Goal: Information Seeking & Learning: Learn about a topic

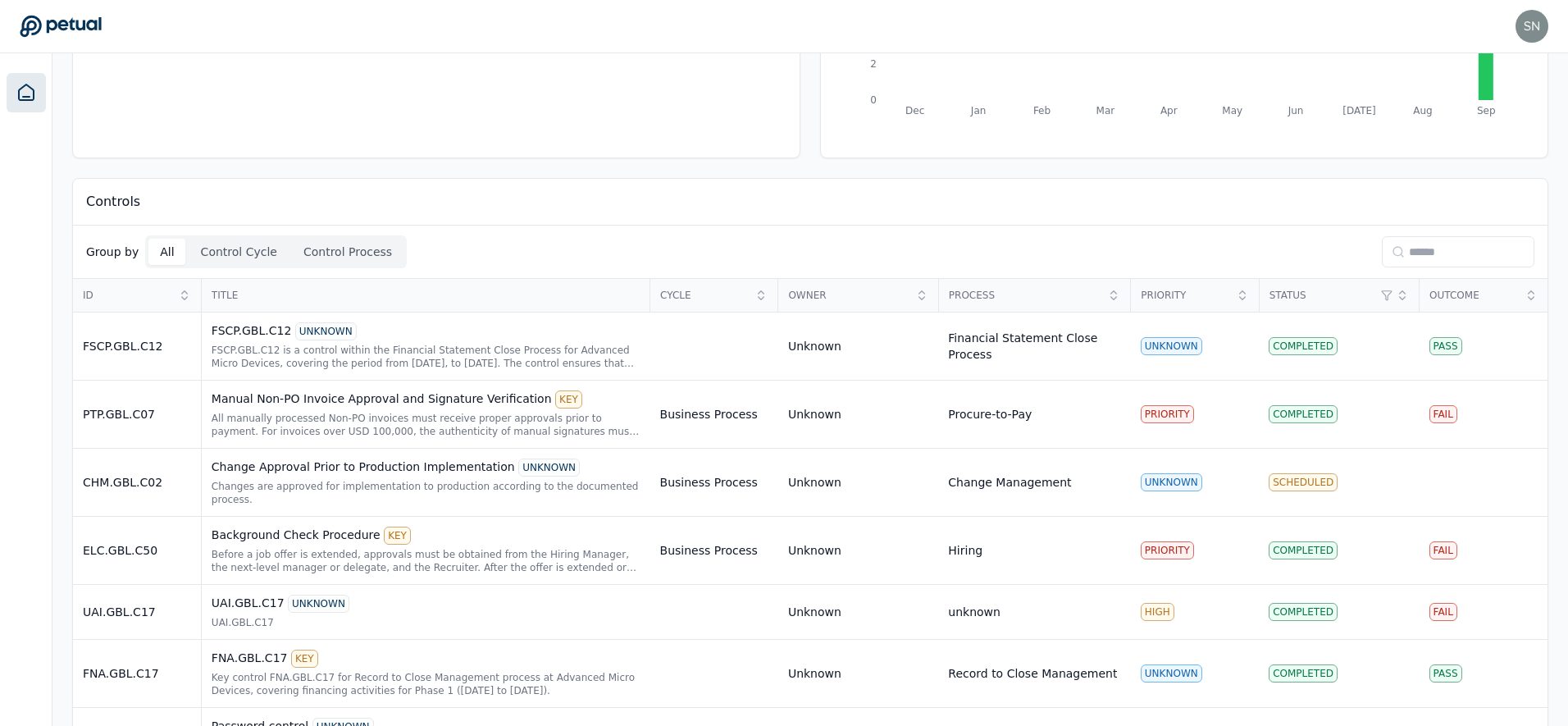
scroll to position [367, 0]
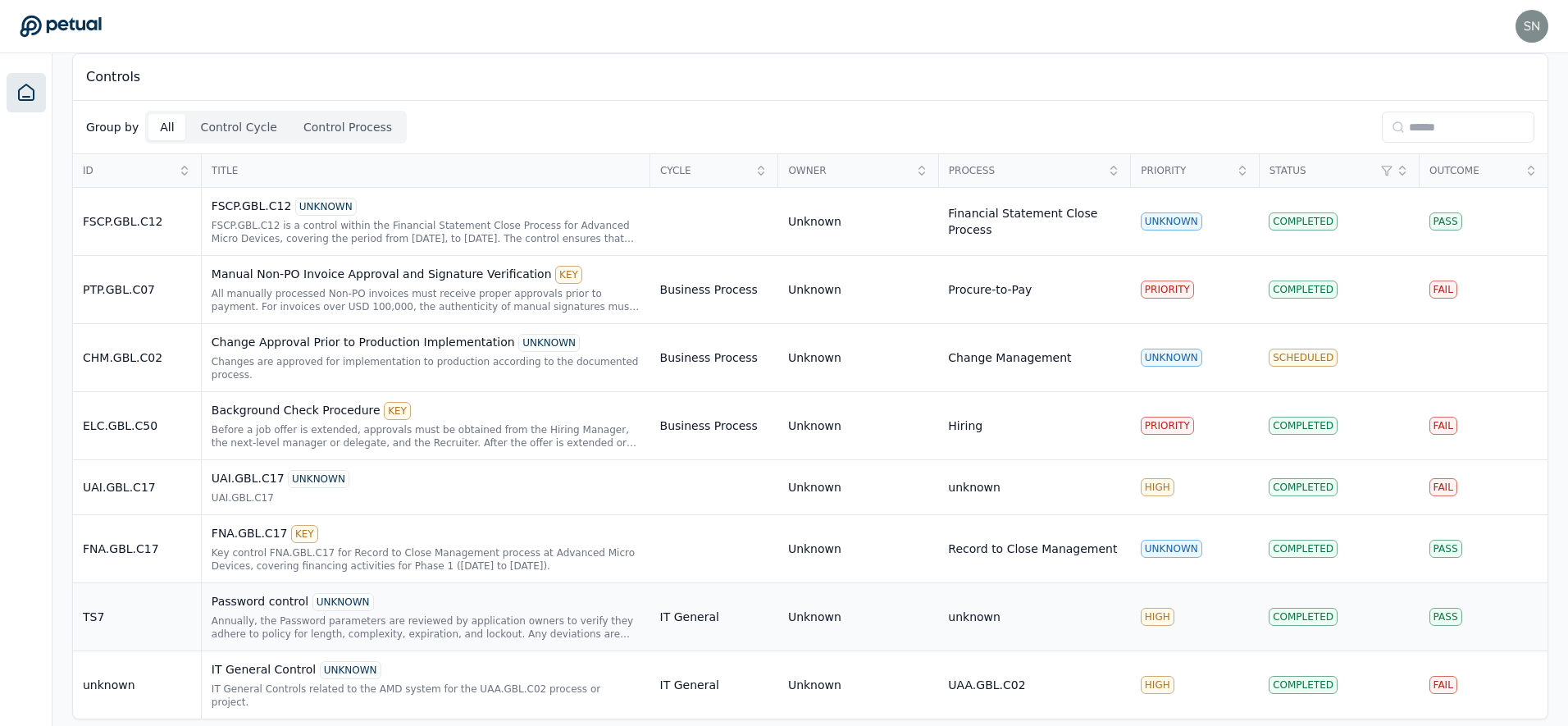
click at [477, 617] on div "Annually, the Password parameters are reviewed by application owners to verify …" at bounding box center [427, 627] width 429 height 26
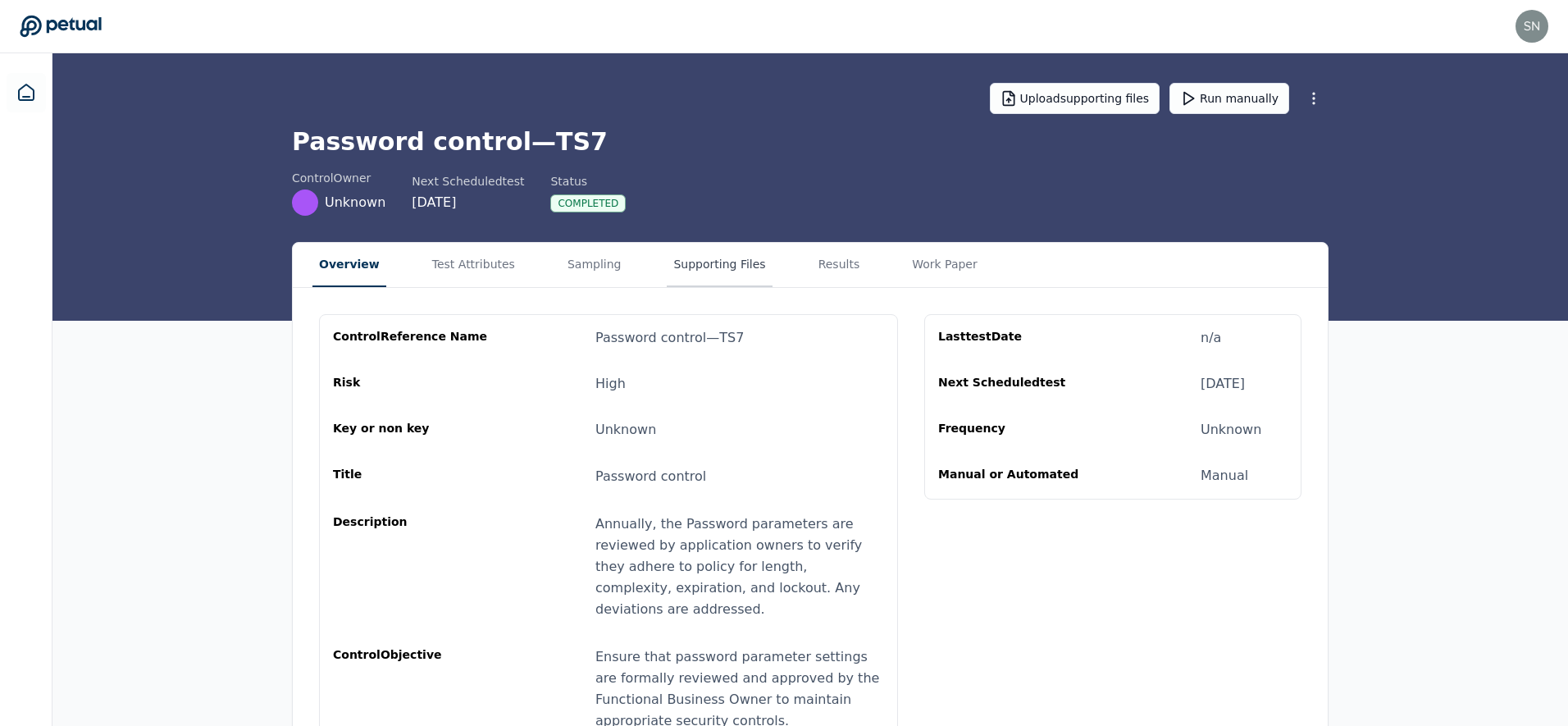
click at [697, 261] on button "Supporting Files" at bounding box center [719, 265] width 105 height 44
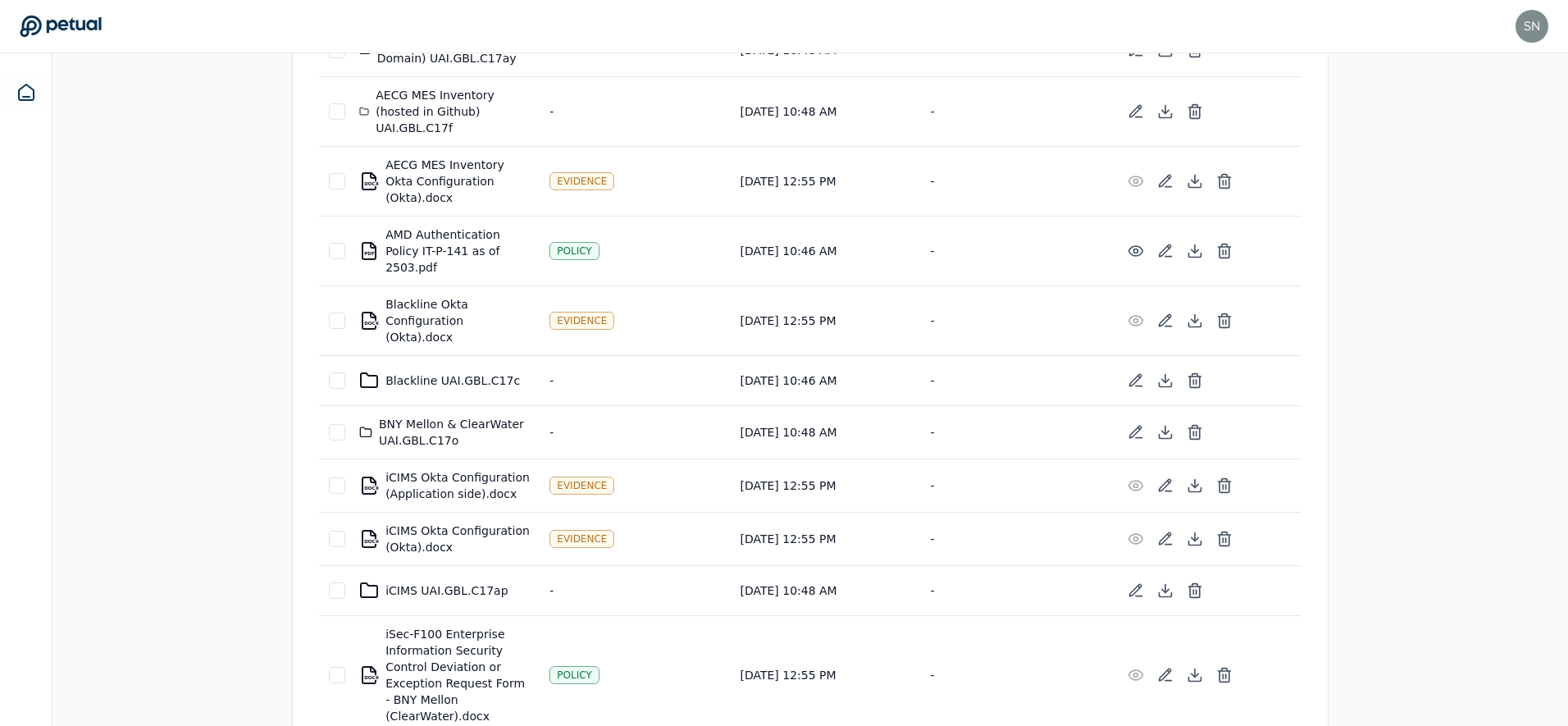
scroll to position [586, 0]
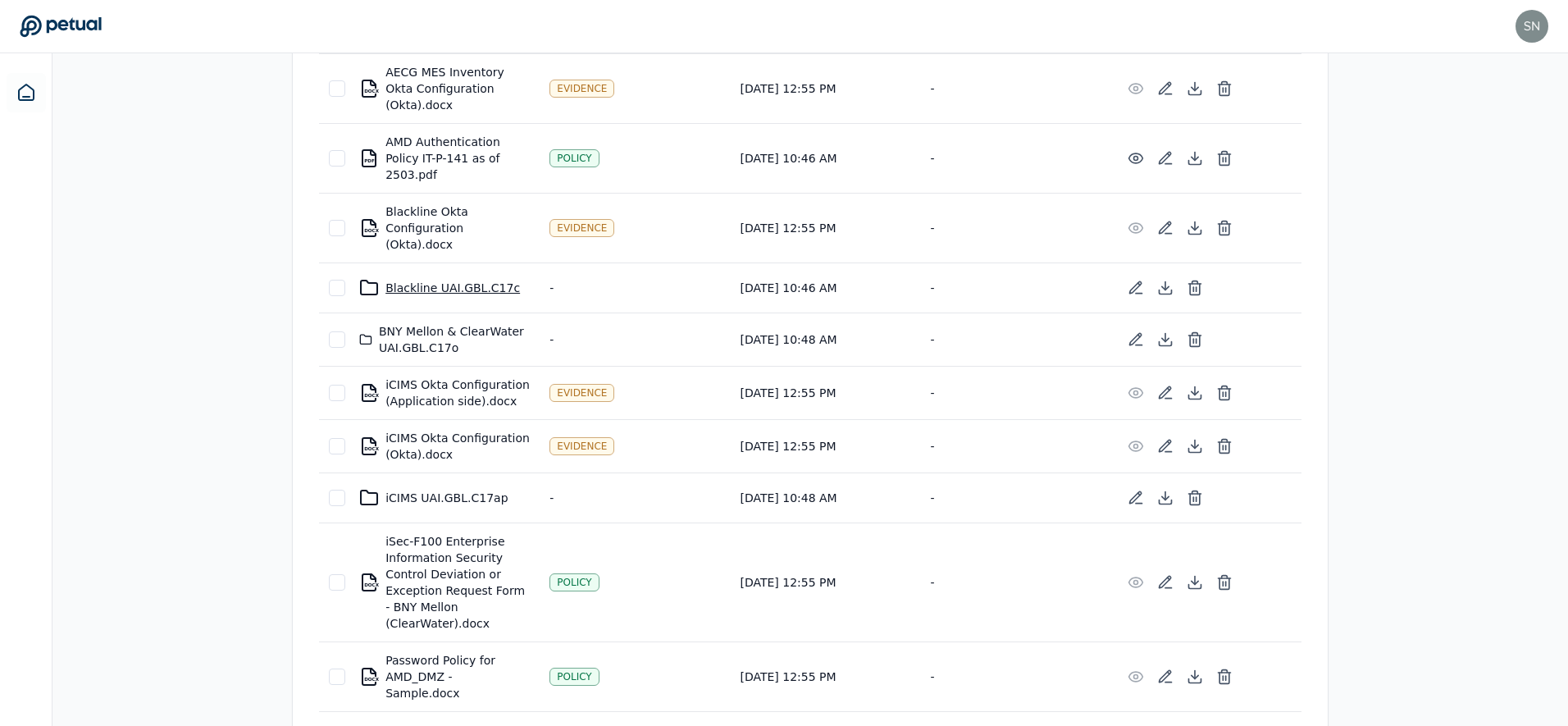
click at [471, 278] on div "Blackline UAI.GBL.C17c" at bounding box center [444, 288] width 170 height 20
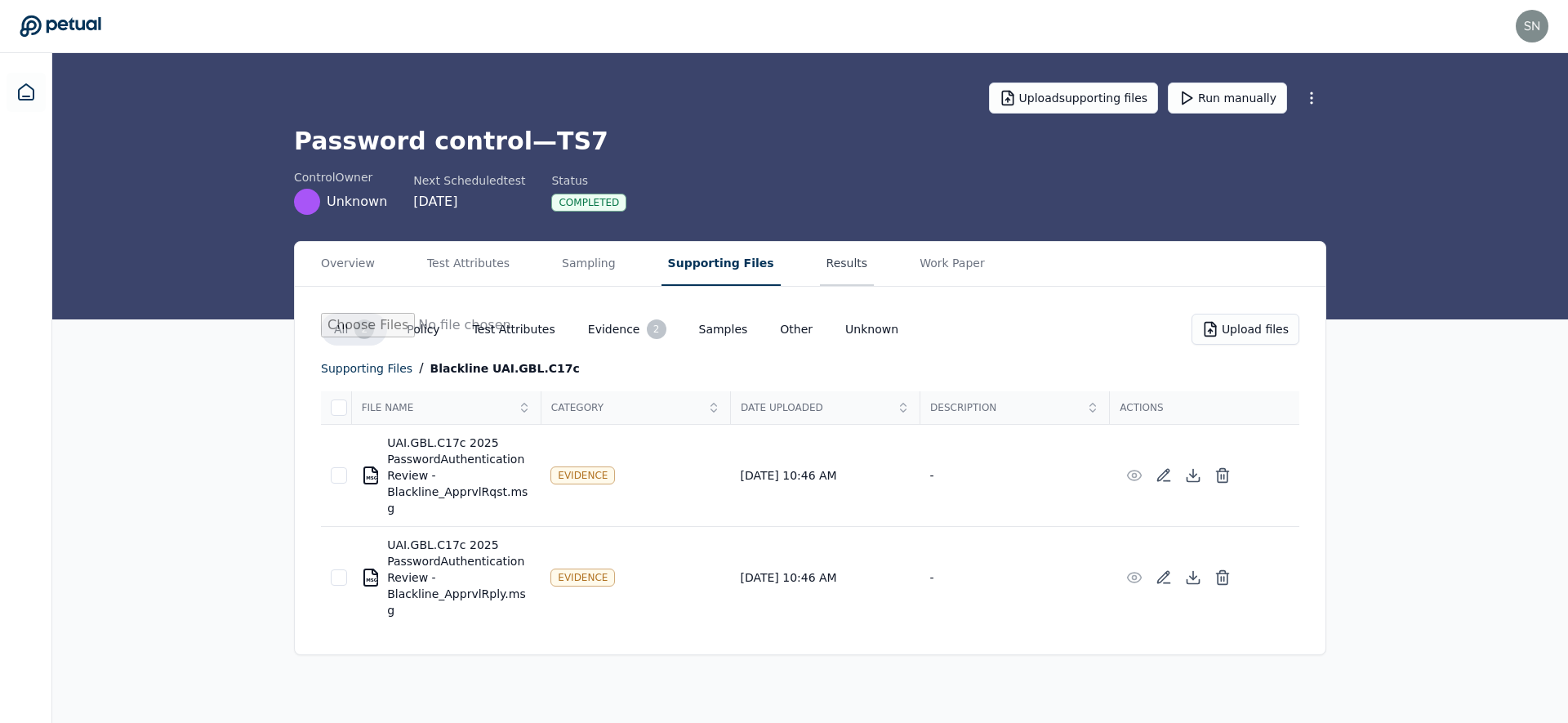
click at [820, 266] on button "Results" at bounding box center [847, 264] width 55 height 44
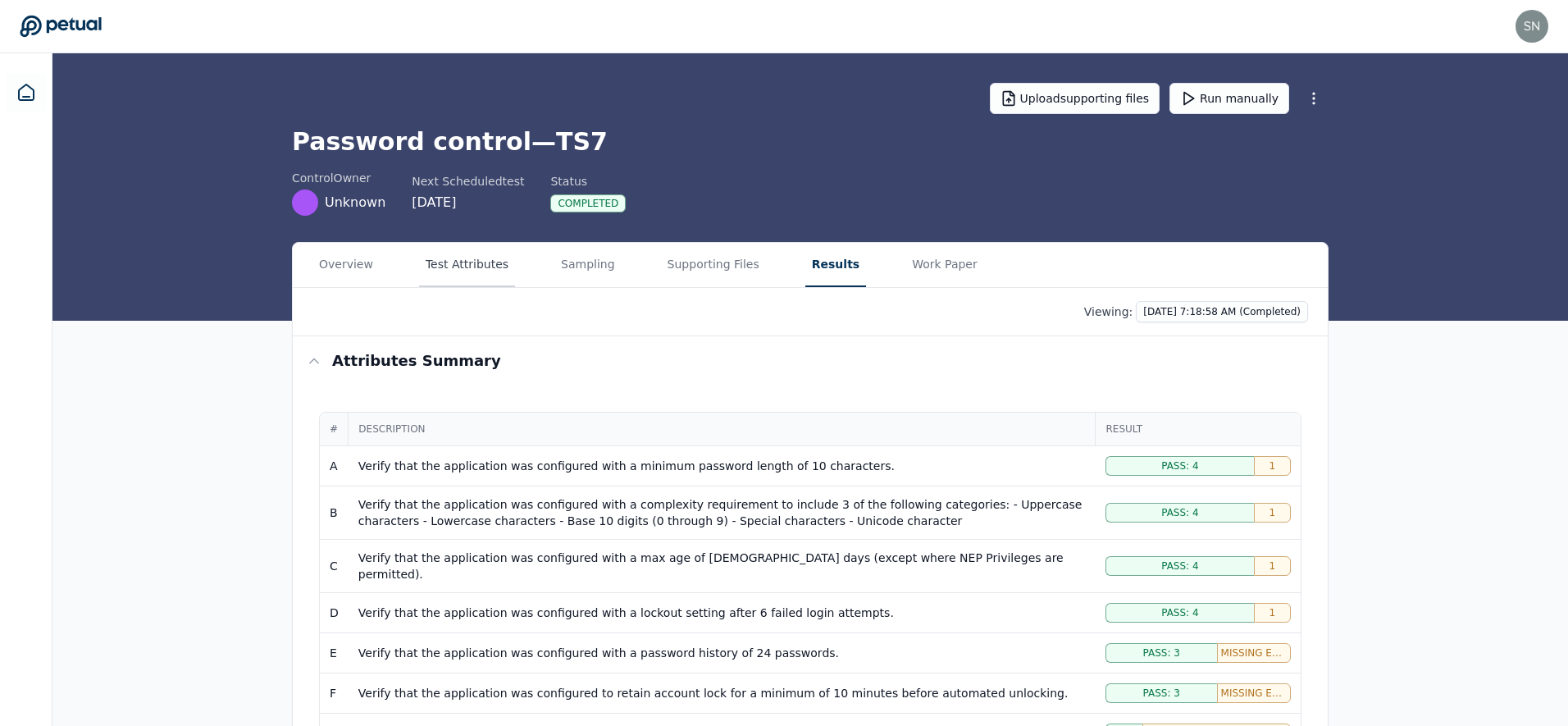
click at [485, 269] on button "Test Attributes" at bounding box center [466, 265] width 96 height 44
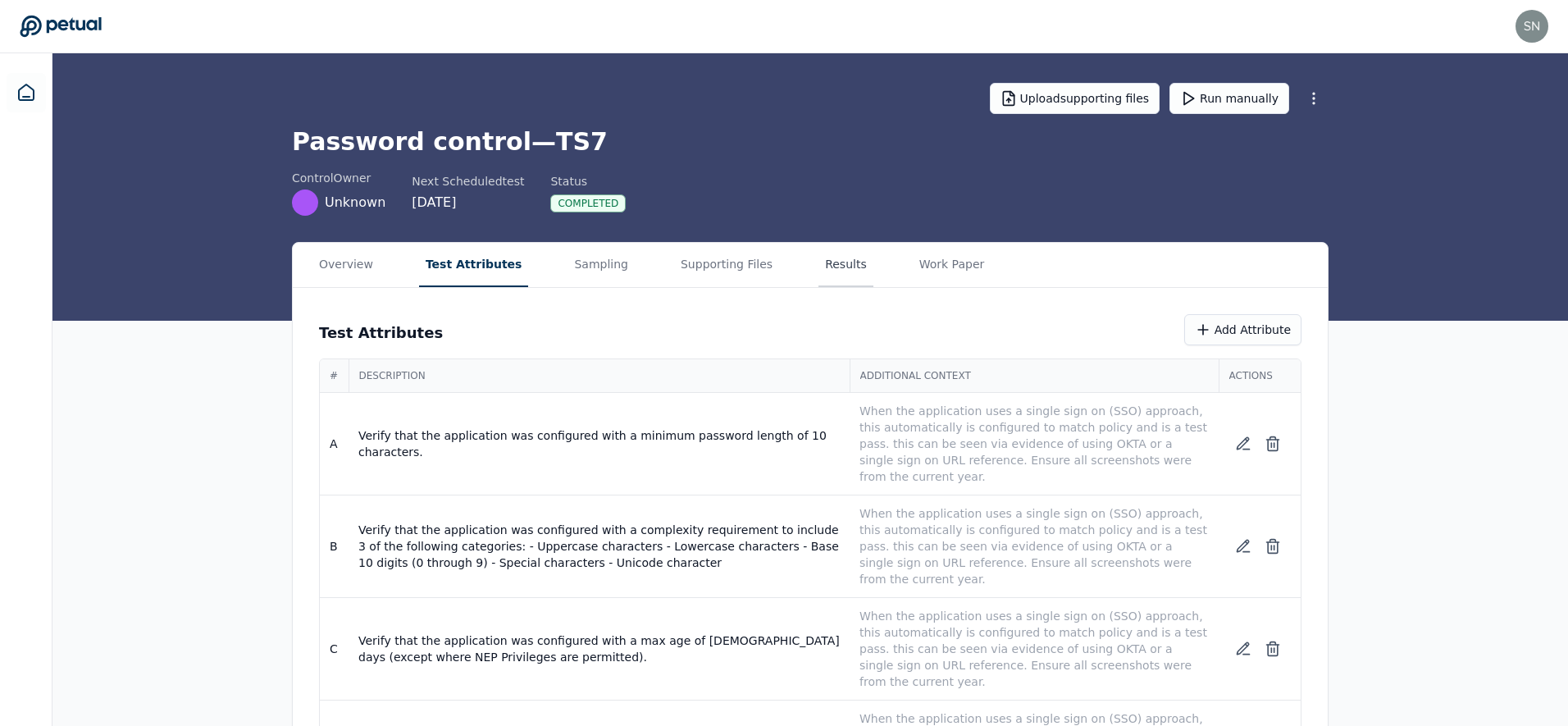
click at [823, 265] on button "Results" at bounding box center [845, 265] width 55 height 44
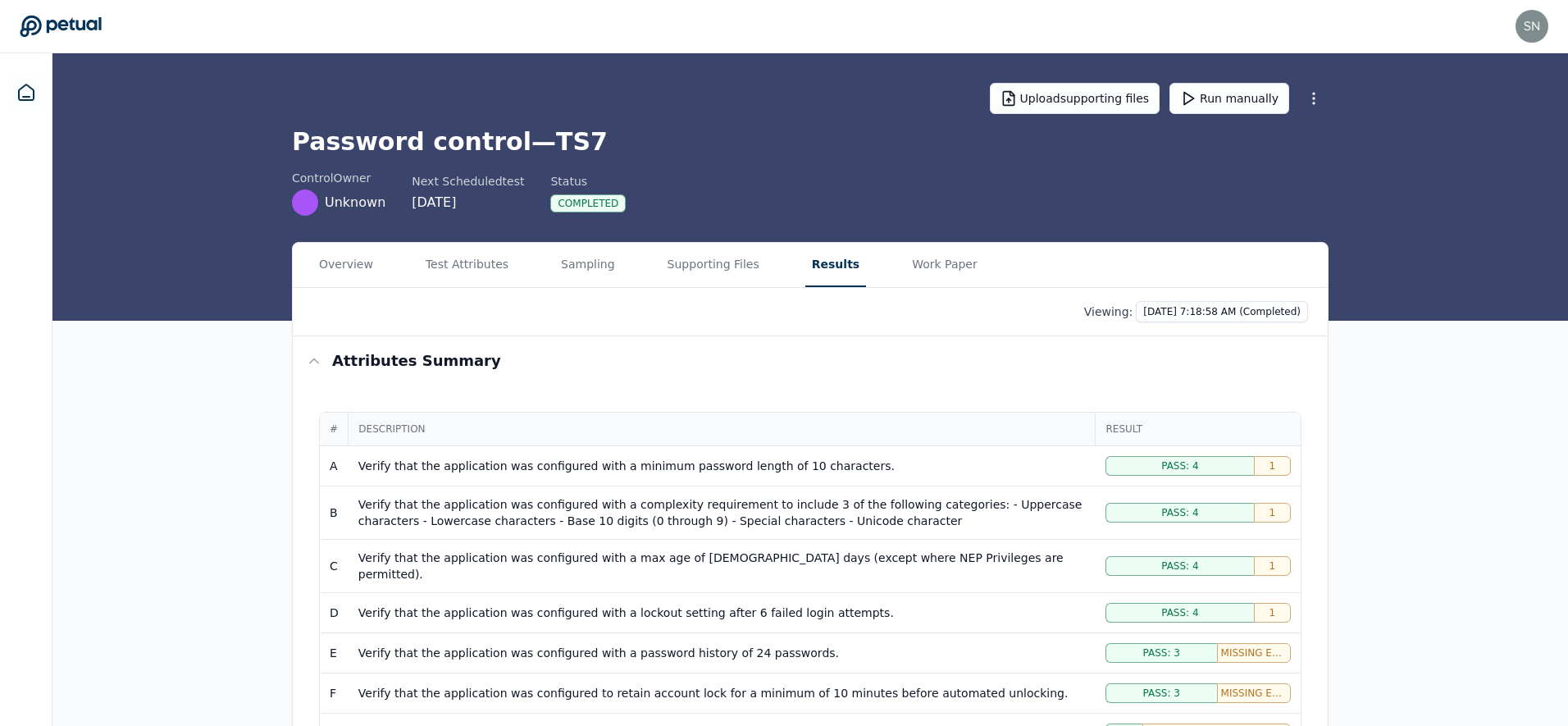
click at [746, 467] on div "Verify that the application was configured with a minimum password length of 10…" at bounding box center [723, 466] width 728 height 16
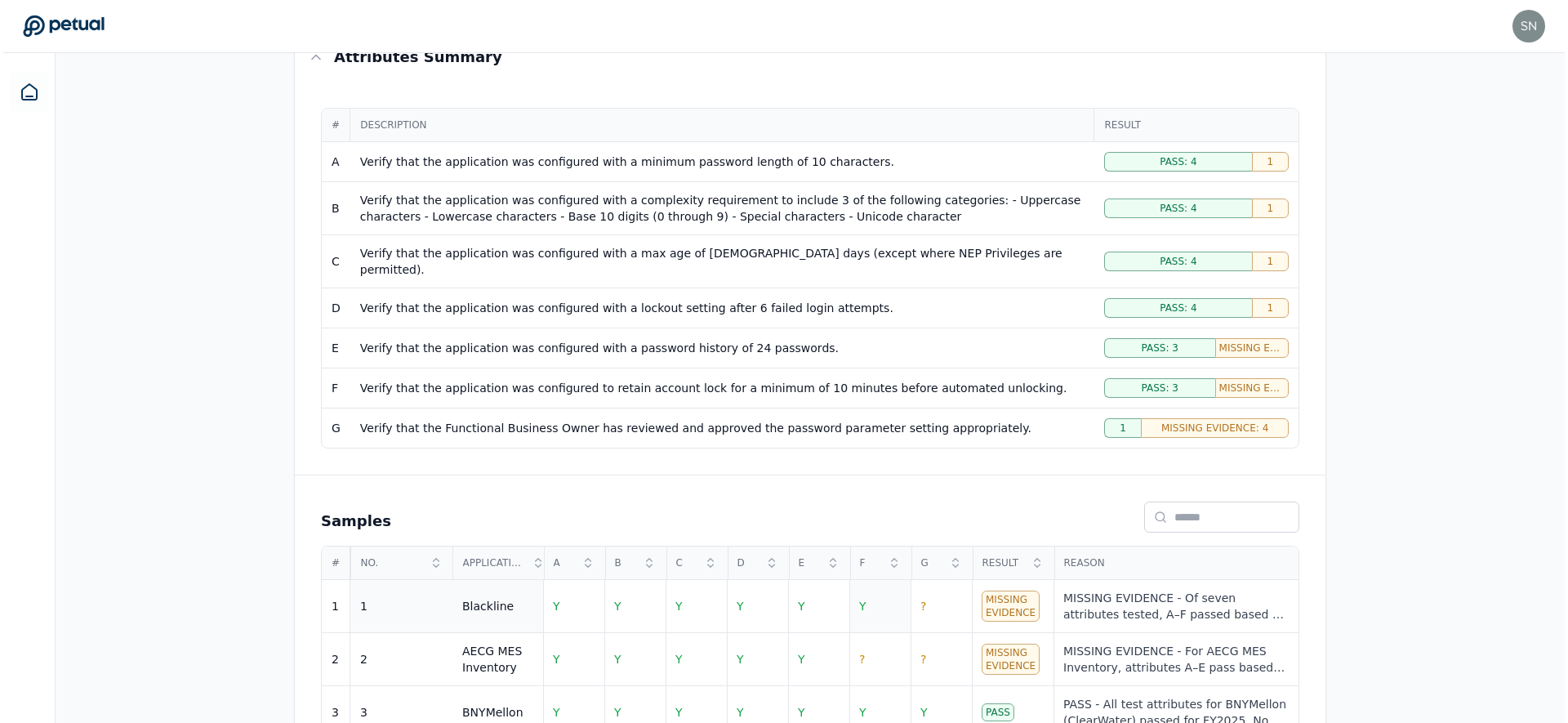
scroll to position [445, 0]
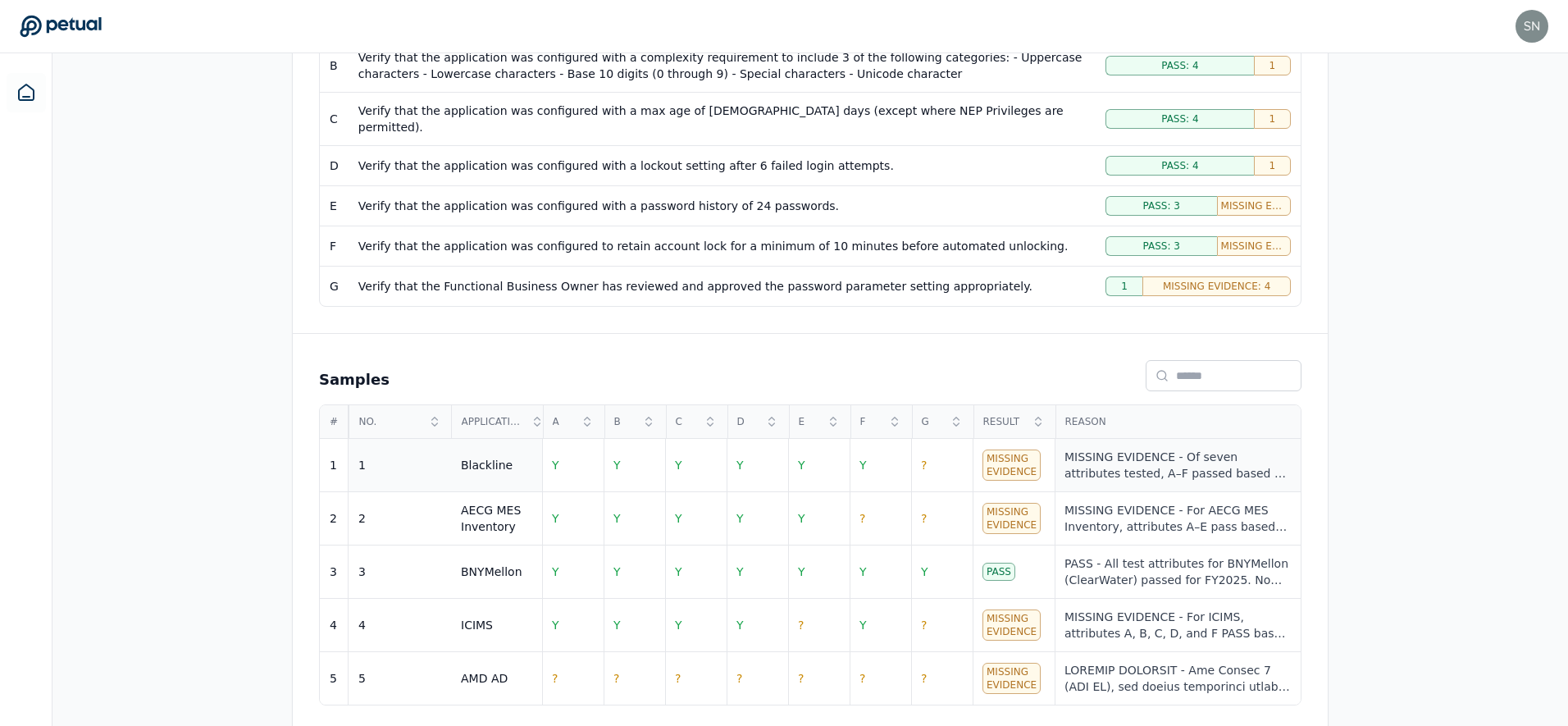
click at [1179, 450] on div "MISSING EVIDENCE - Of seven attributes tested, A–F passed based on evidence tha…" at bounding box center [1177, 465] width 226 height 33
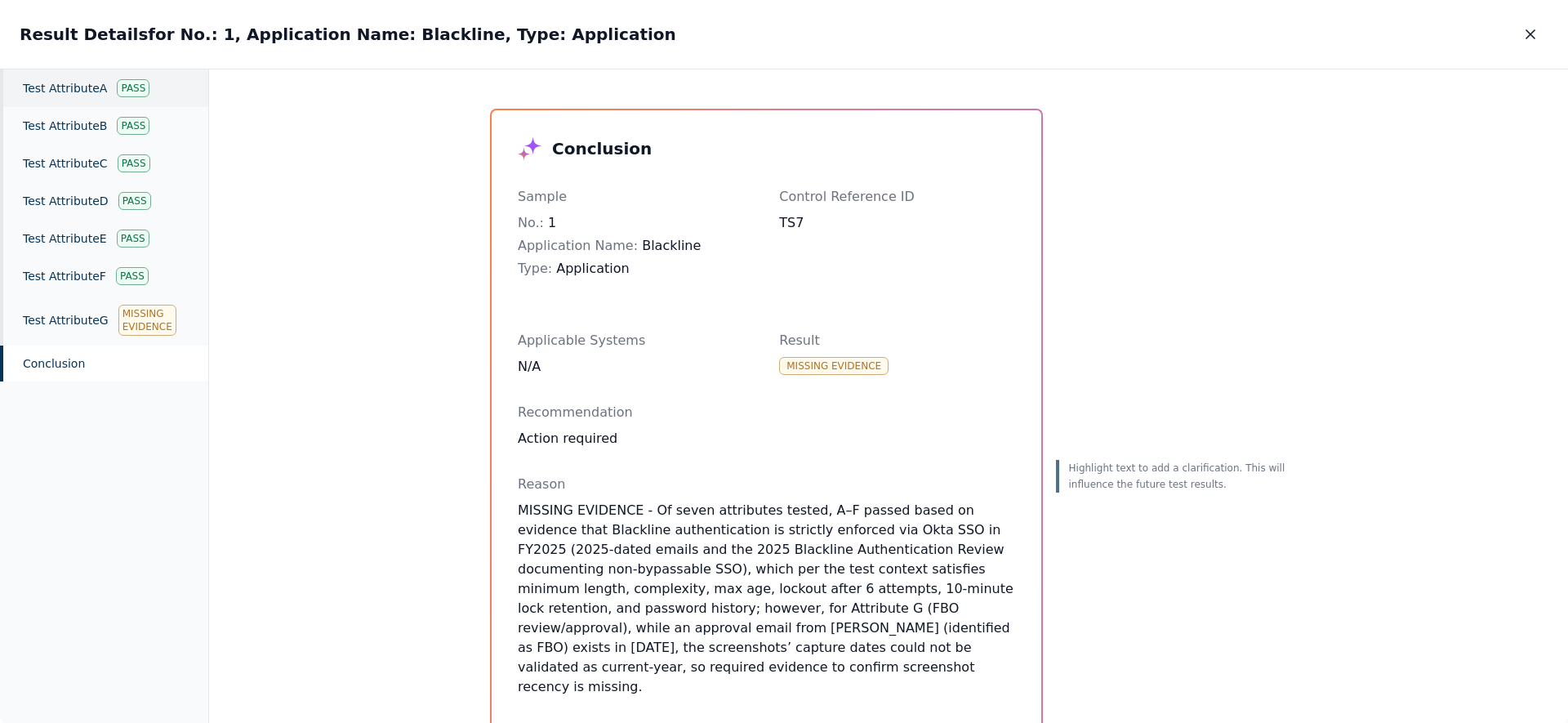
click at [95, 87] on div "Test Attribute A Pass" at bounding box center [104, 88] width 209 height 37
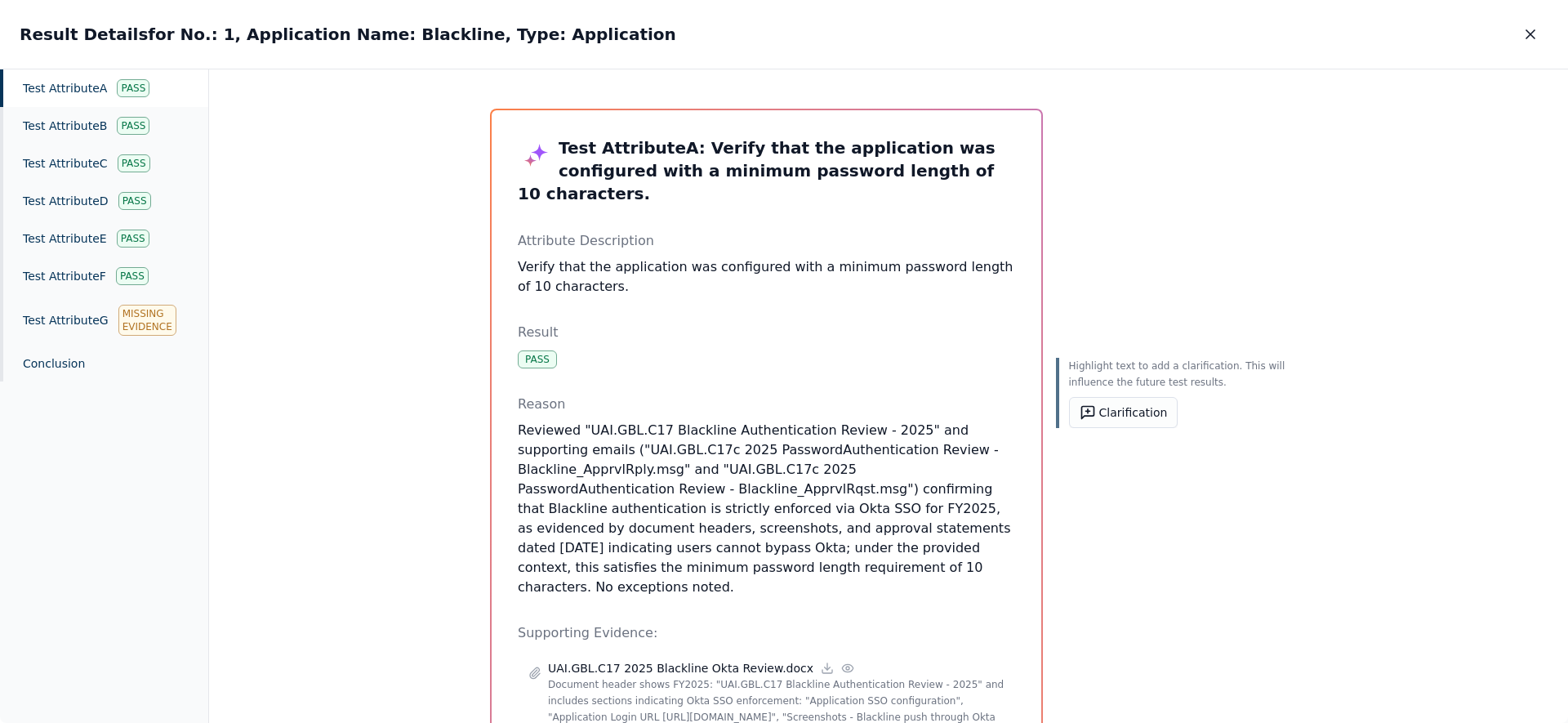
drag, startPoint x: 891, startPoint y: 546, endPoint x: 773, endPoint y: 511, distance: 123.1
click at [773, 511] on p "Reviewed "UAI.GBL.C17 Blackline Authentication Review - 2025" and supporting em…" at bounding box center [766, 508] width 497 height 177
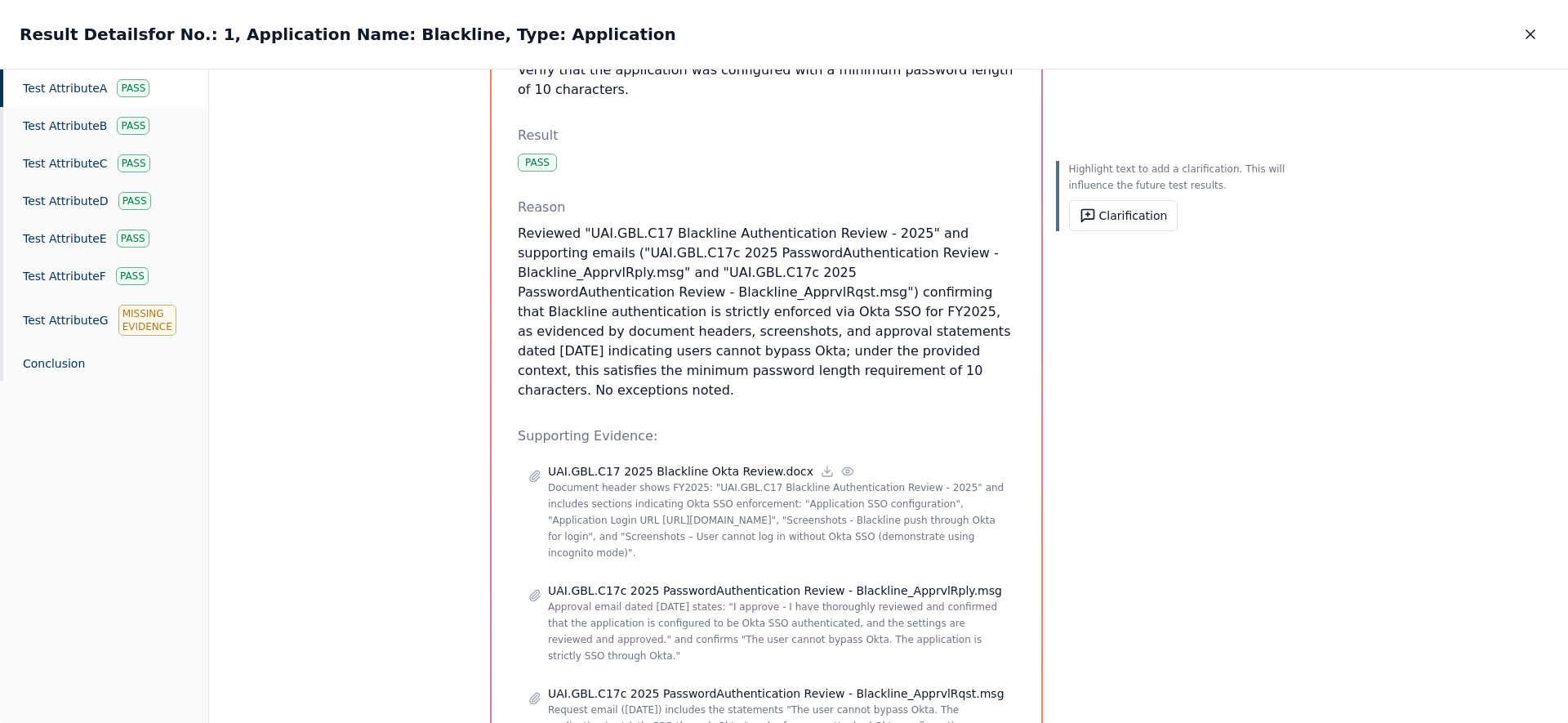
scroll to position [266, 0]
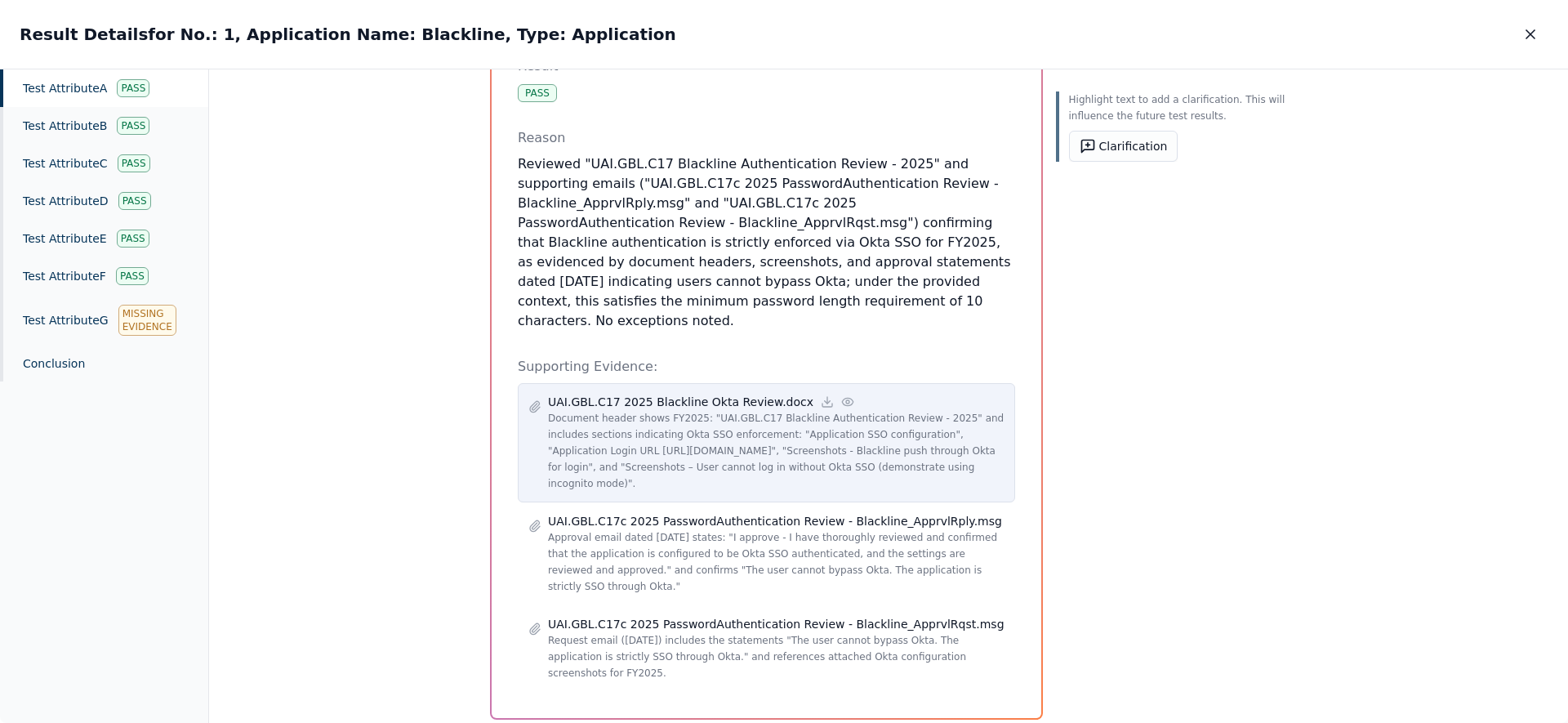
click at [841, 395] on icon at bounding box center [847, 401] width 13 height 13
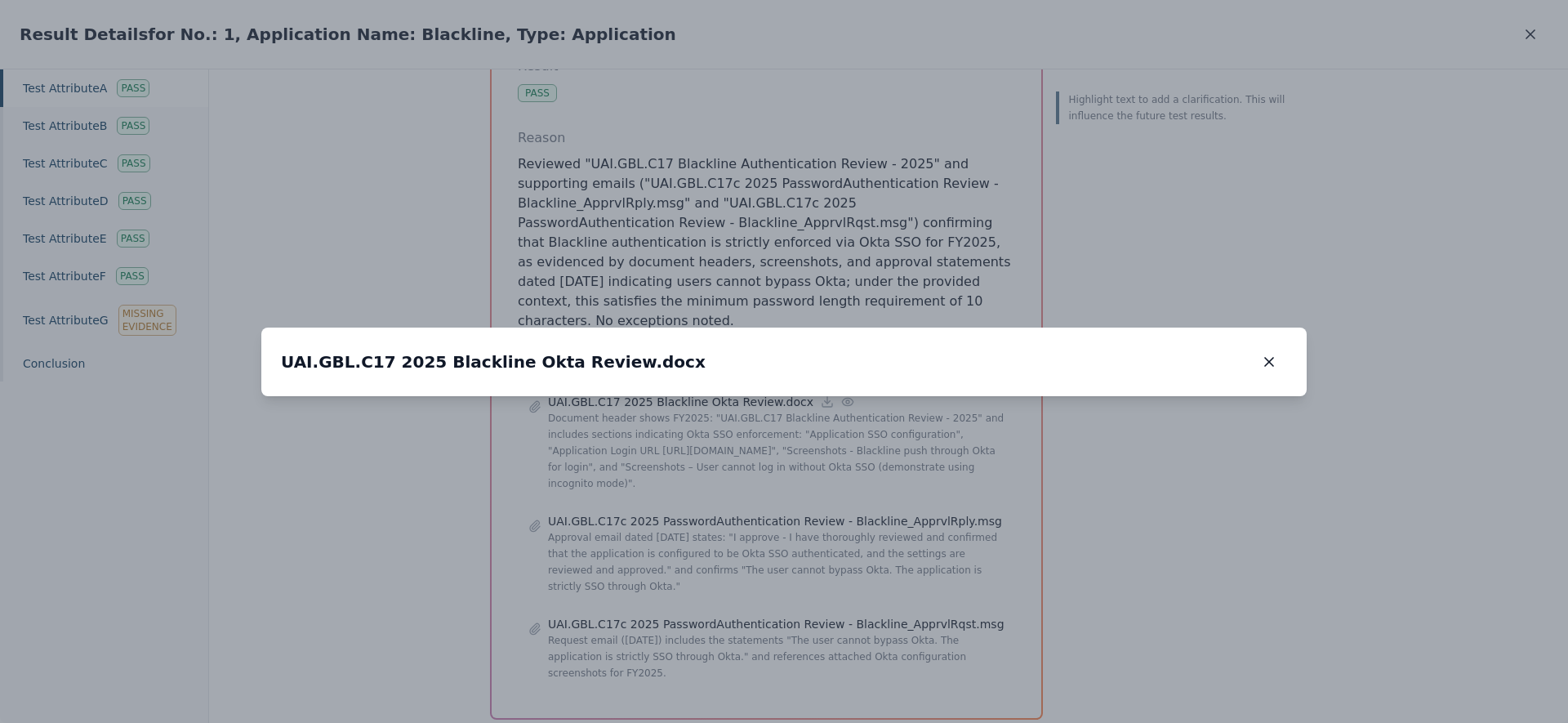
drag, startPoint x: 1083, startPoint y: 550, endPoint x: 757, endPoint y: 319, distance: 399.5
click at [516, 206] on img at bounding box center [516, 206] width 0 height 0
drag, startPoint x: 972, startPoint y: 519, endPoint x: 809, endPoint y: 387, distance: 209.7
click at [279, 8] on img at bounding box center [279, 8] width 0 height 0
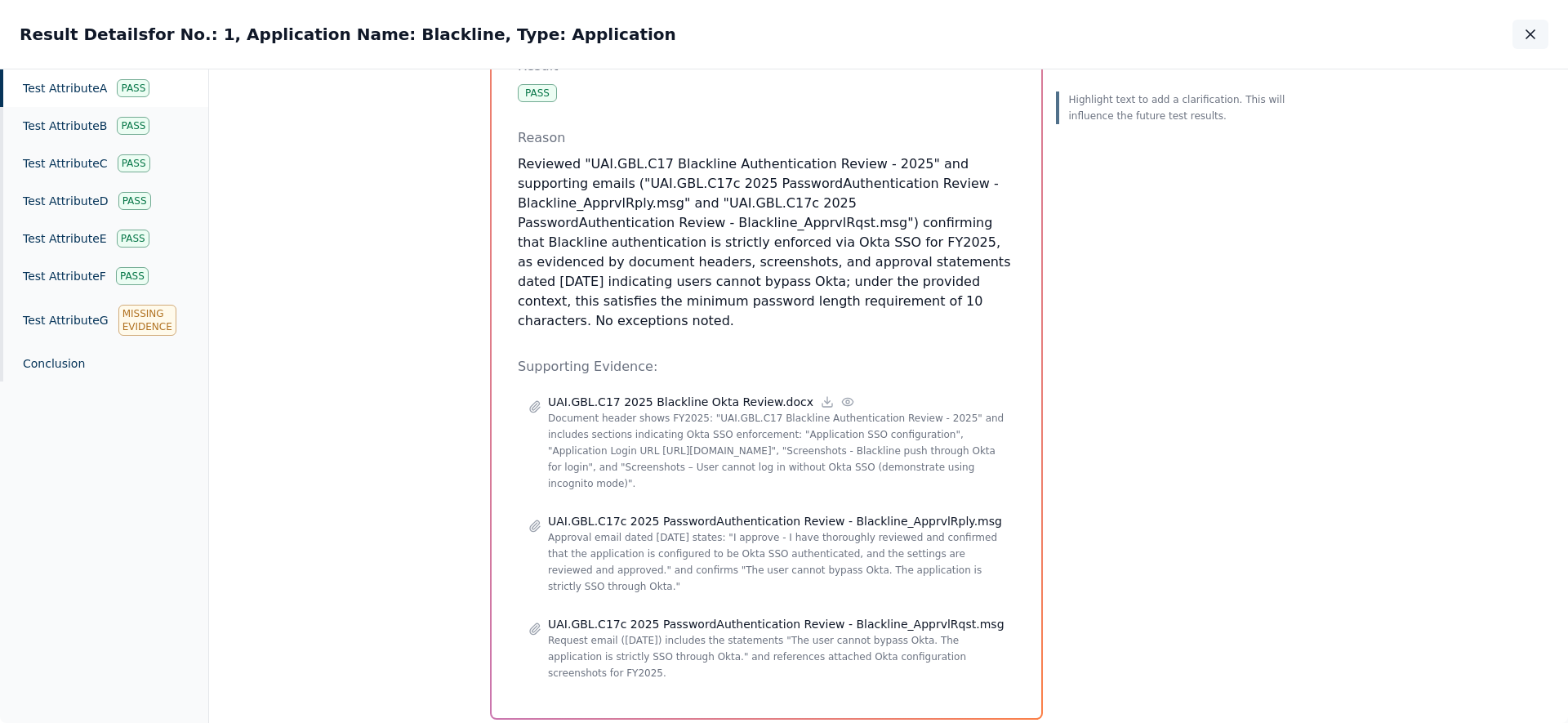
click at [1533, 41] on icon "button" at bounding box center [1530, 34] width 16 height 16
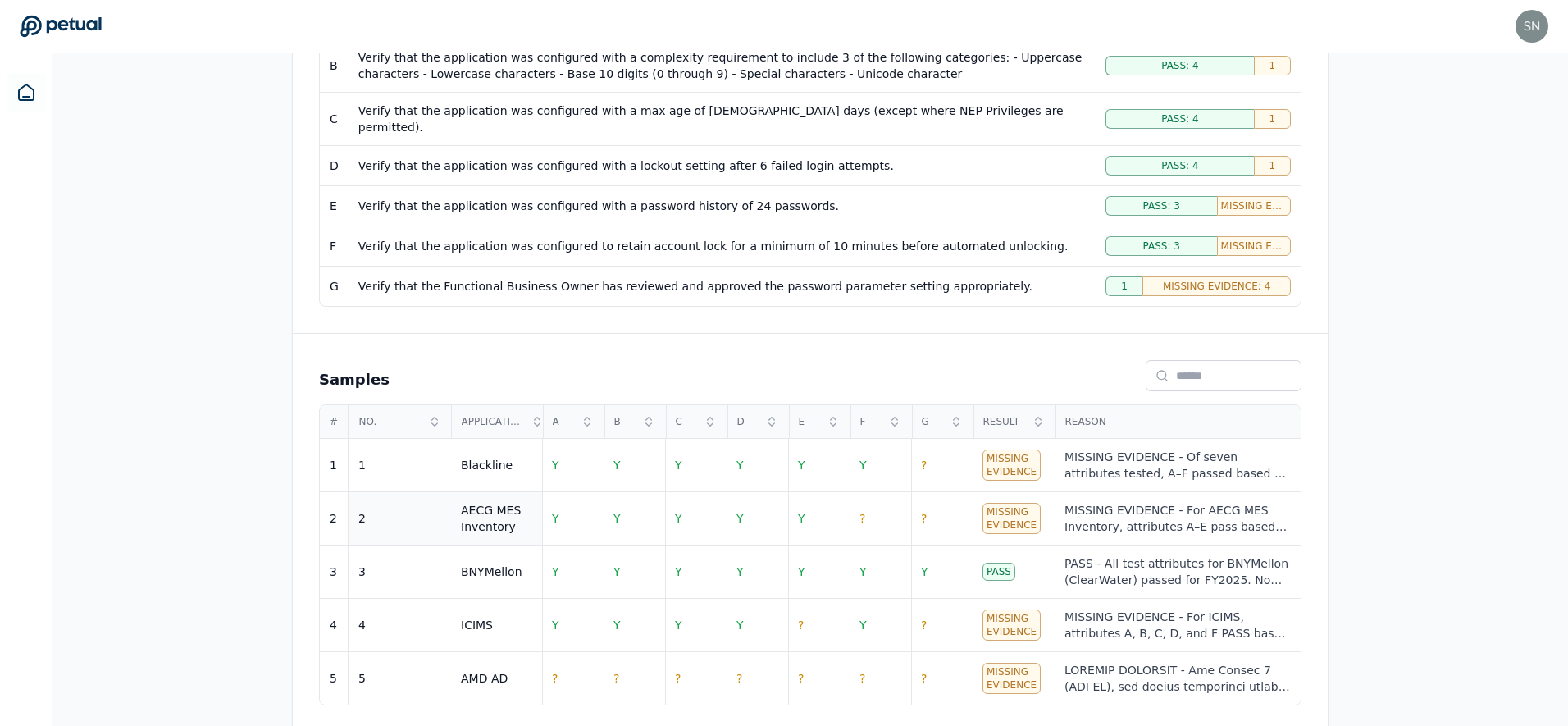
click at [385, 511] on div "2" at bounding box center [400, 518] width 83 height 16
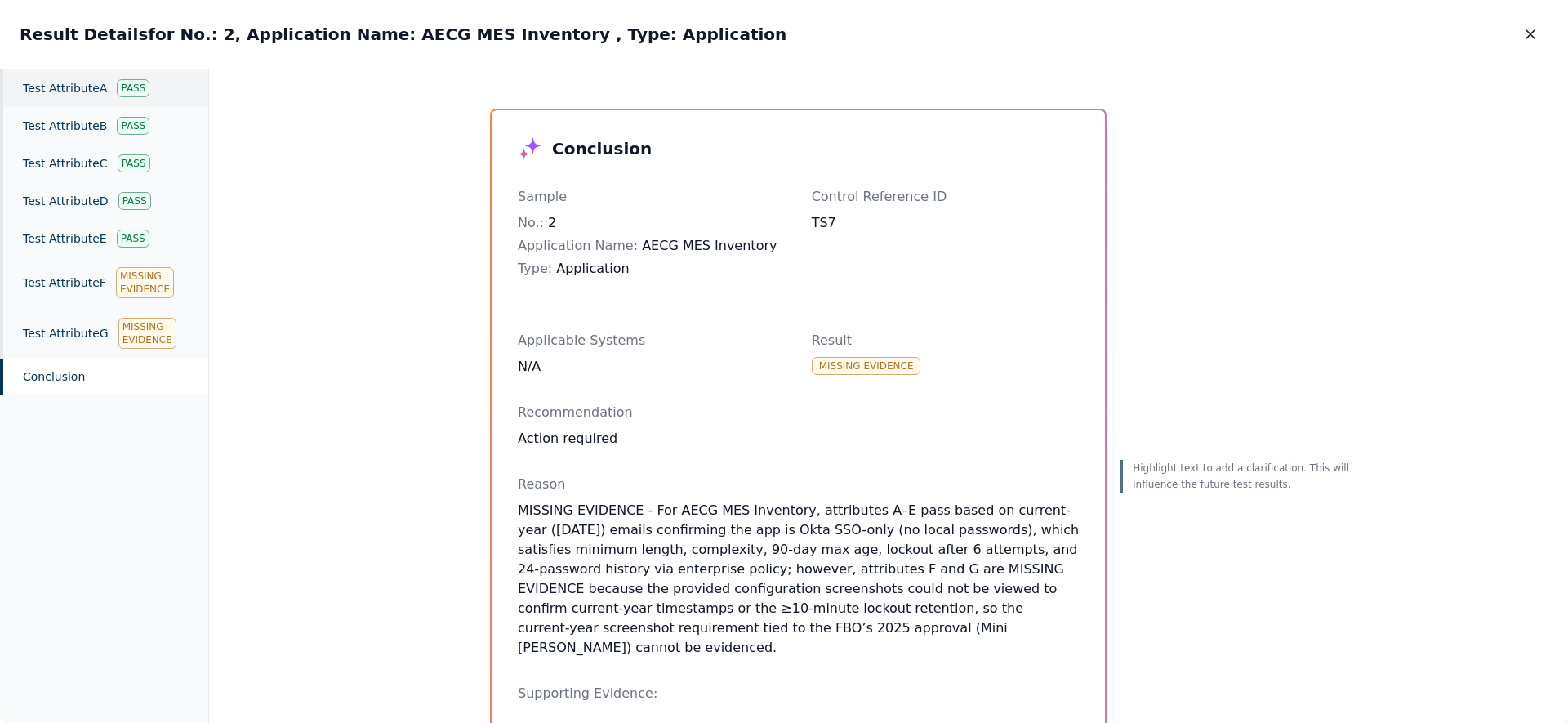
click at [117, 84] on div "Pass" at bounding box center [133, 88] width 33 height 18
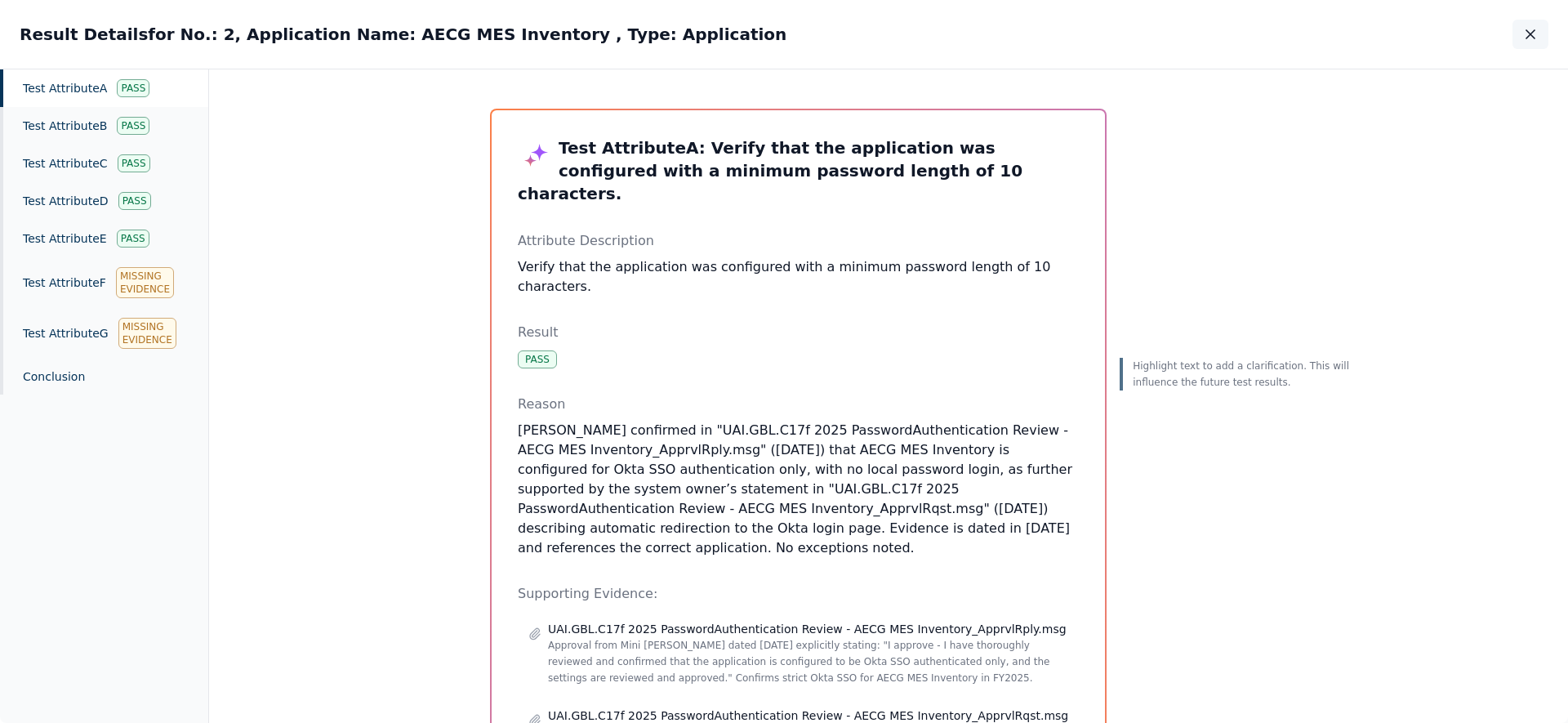
click at [1546, 33] on button "button" at bounding box center [1530, 34] width 36 height 30
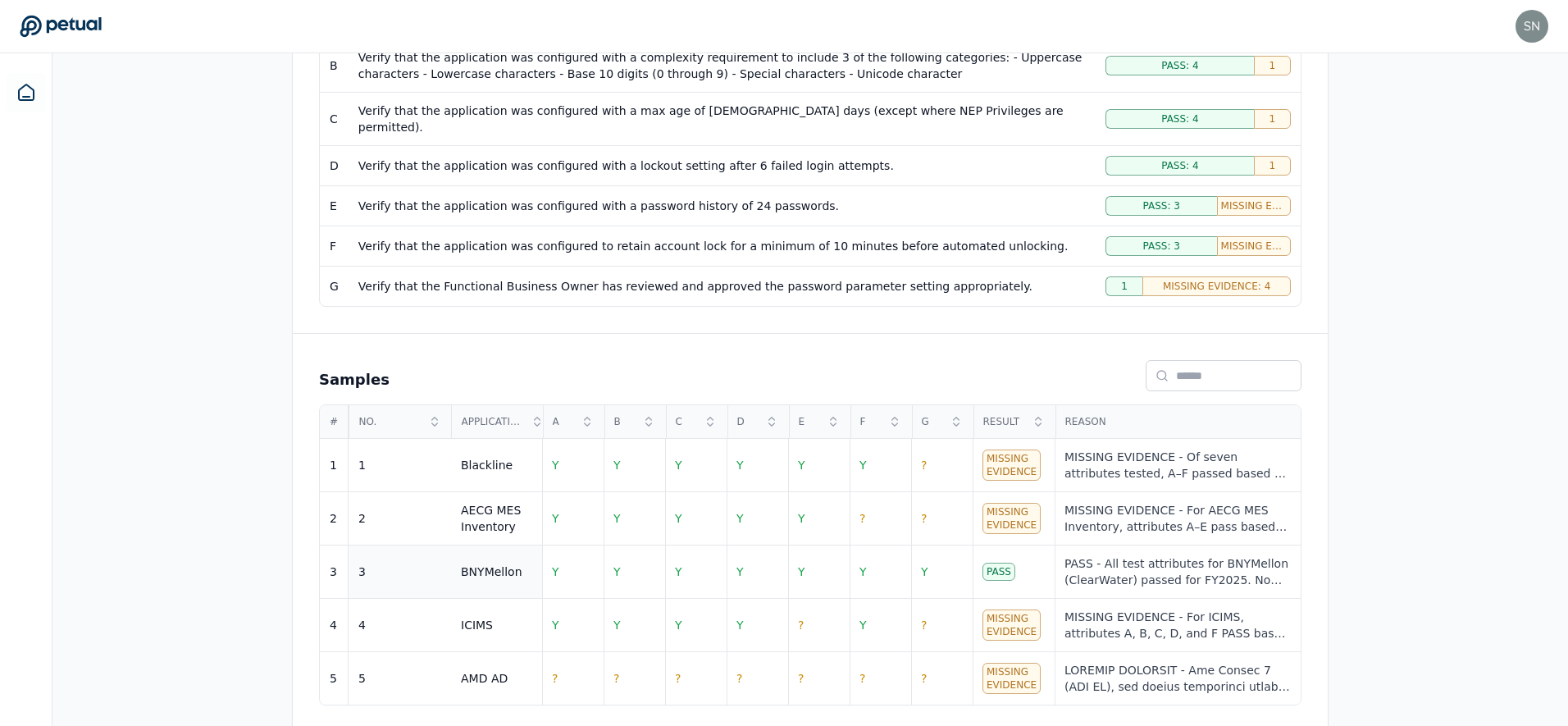
click at [438, 571] on td "3" at bounding box center [399, 572] width 103 height 53
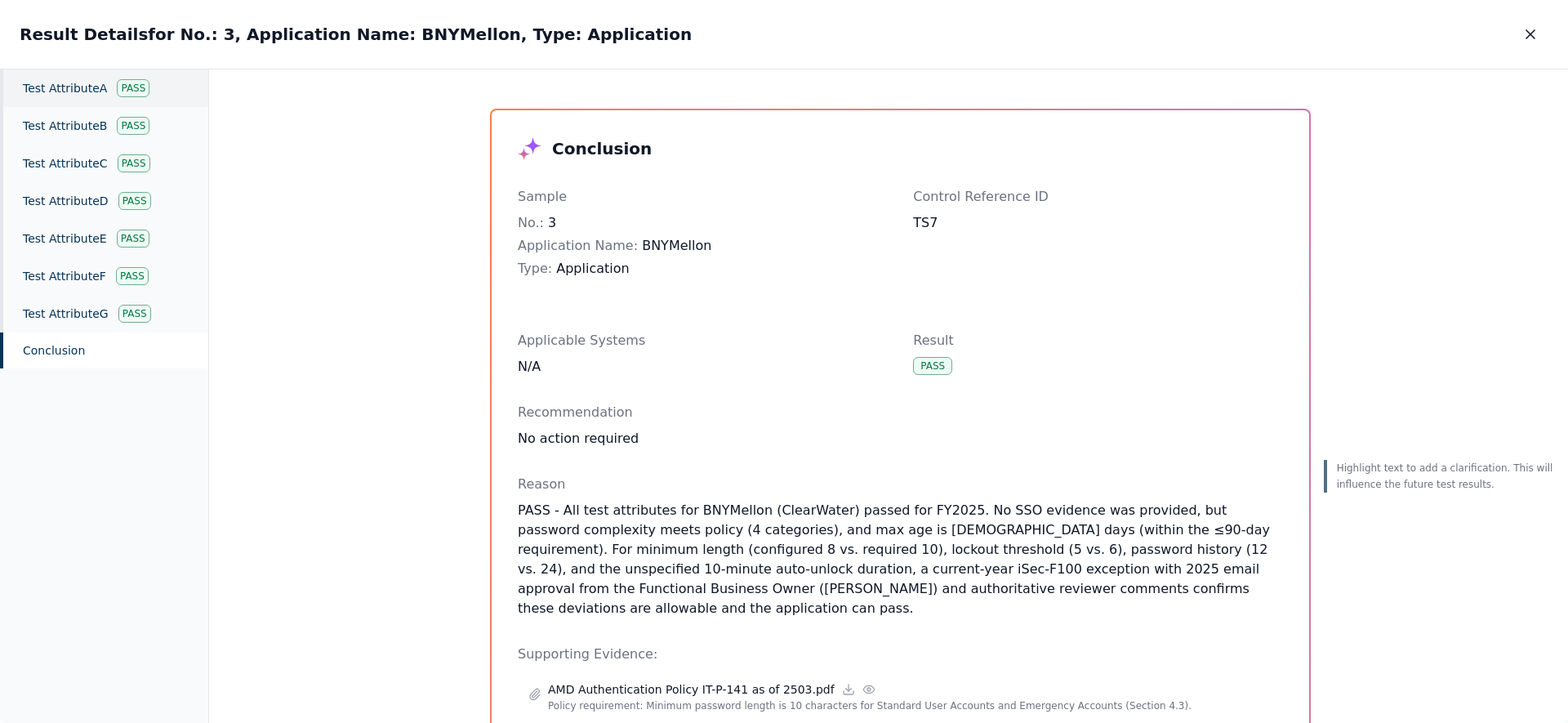
click at [112, 90] on div "Test Attribute A Pass" at bounding box center [104, 88] width 209 height 37
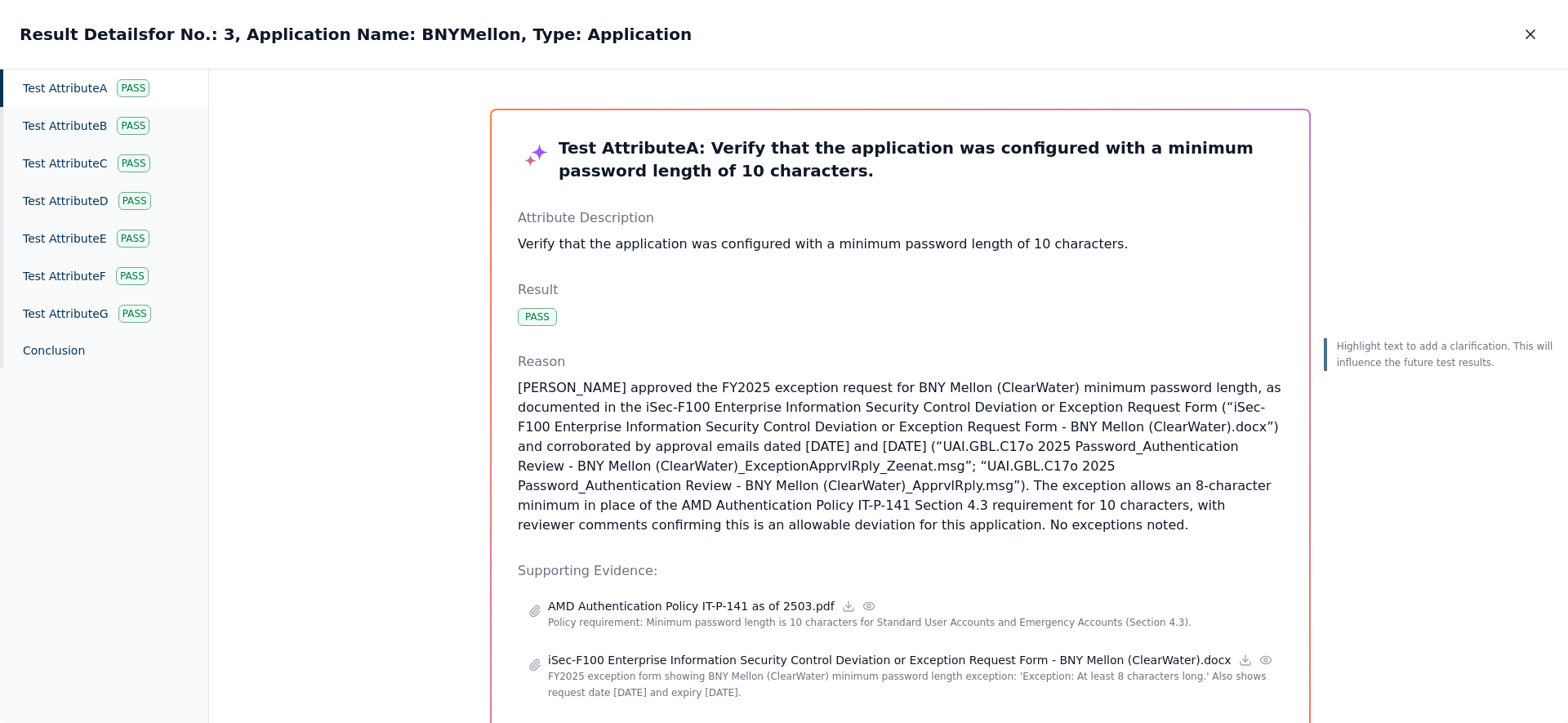
scroll to position [257, 0]
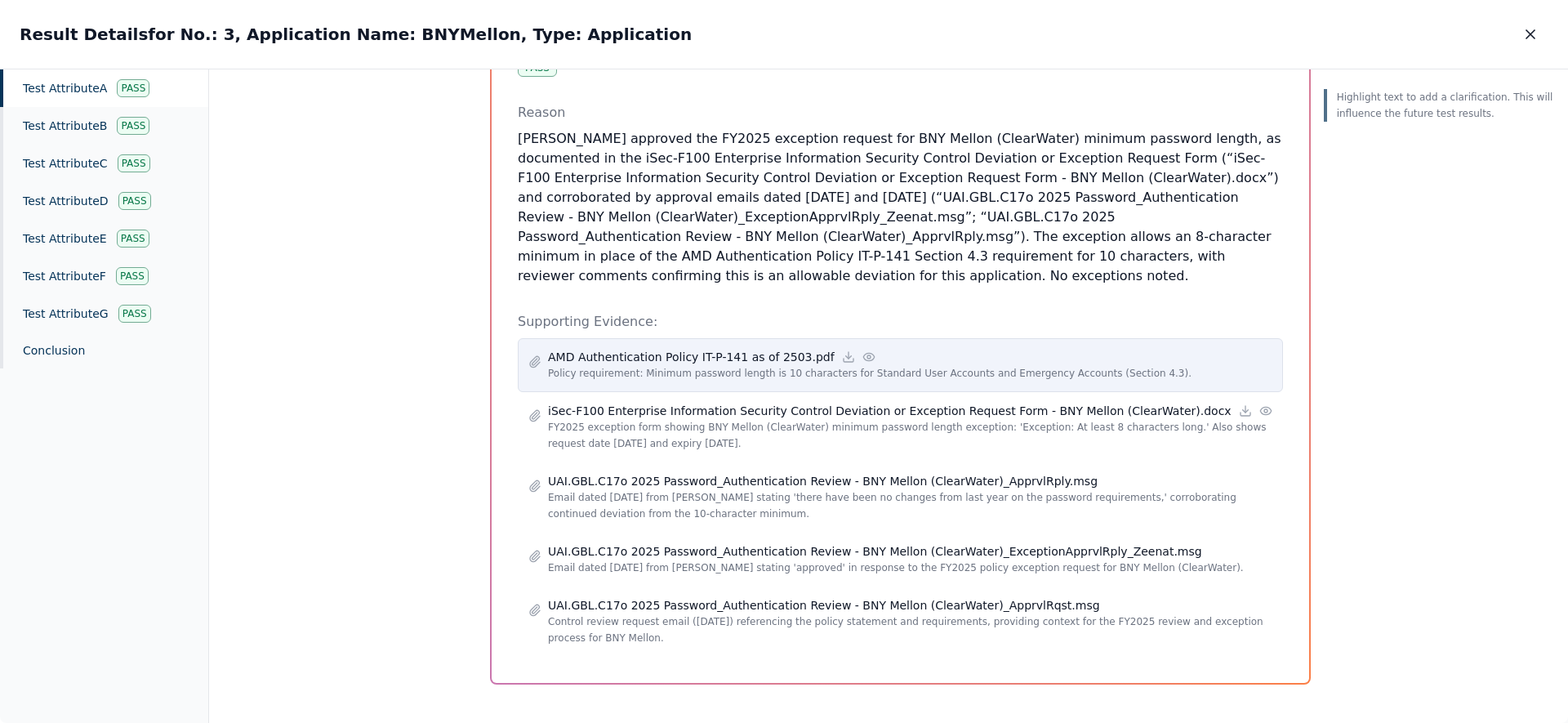
click at [862, 351] on icon at bounding box center [868, 356] width 13 height 13
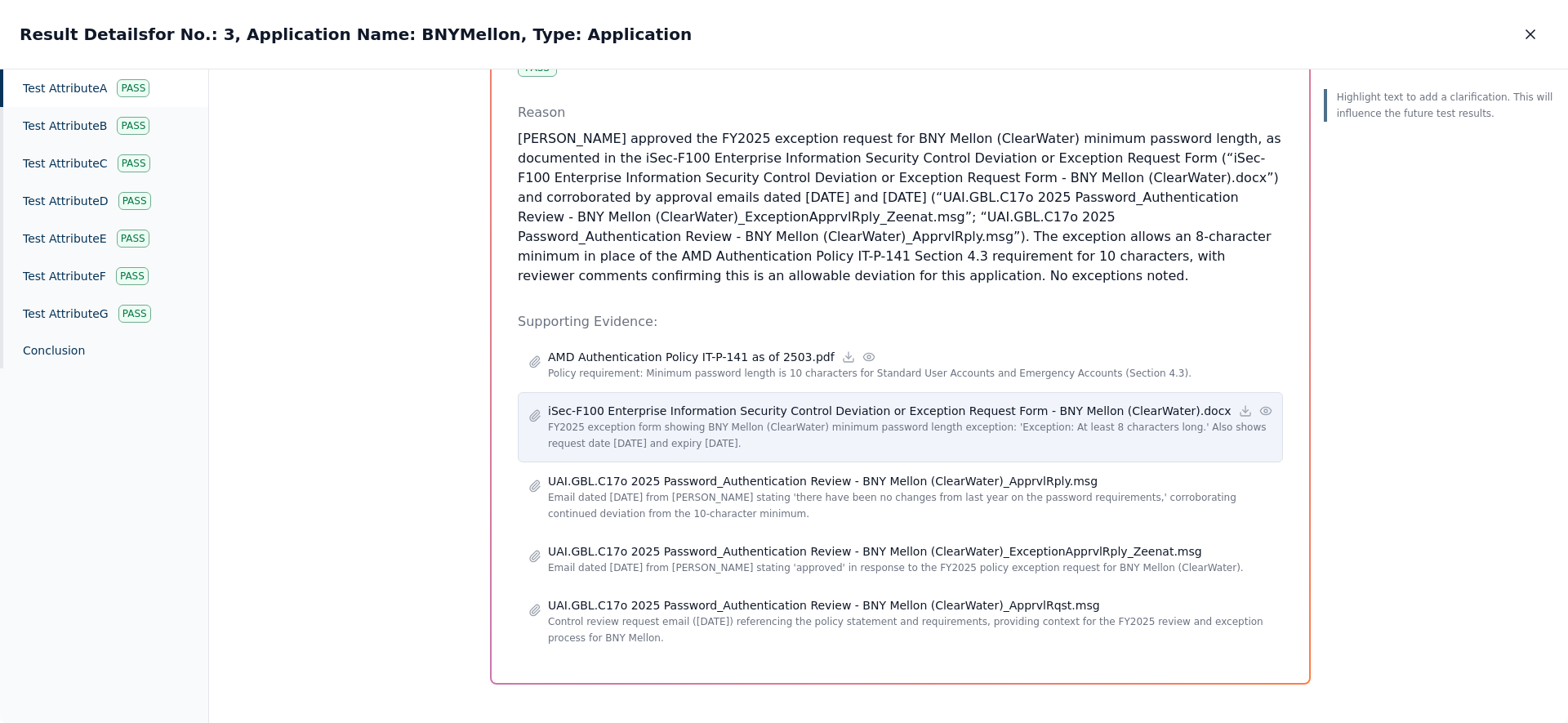
click at [1259, 405] on icon at bounding box center [1265, 410] width 13 height 13
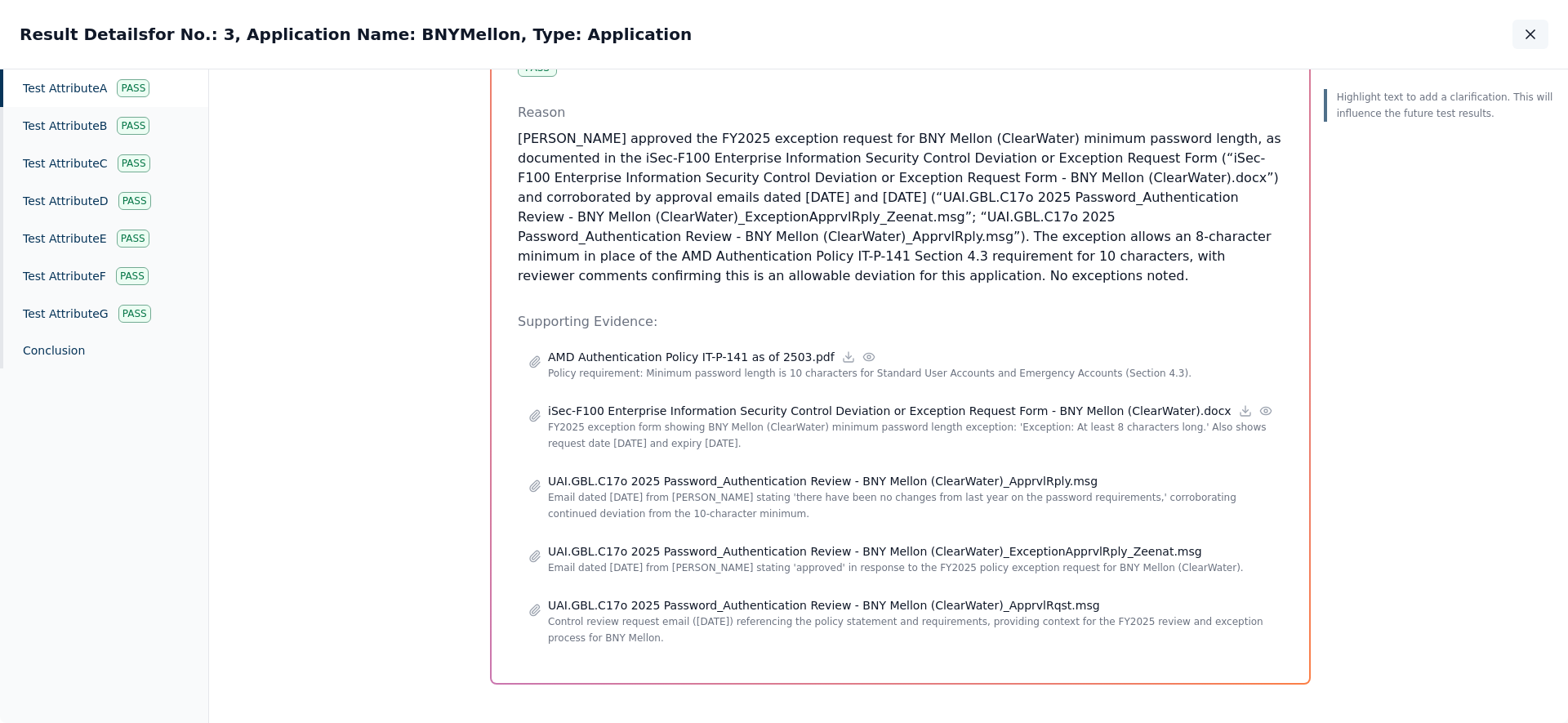
click at [1544, 37] on button "button" at bounding box center [1530, 34] width 36 height 30
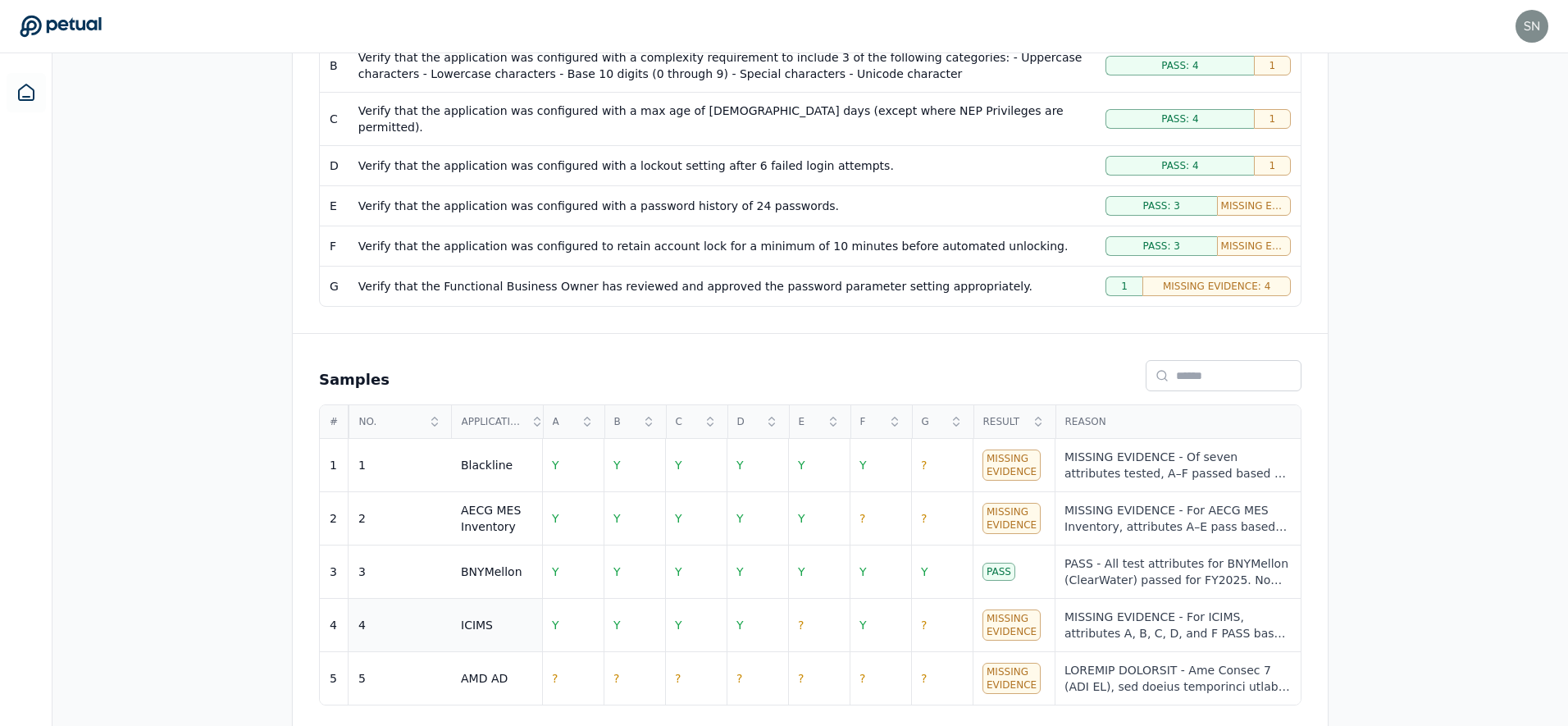
click at [438, 601] on td "4" at bounding box center [399, 625] width 103 height 53
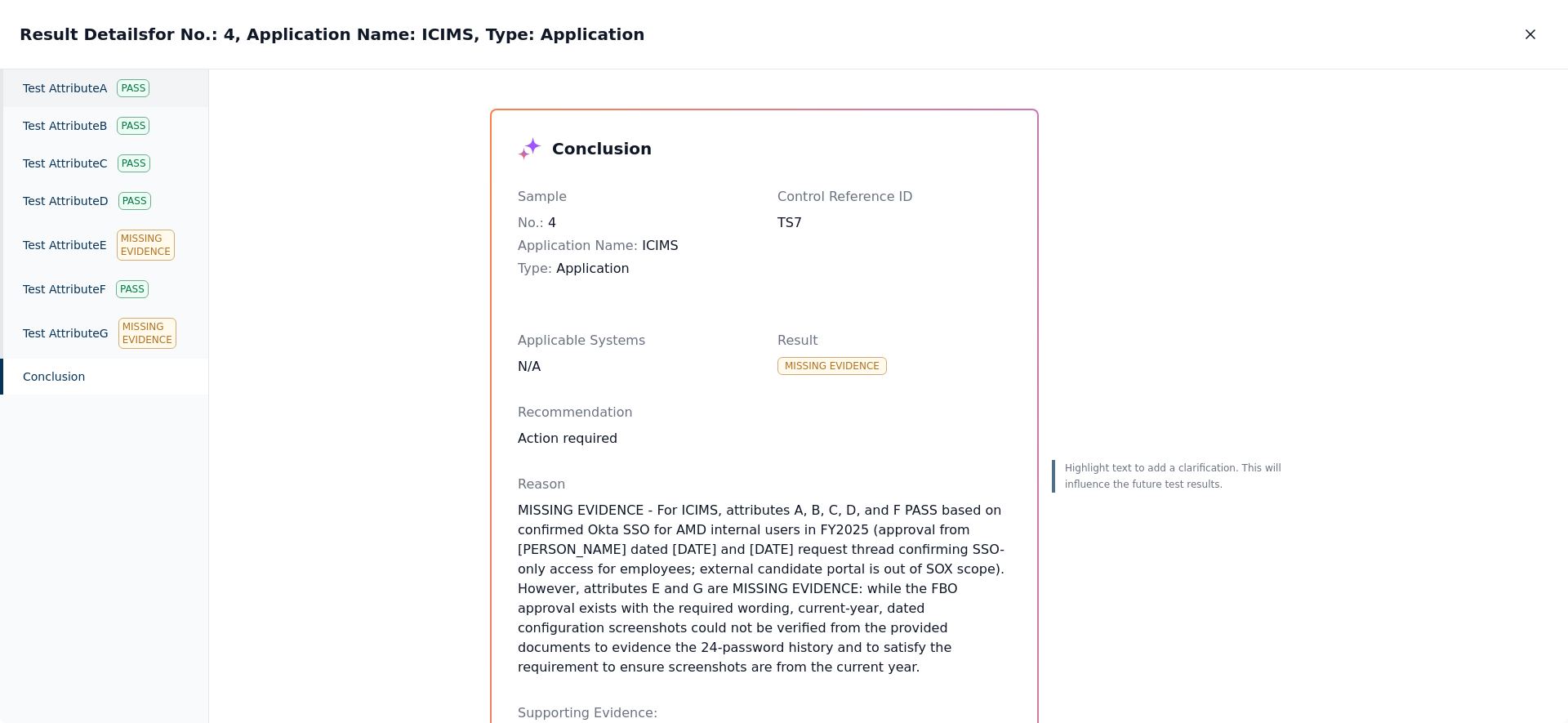
click at [87, 90] on div "Test Attribute A Pass" at bounding box center [104, 88] width 209 height 37
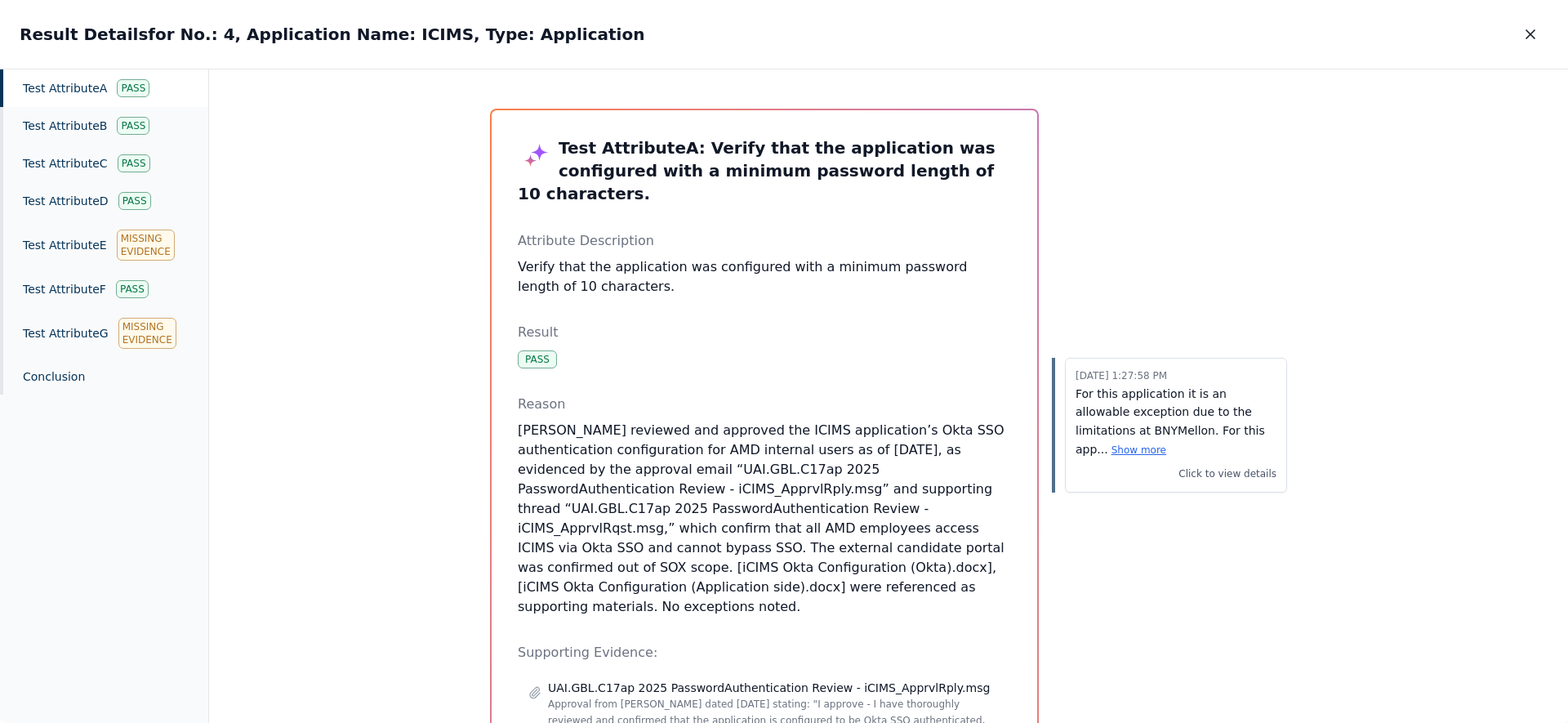
scroll to position [340, 0]
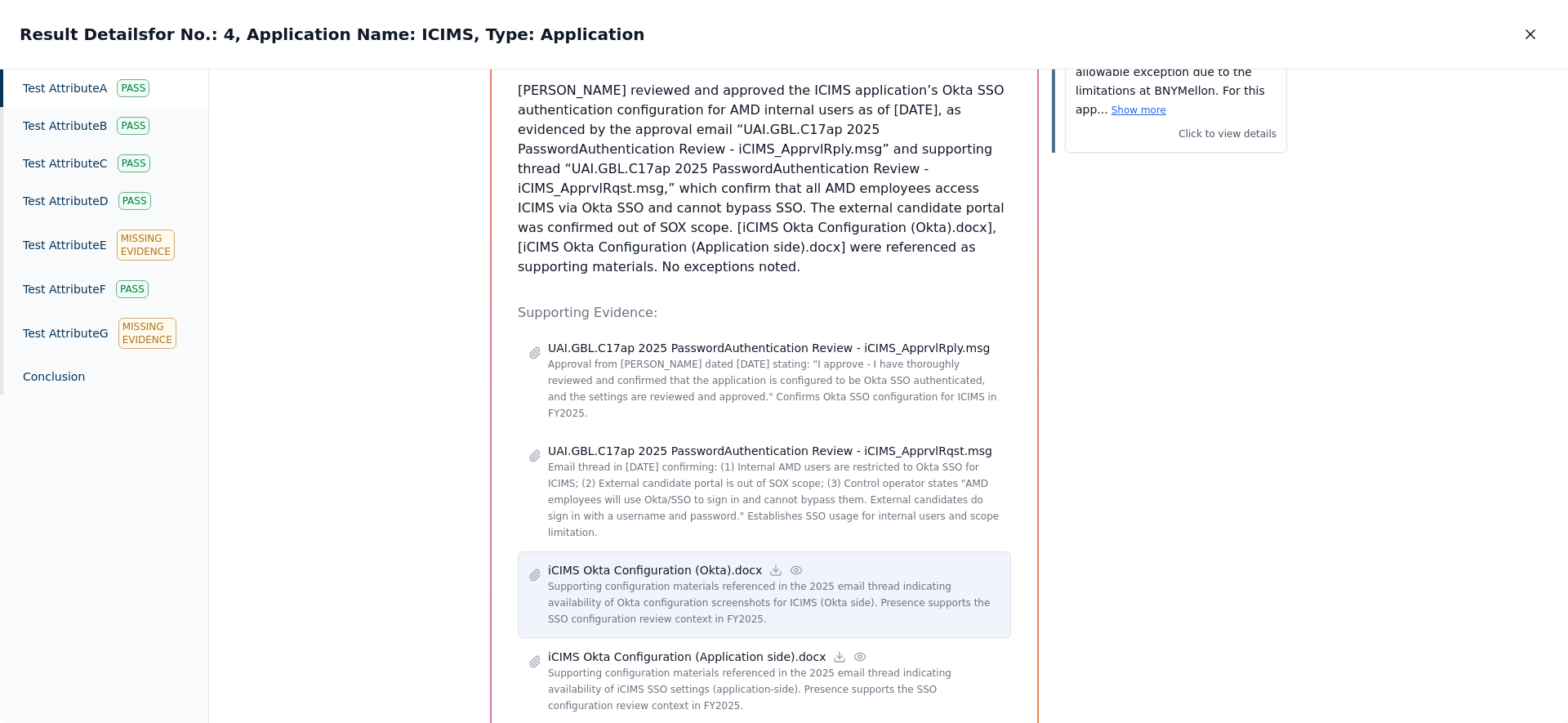
click at [784, 562] on div "iCIMS Okta Configuration (Okta).docx" at bounding box center [774, 569] width 453 height 16
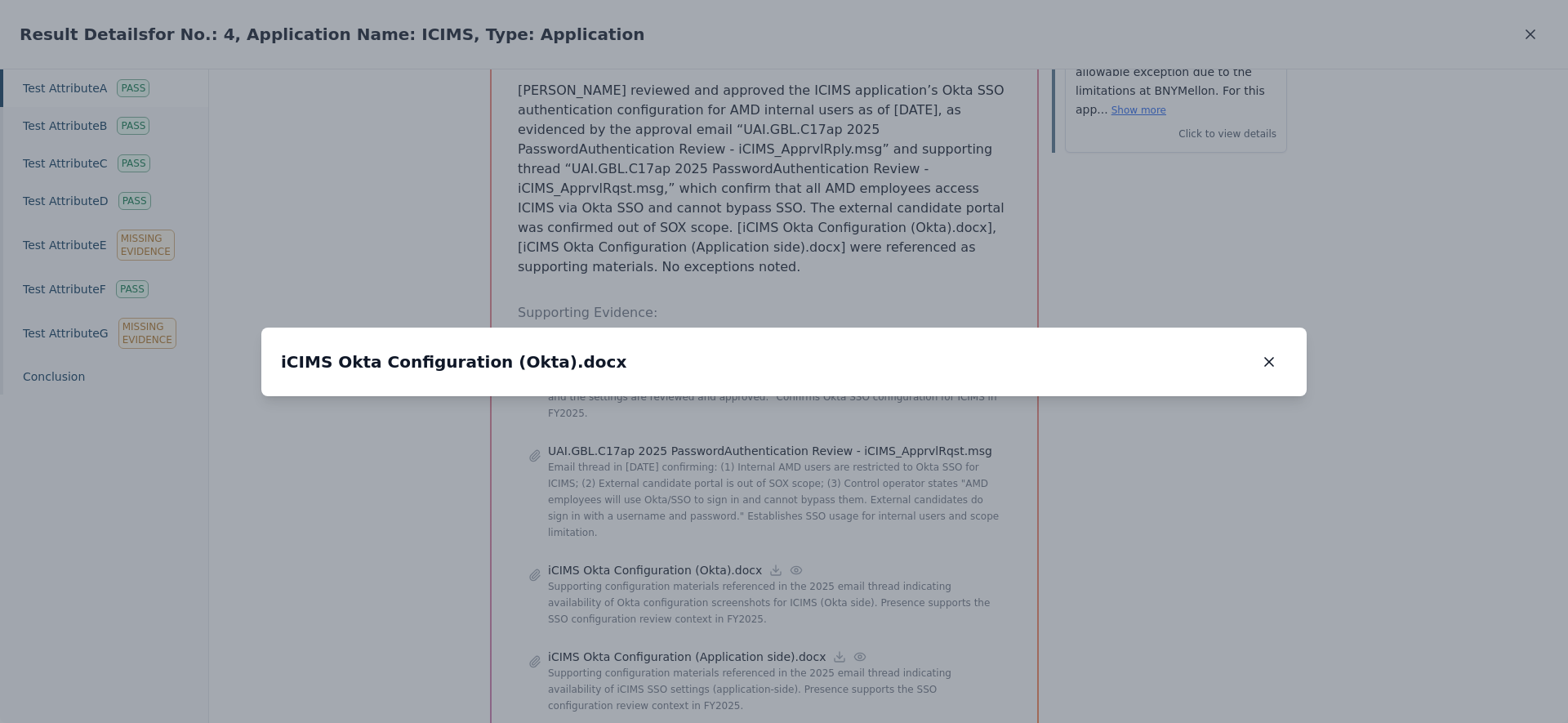
drag, startPoint x: 991, startPoint y: 535, endPoint x: 624, endPoint y: 201, distance: 496.2
click at [709, 314] on img at bounding box center [709, 314] width 0 height 0
drag, startPoint x: 826, startPoint y: 332, endPoint x: 839, endPoint y: 628, distance: 296.3
click at [420, 262] on img at bounding box center [420, 262] width 0 height 0
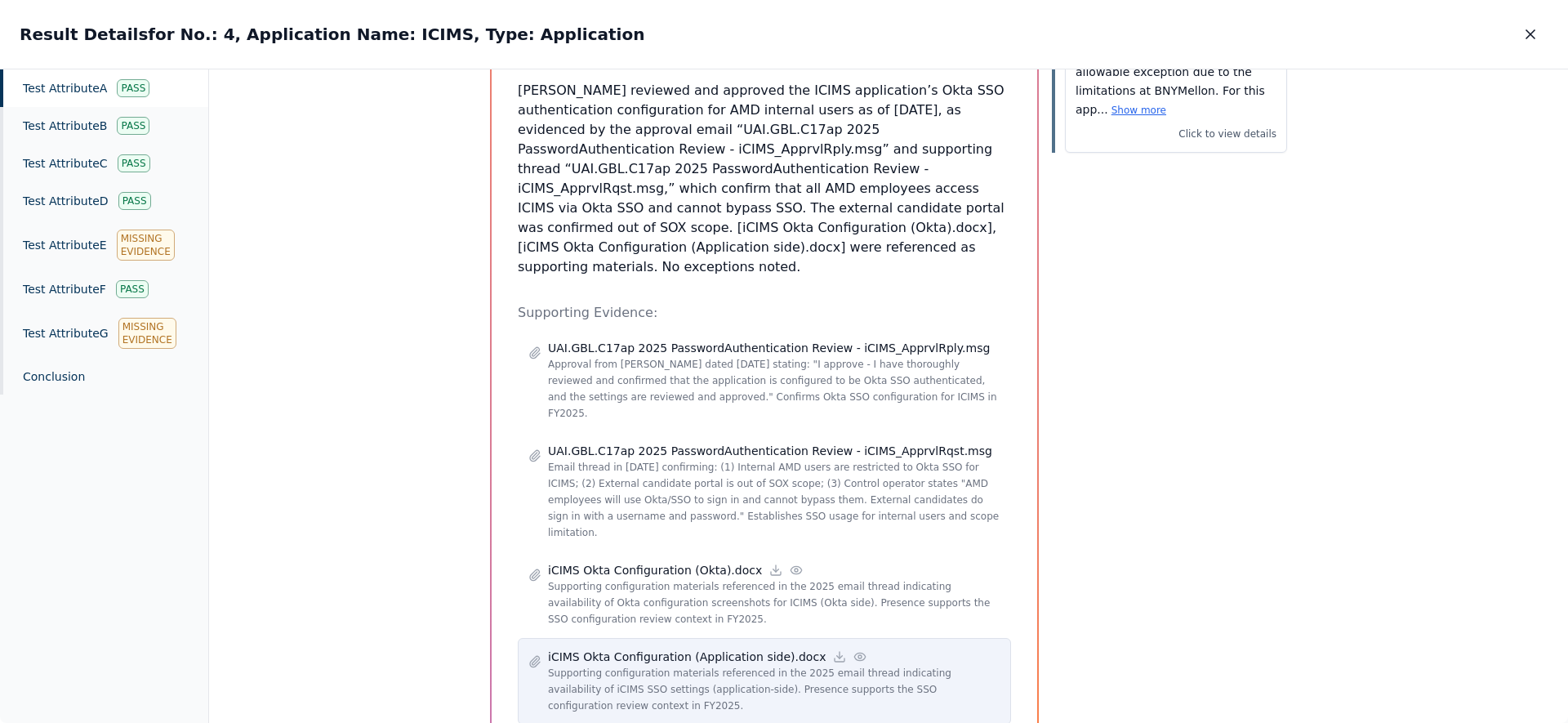
click at [854, 650] on icon at bounding box center [860, 656] width 13 height 13
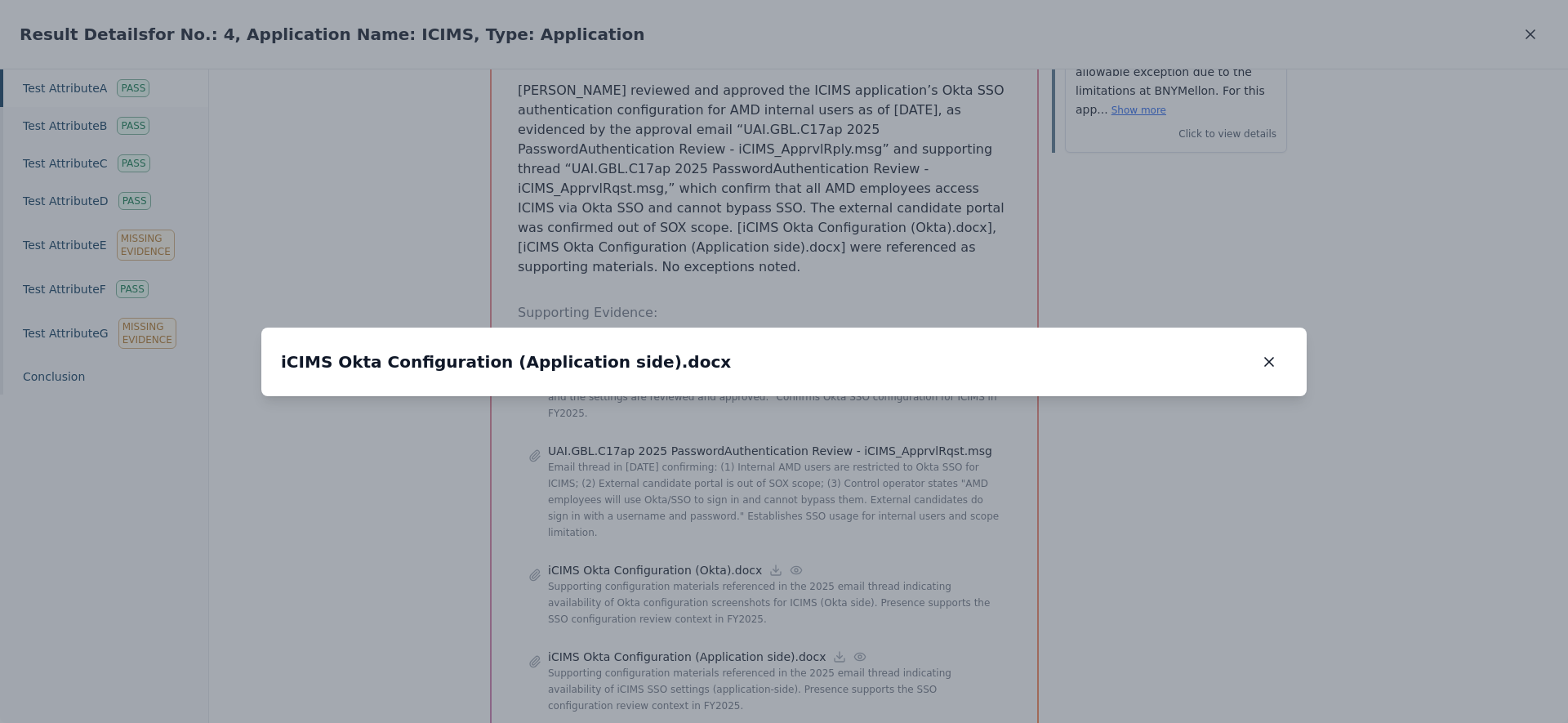
drag, startPoint x: 1004, startPoint y: 285, endPoint x: 616, endPoint y: 468, distance: 429.0
click at [491, 544] on img at bounding box center [491, 544] width 0 height 0
drag, startPoint x: 769, startPoint y: 446, endPoint x: 852, endPoint y: 208, distance: 252.1
click at [388, 291] on img at bounding box center [388, 291] width 0 height 0
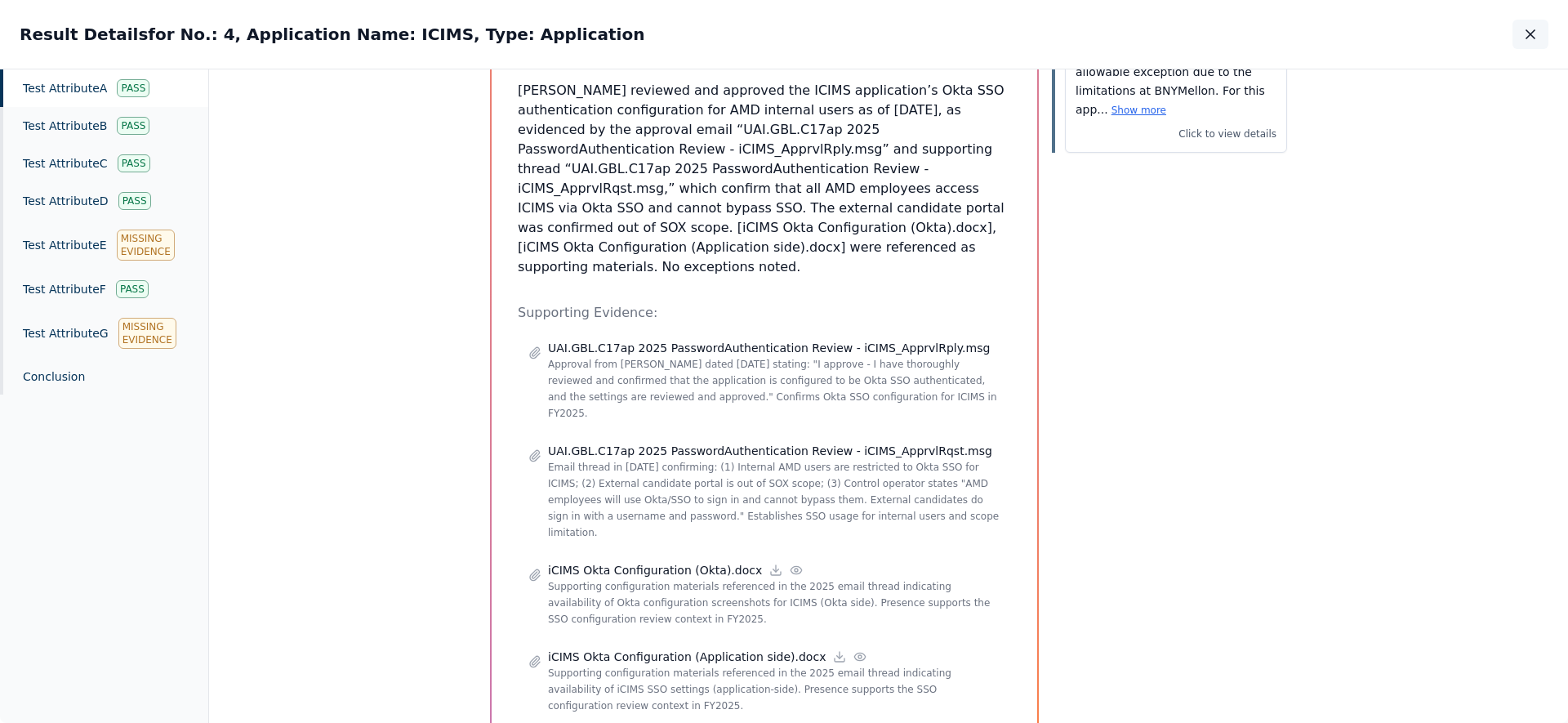
click at [1527, 35] on icon "button" at bounding box center [1530, 34] width 16 height 16
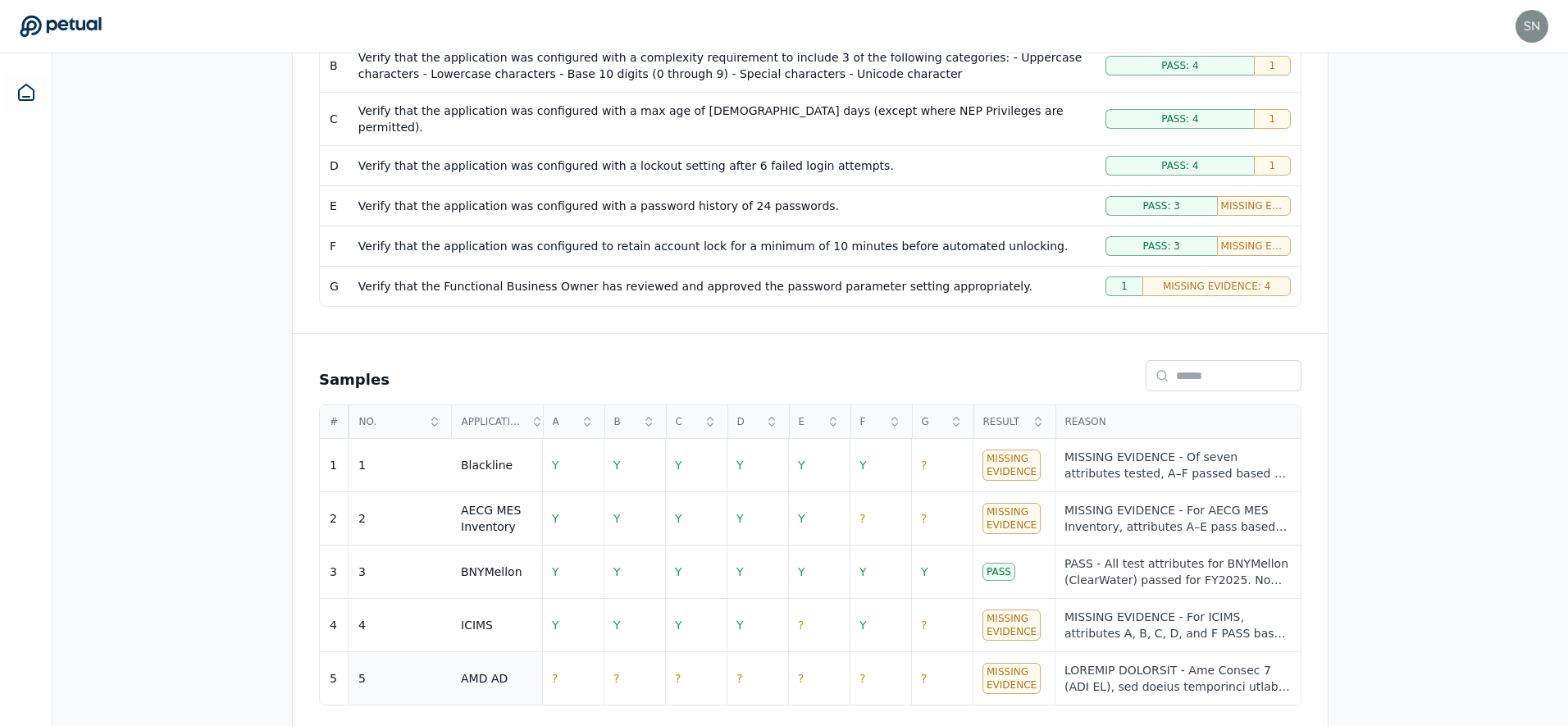
click at [441, 661] on td "5" at bounding box center [399, 679] width 103 height 53
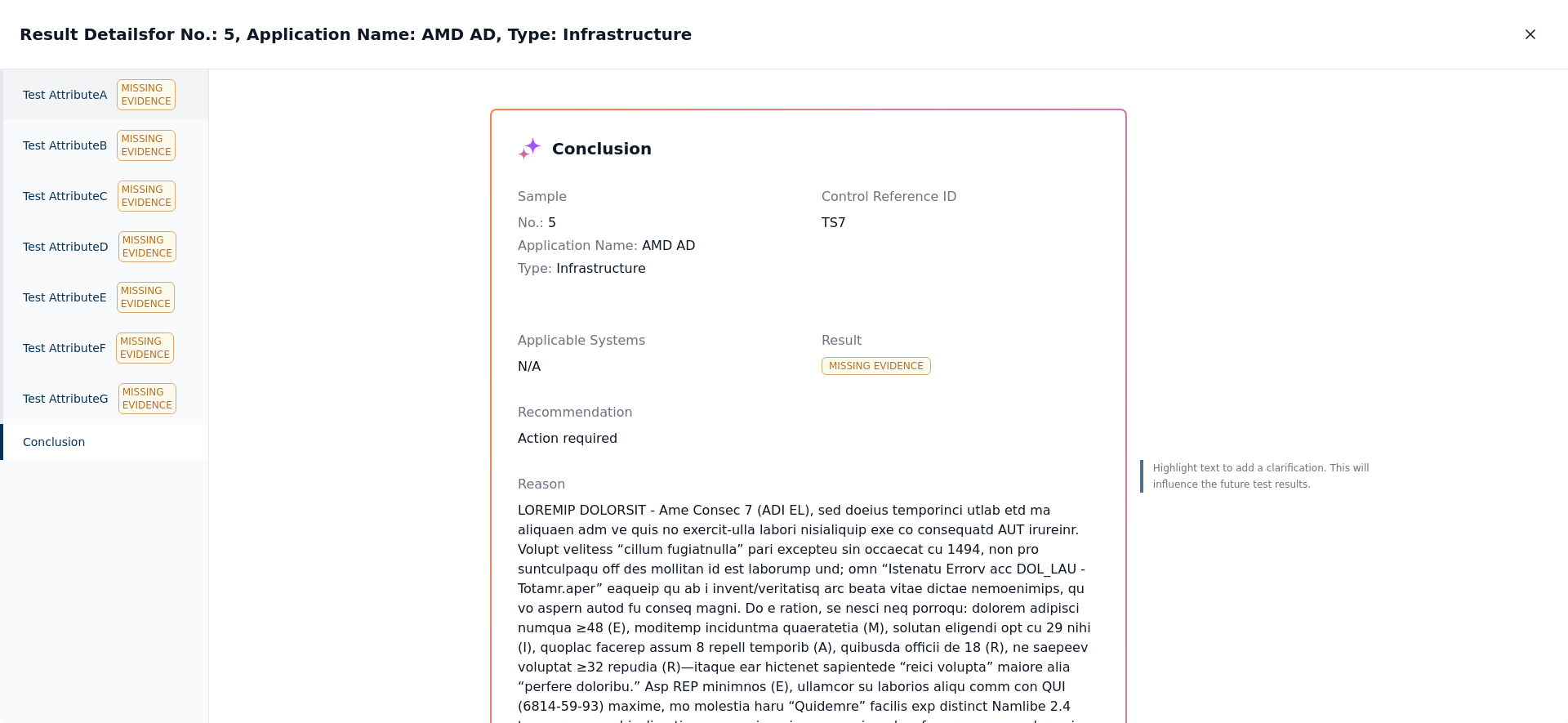
click at [108, 106] on div "Test Attribute A Missing Evidence" at bounding box center [104, 95] width 209 height 51
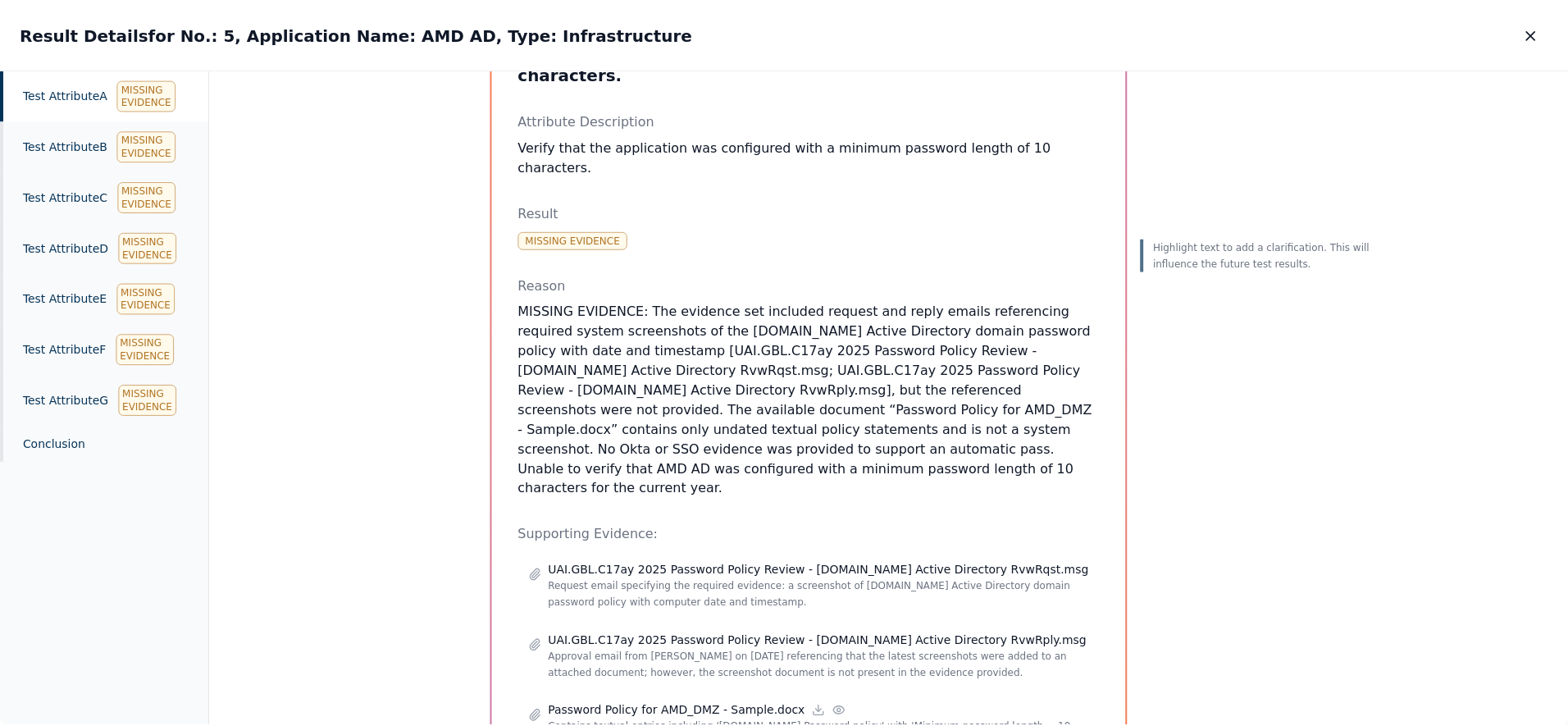
scroll to position [241, 0]
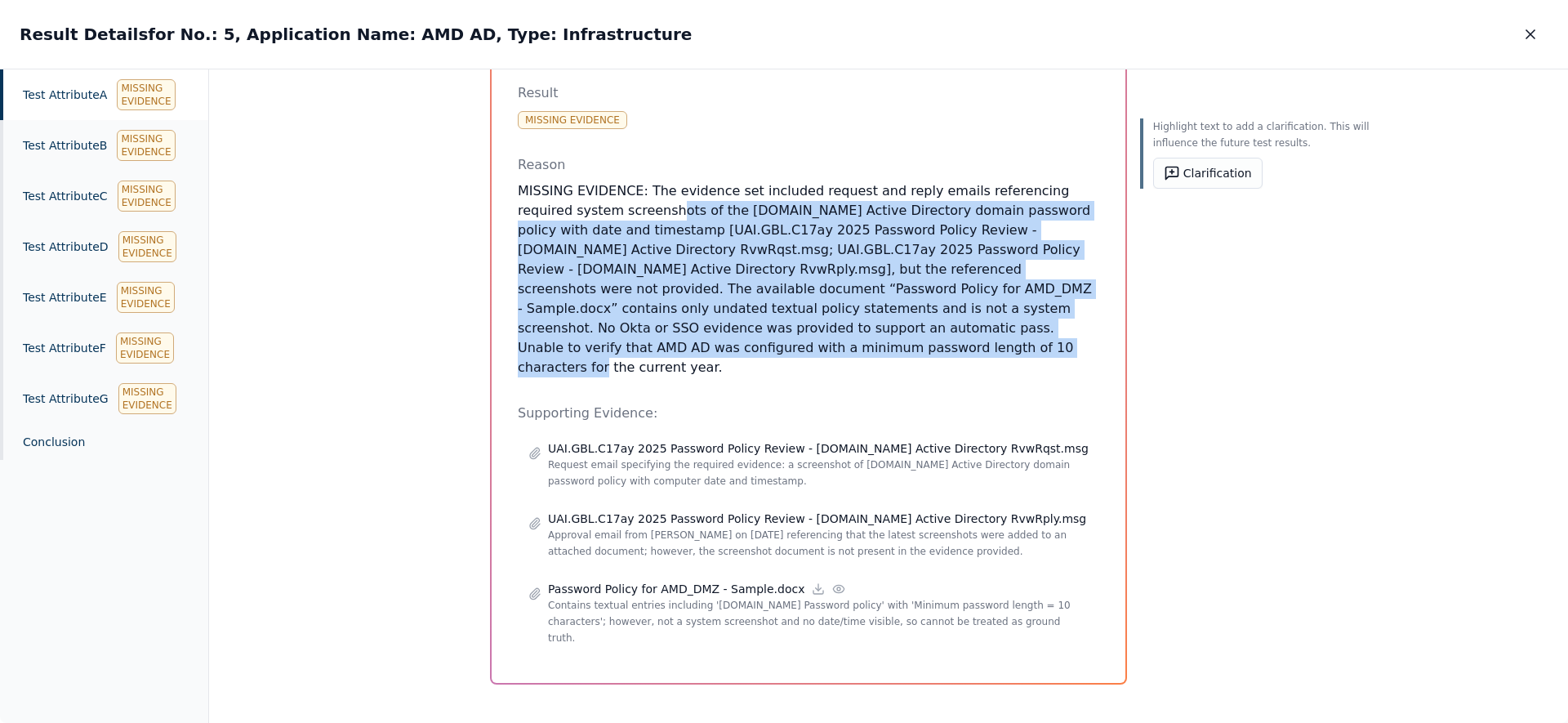
drag, startPoint x: 784, startPoint y: 347, endPoint x: 666, endPoint y: 182, distance: 202.9
click at [666, 182] on p "MISSING EVIDENCE: The evidence set included request and reply emails referencin…" at bounding box center [808, 280] width 582 height 196
click at [1527, 36] on icon "button" at bounding box center [1531, 35] width 8 height 8
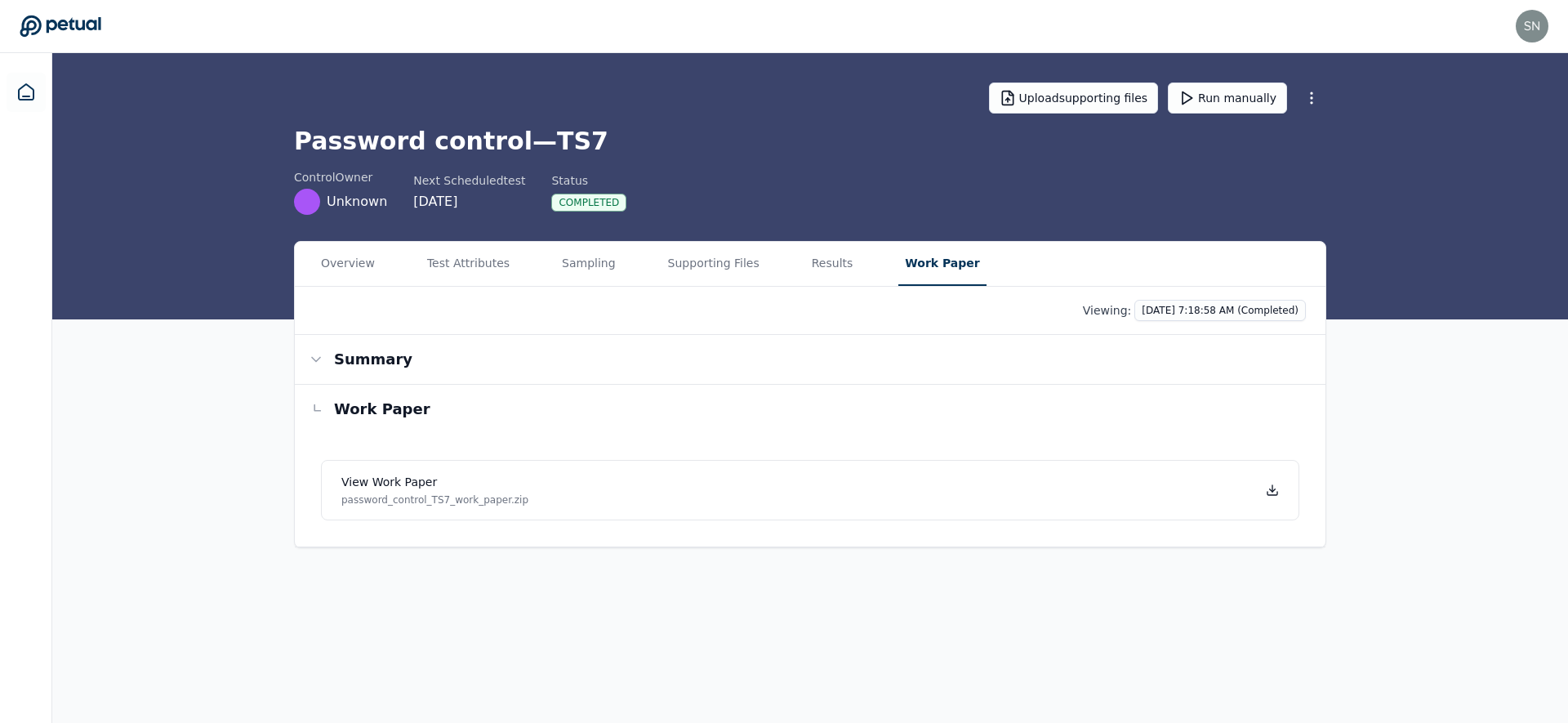
click at [907, 268] on button "Work Paper" at bounding box center [941, 264] width 87 height 44
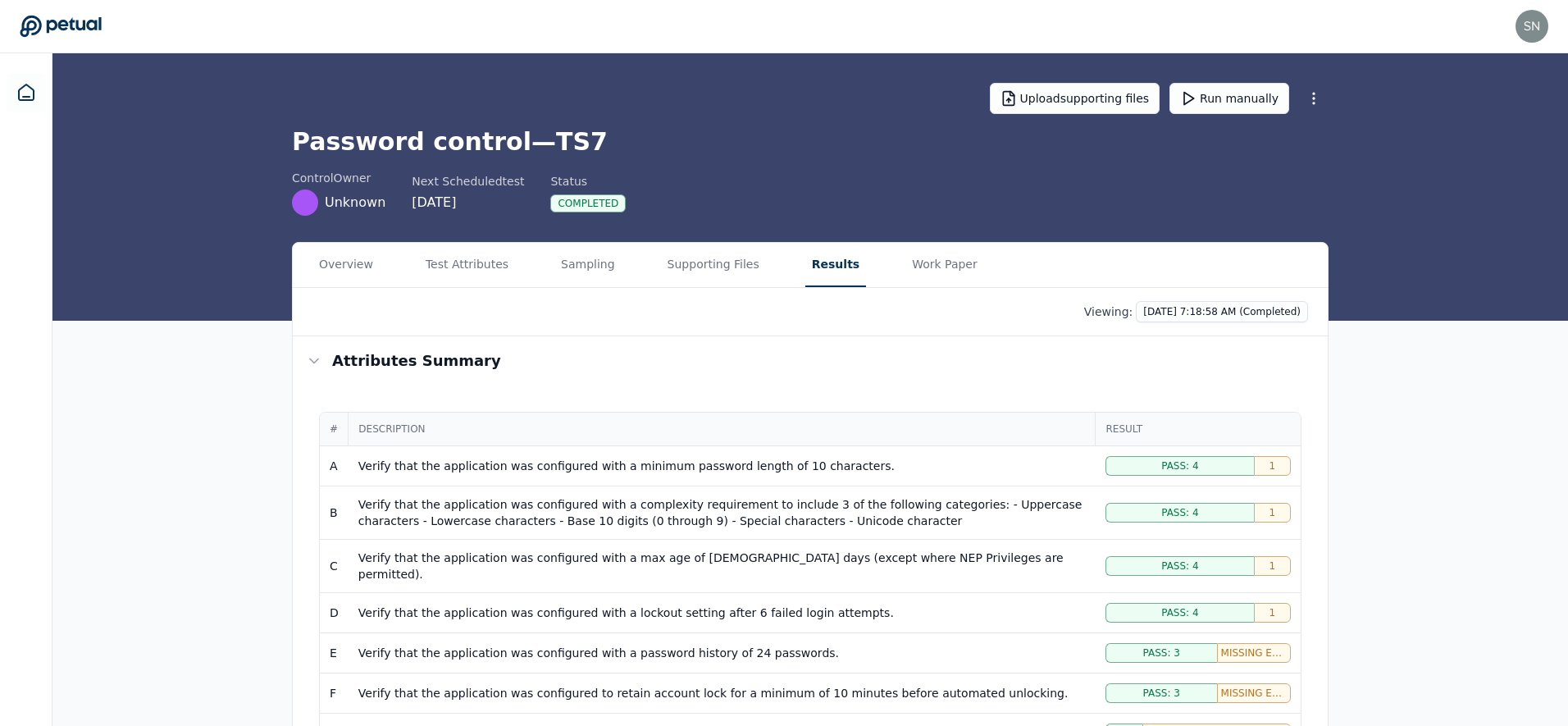
click at [842, 257] on button "Results" at bounding box center [836, 265] width 61 height 44
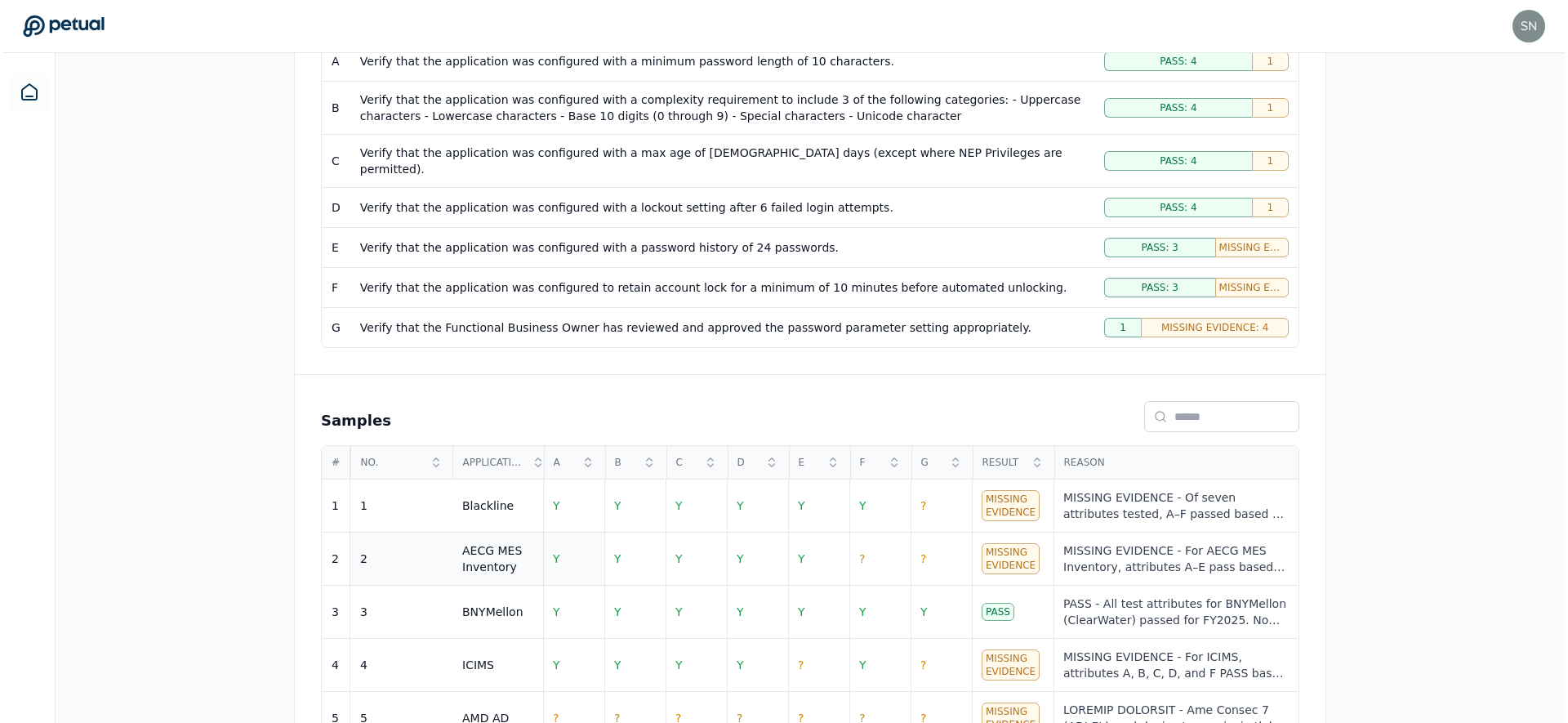
scroll to position [445, 0]
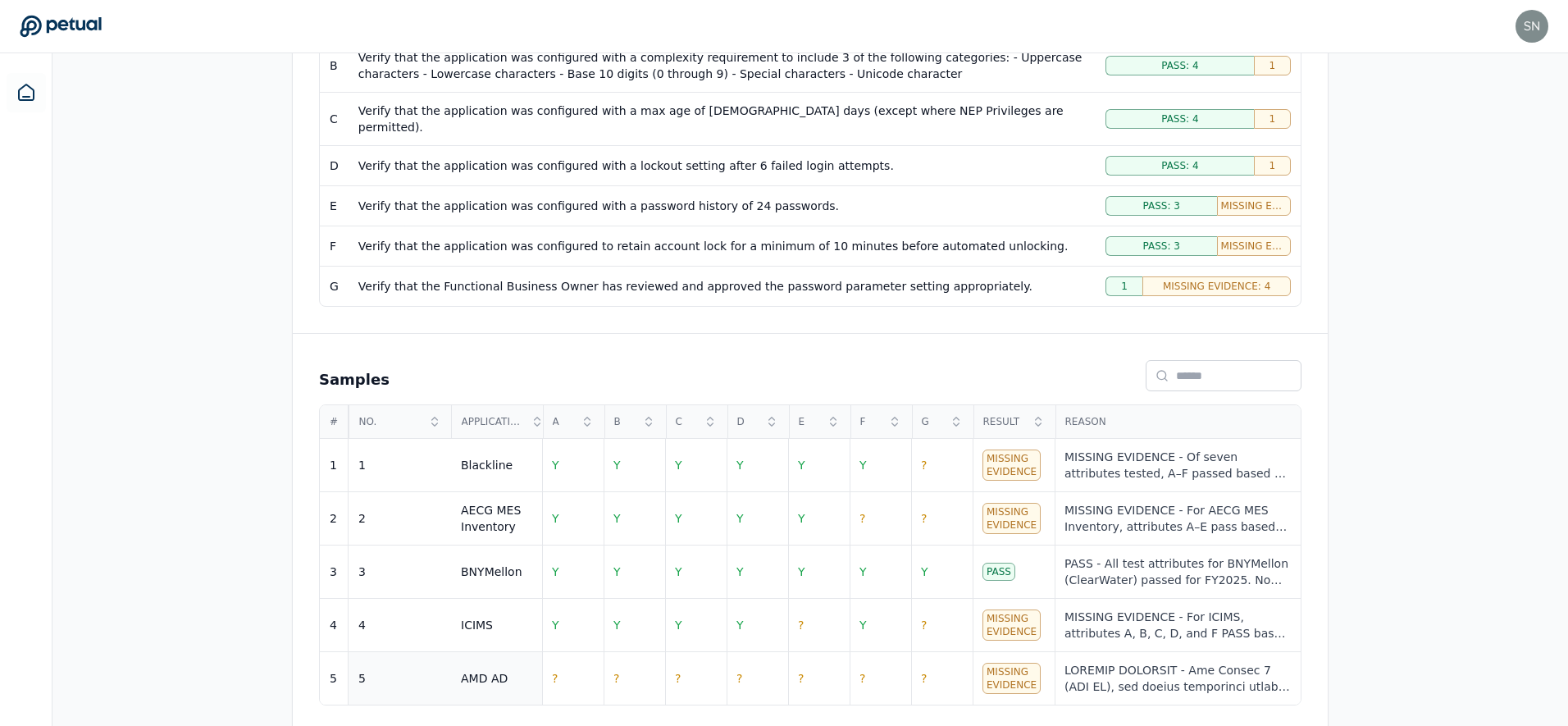
click at [400, 670] on div "5" at bounding box center [400, 678] width 83 height 16
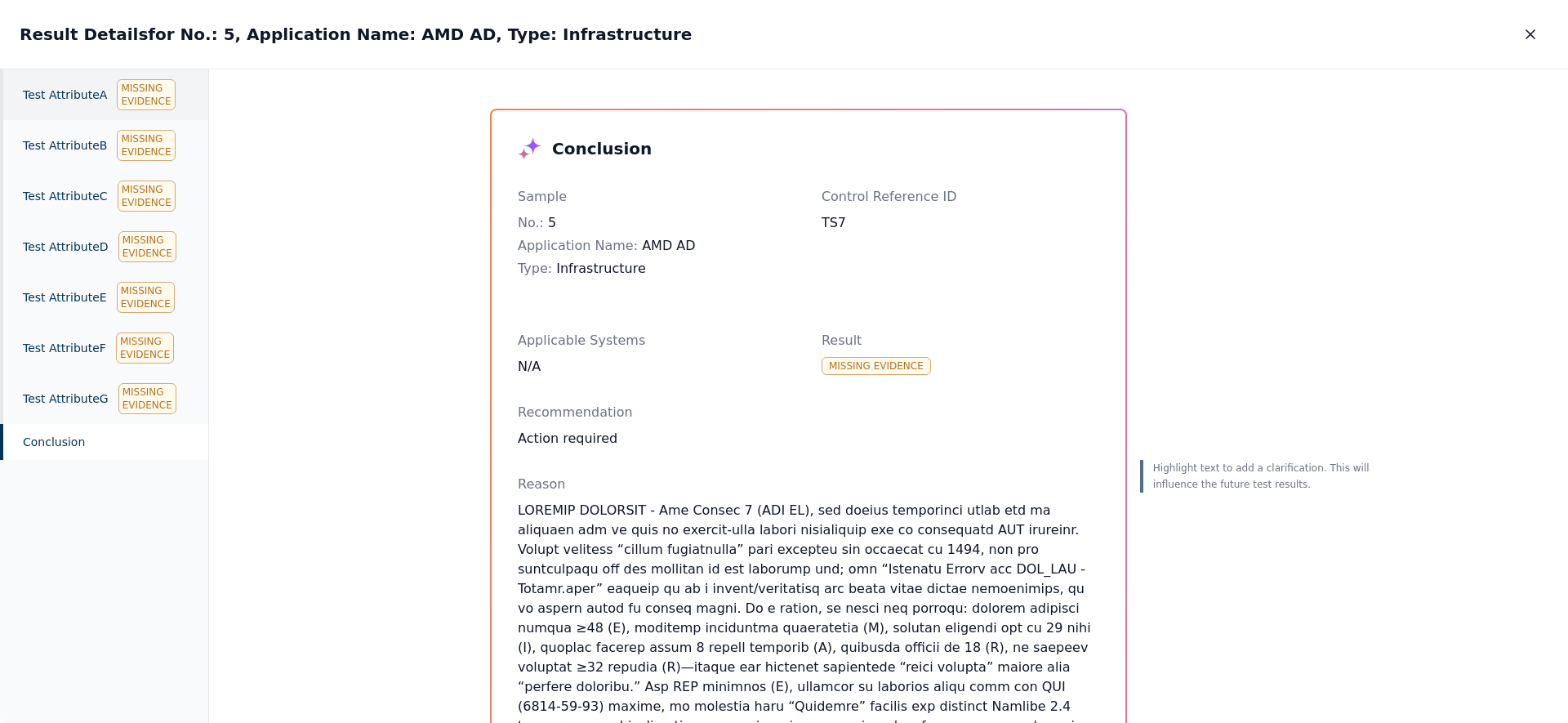
click at [87, 99] on div "Test Attribute A Missing Evidence" at bounding box center [104, 95] width 209 height 51
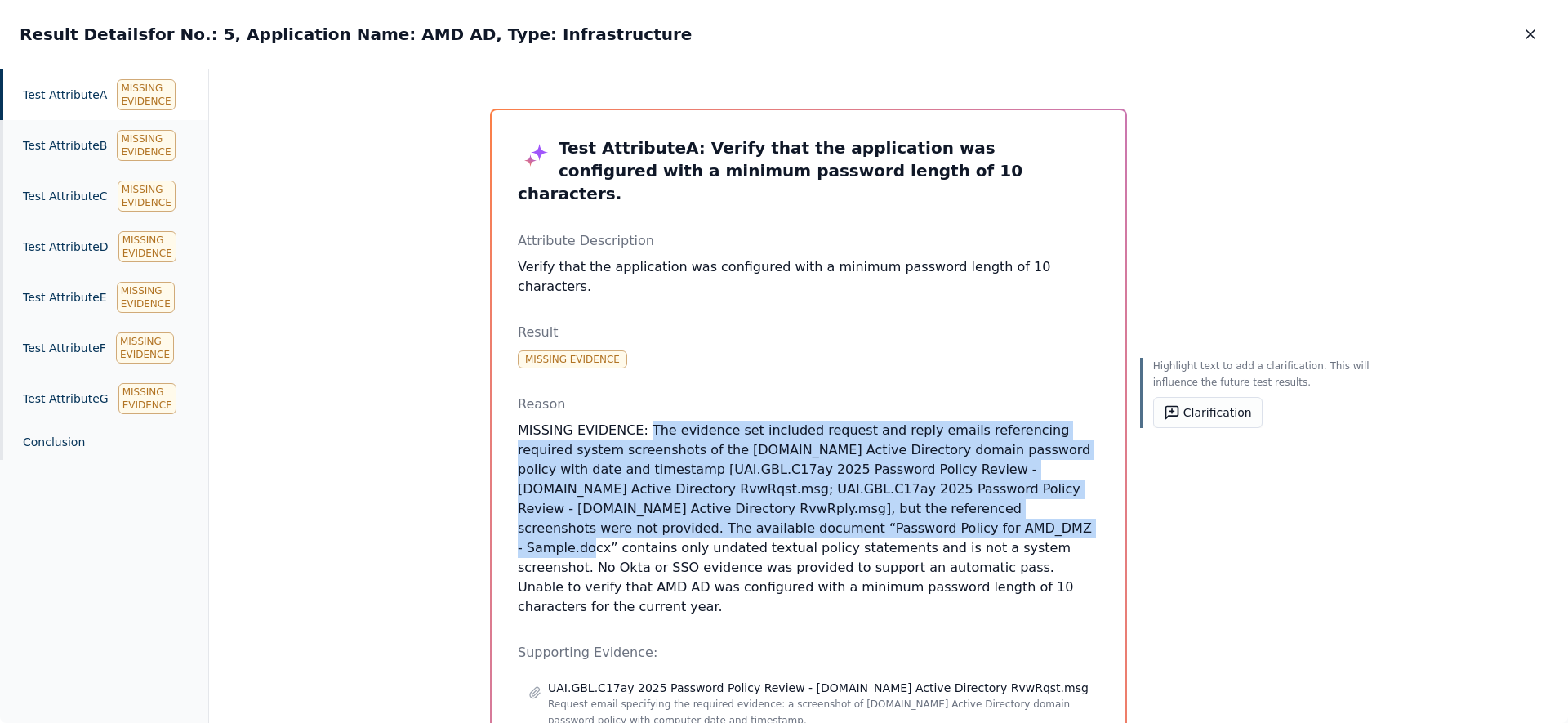
drag, startPoint x: 642, startPoint y: 410, endPoint x: 683, endPoint y: 530, distance: 126.8
click at [683, 530] on p "MISSING EVIDENCE: The evidence set included request and reply emails referencin…" at bounding box center [808, 519] width 582 height 196
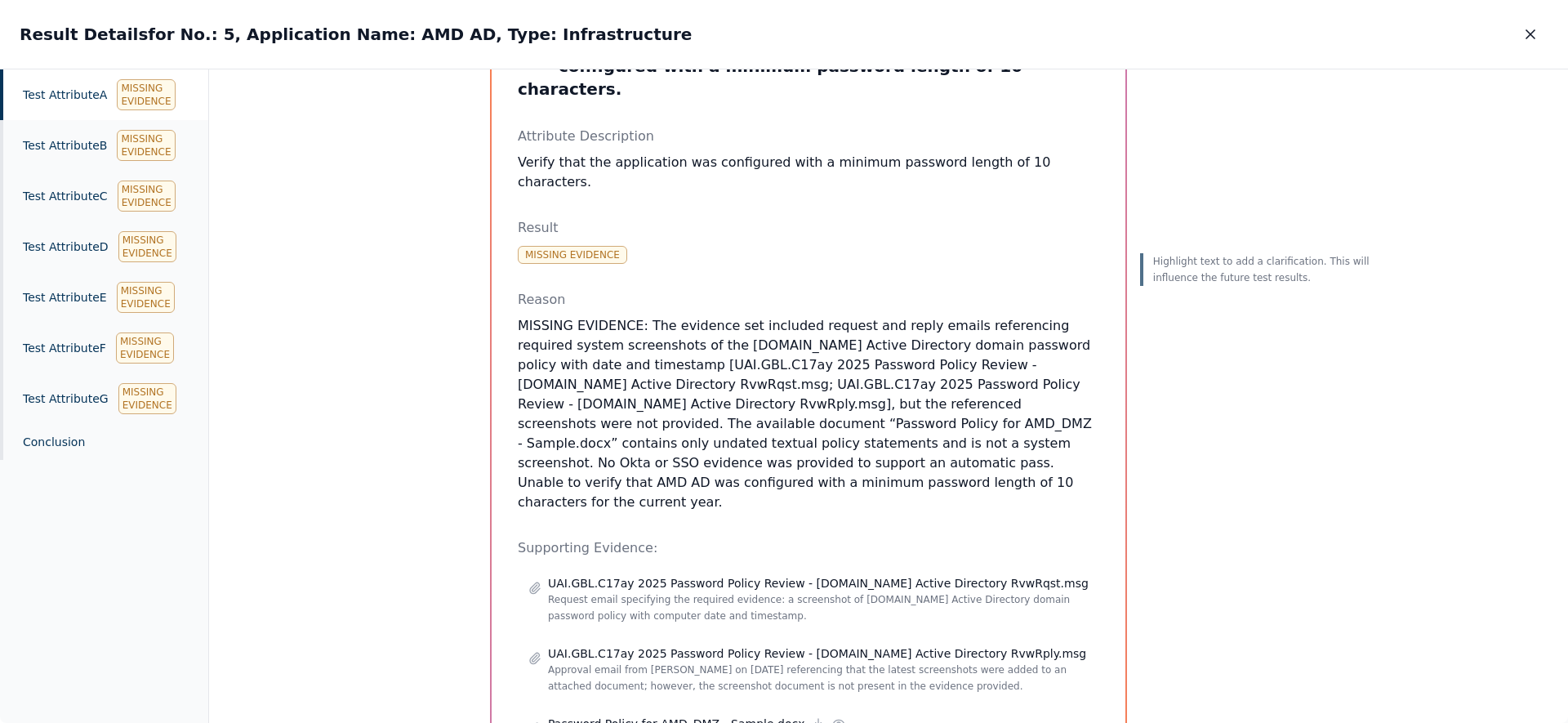
scroll to position [240, 0]
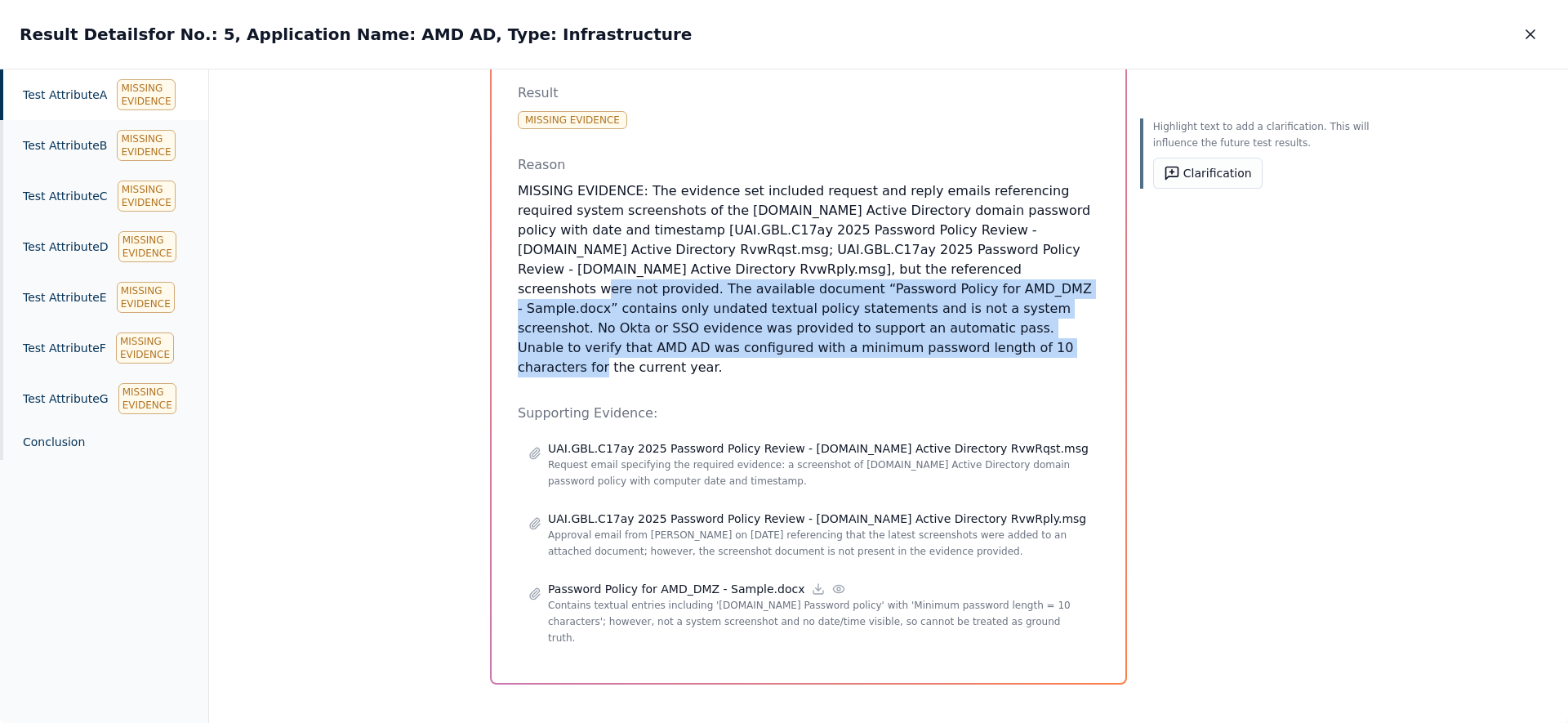
drag, startPoint x: 737, startPoint y: 342, endPoint x: 632, endPoint y: 269, distance: 127.9
click at [632, 269] on p "MISSING EVIDENCE: The evidence set included request and reply emails referencin…" at bounding box center [808, 280] width 582 height 196
copy p "The available document “Password Policy for AMD_DMZ - Sample.docx” contains onl…"
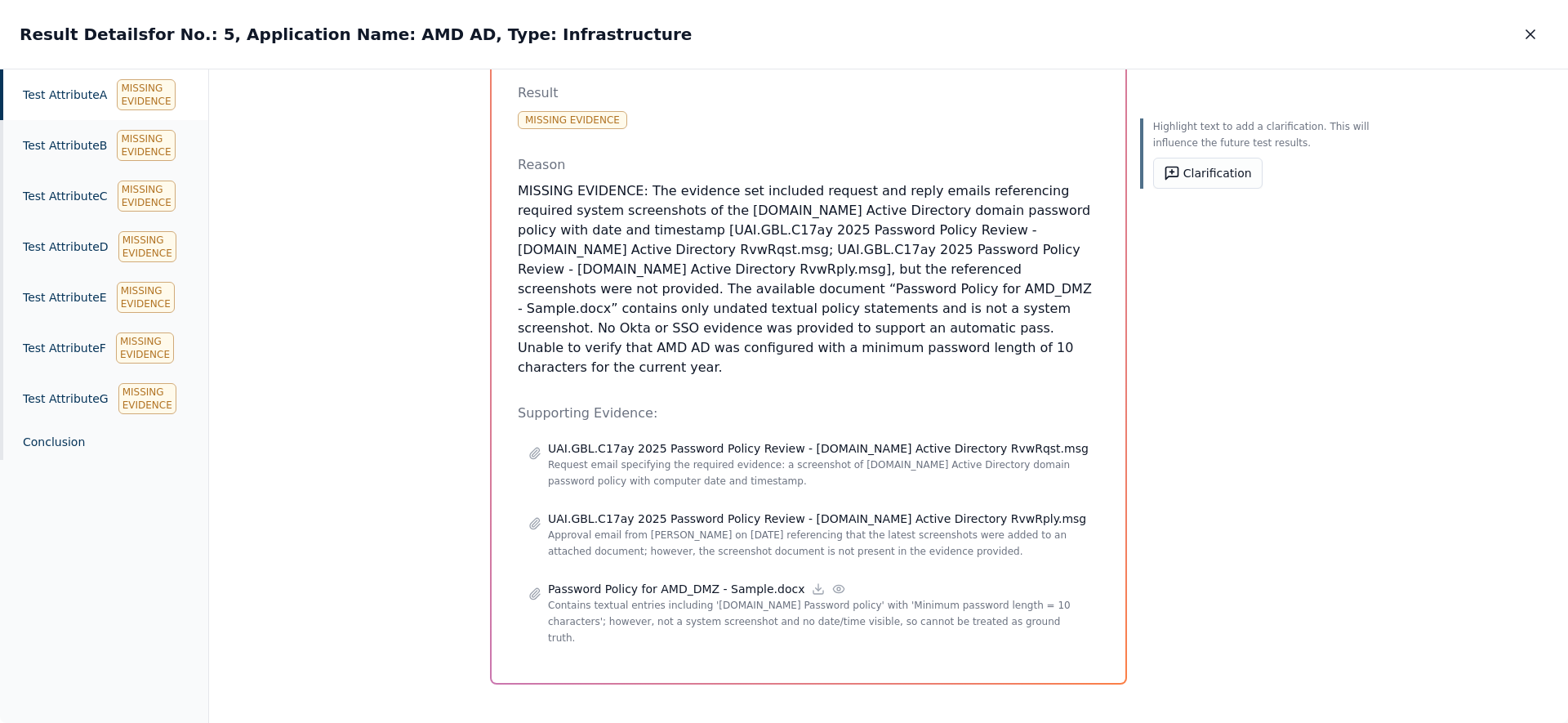
click at [101, 90] on div "Test Attribute A Missing Evidence" at bounding box center [104, 95] width 209 height 51
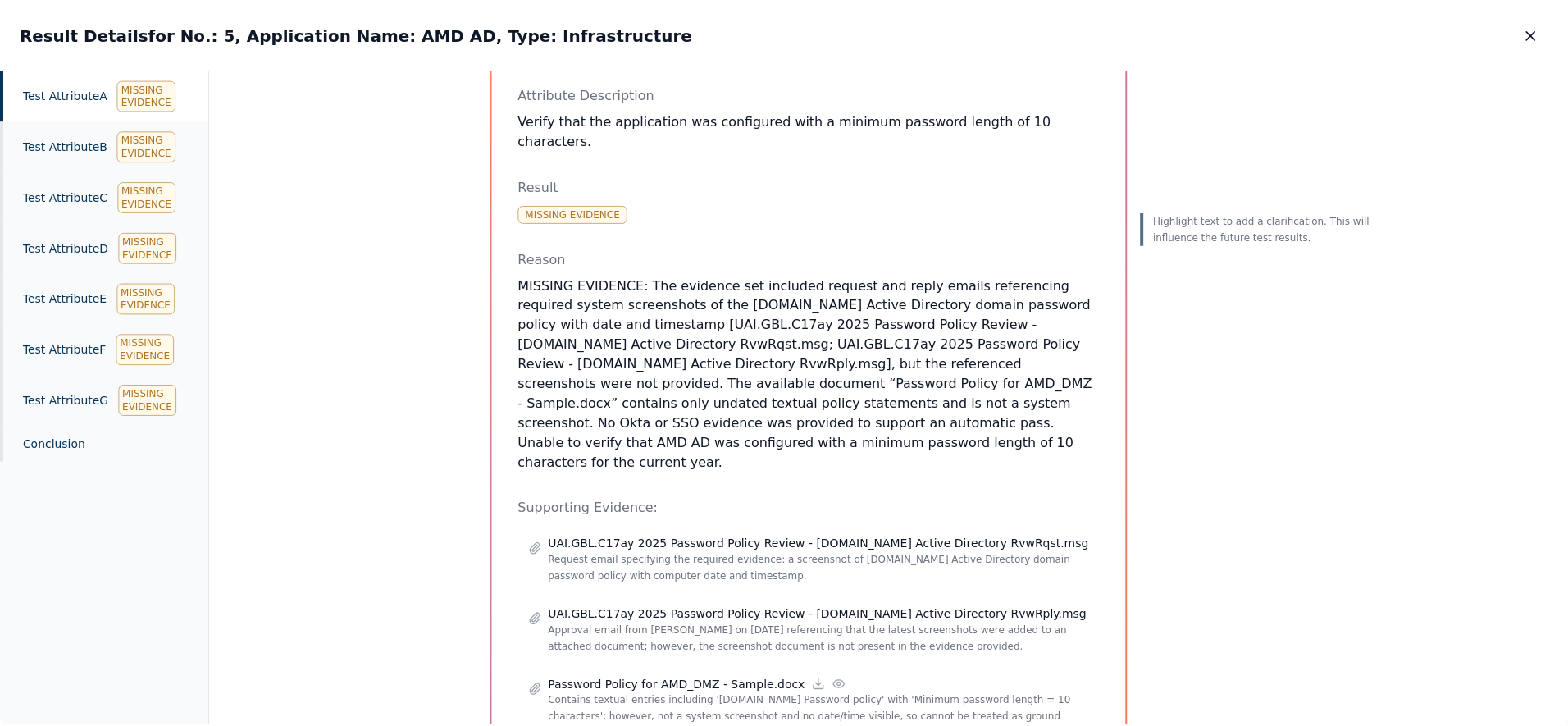
scroll to position [0, 0]
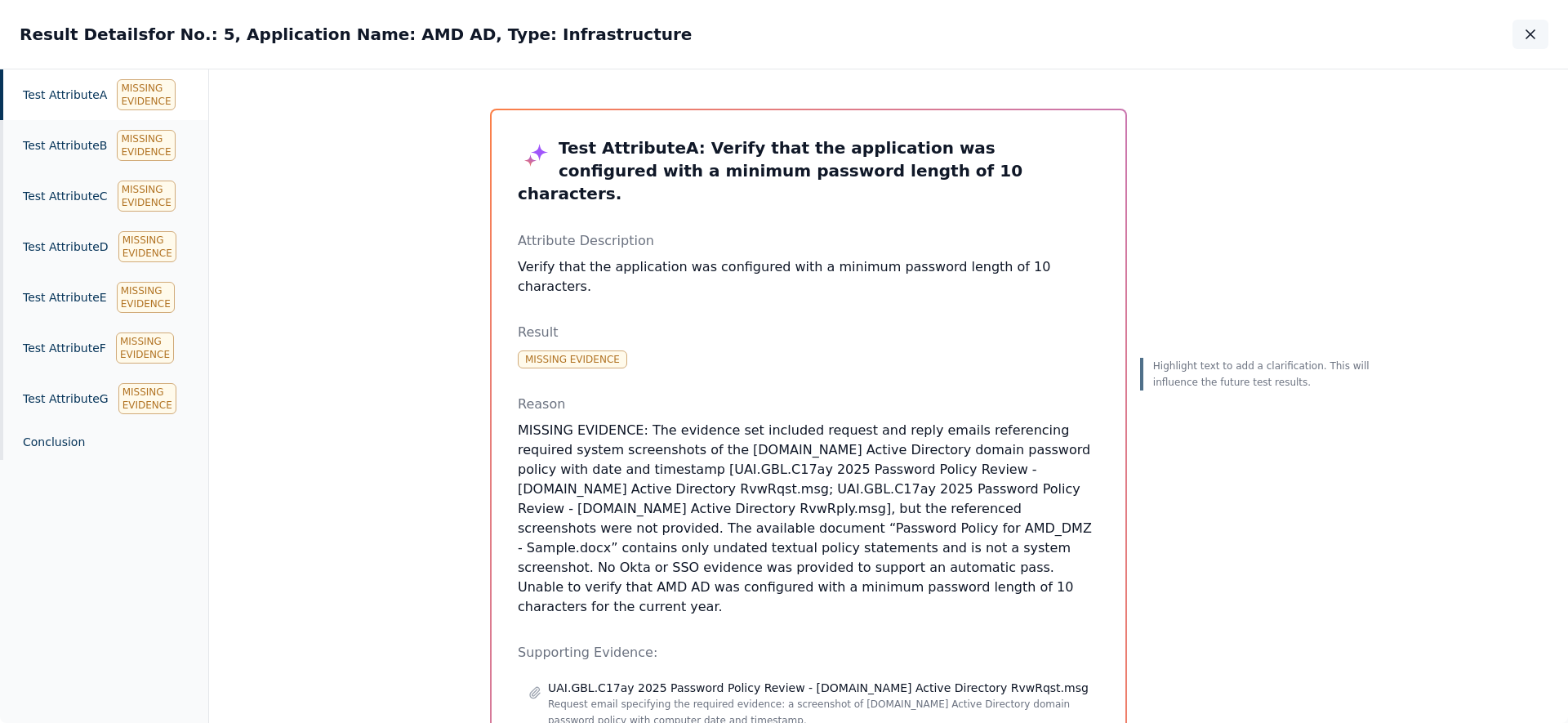
click at [1544, 42] on button "button" at bounding box center [1530, 34] width 36 height 30
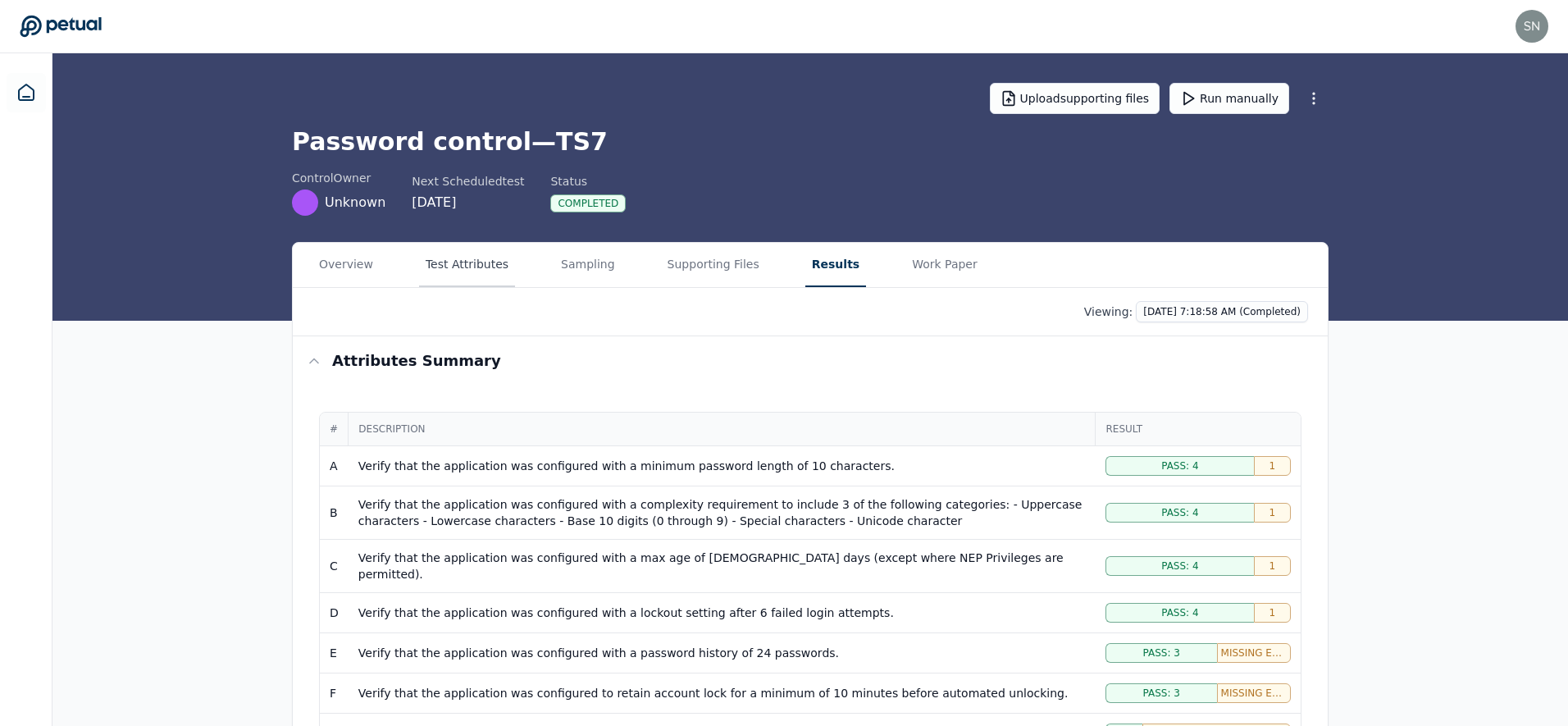
click at [485, 267] on button "Test Attributes" at bounding box center [466, 265] width 96 height 44
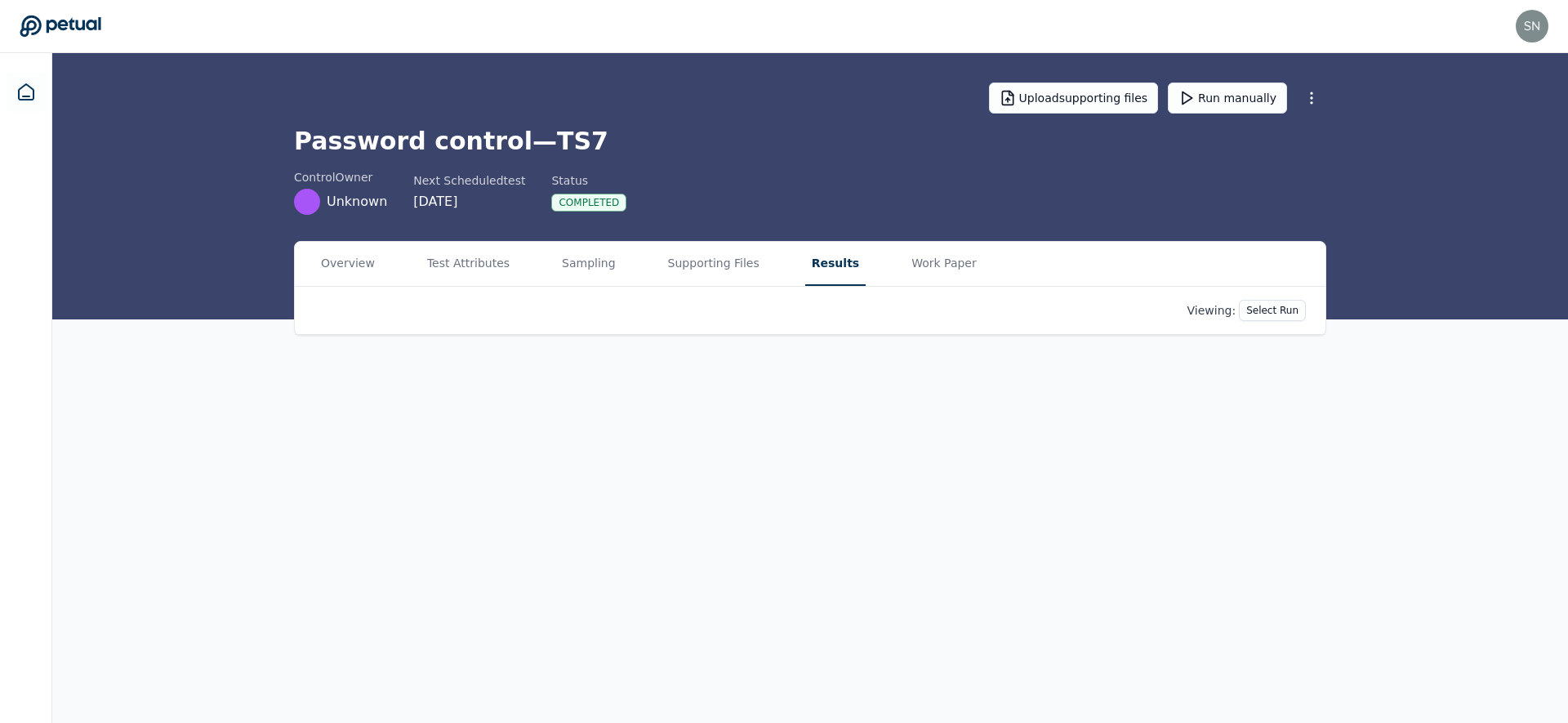
click at [811, 264] on button "Results" at bounding box center [836, 264] width 61 height 44
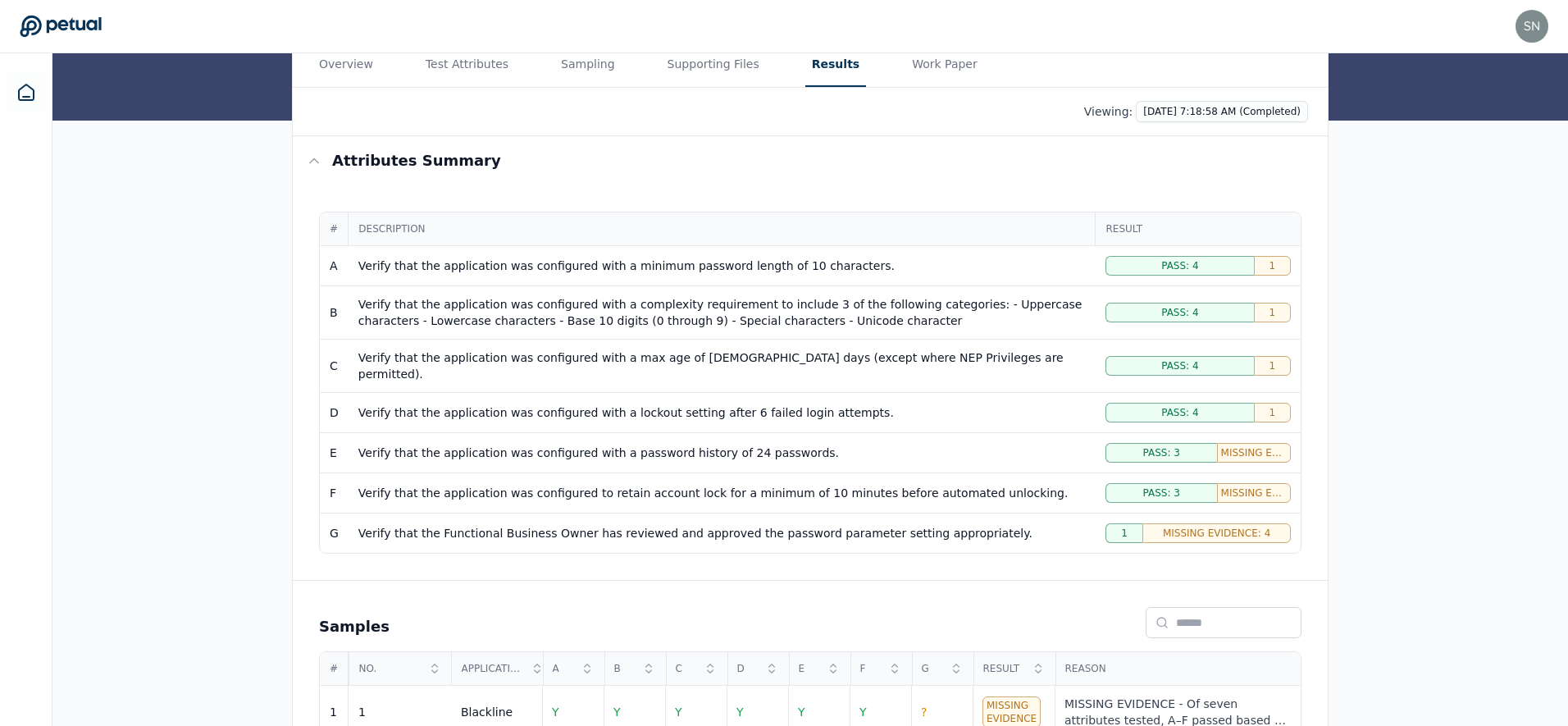
scroll to position [447, 0]
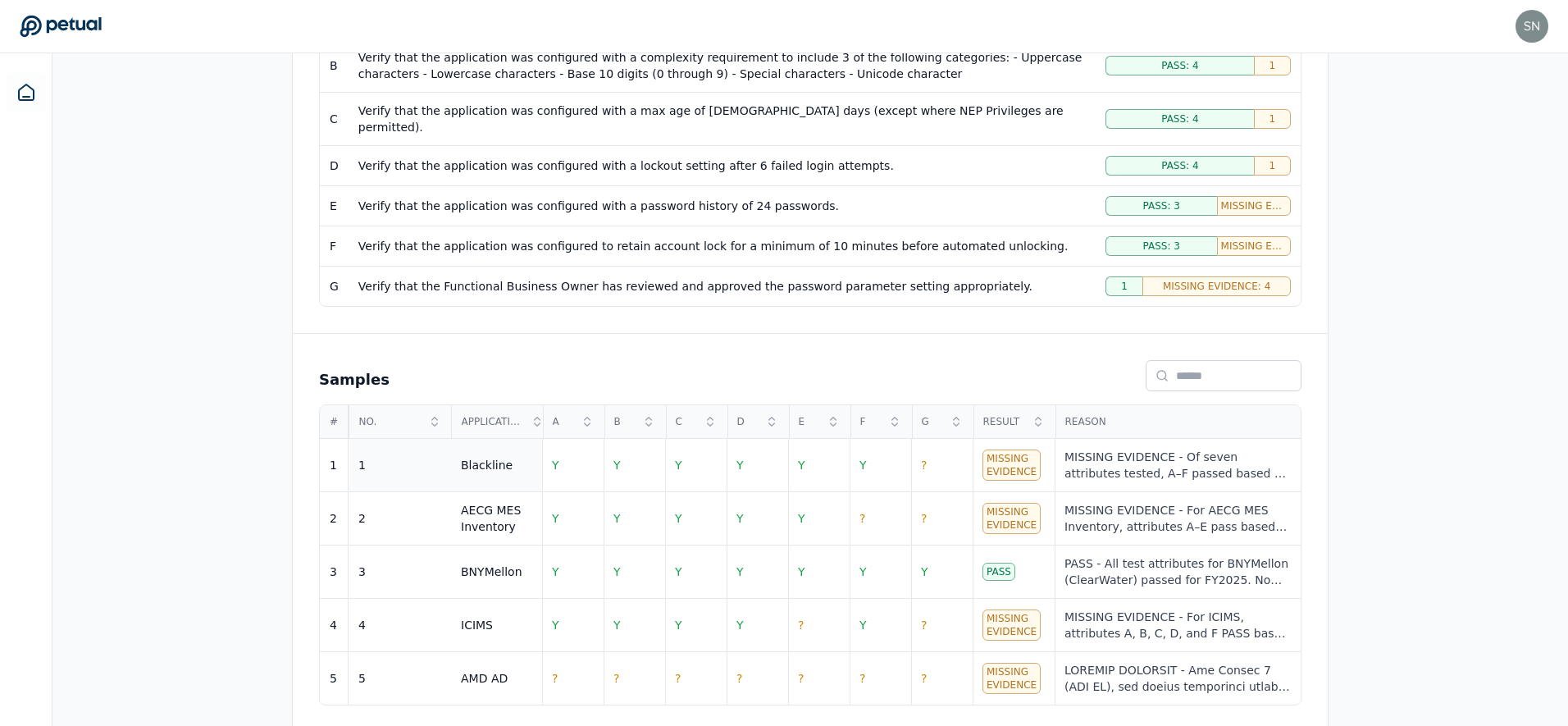
click at [437, 457] on div "1" at bounding box center [400, 465] width 83 height 16
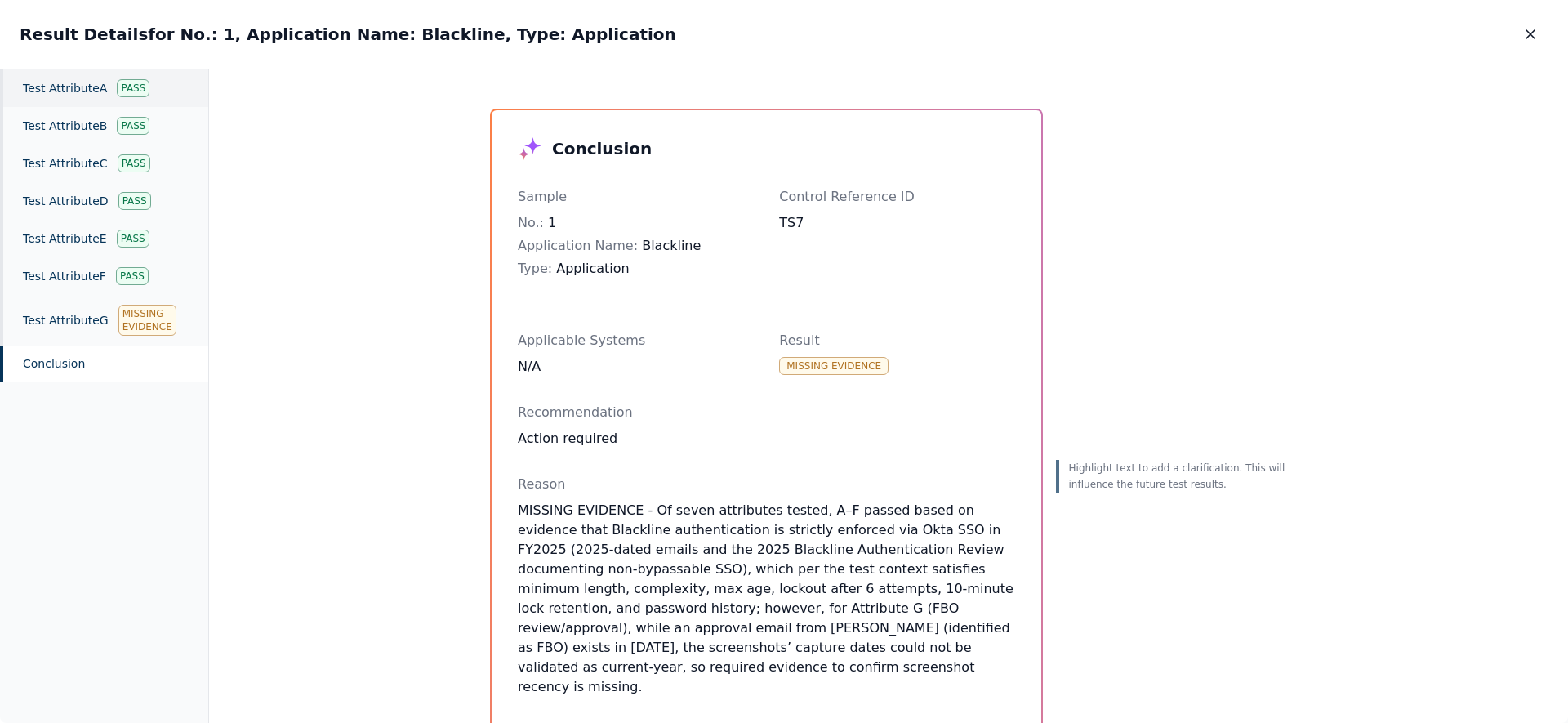
click at [88, 89] on div "Test Attribute A Pass" at bounding box center [104, 88] width 209 height 37
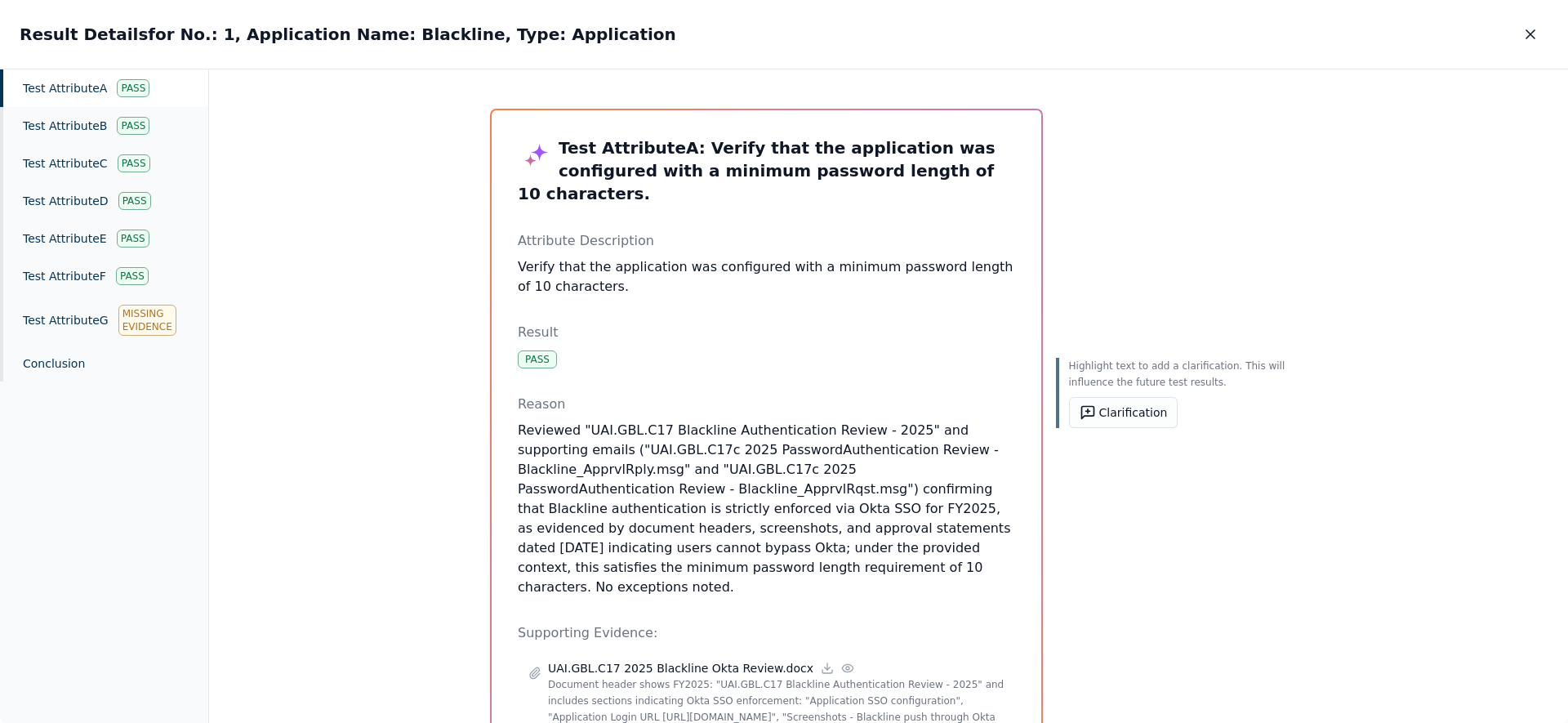
drag, startPoint x: 914, startPoint y: 558, endPoint x: 809, endPoint y: 388, distance: 199.8
click at [809, 388] on div "Test Attribute A : Verify that the application was configured with a minimum pa…" at bounding box center [766, 547] width 497 height 822
click at [1523, 41] on icon "button" at bounding box center [1530, 34] width 16 height 16
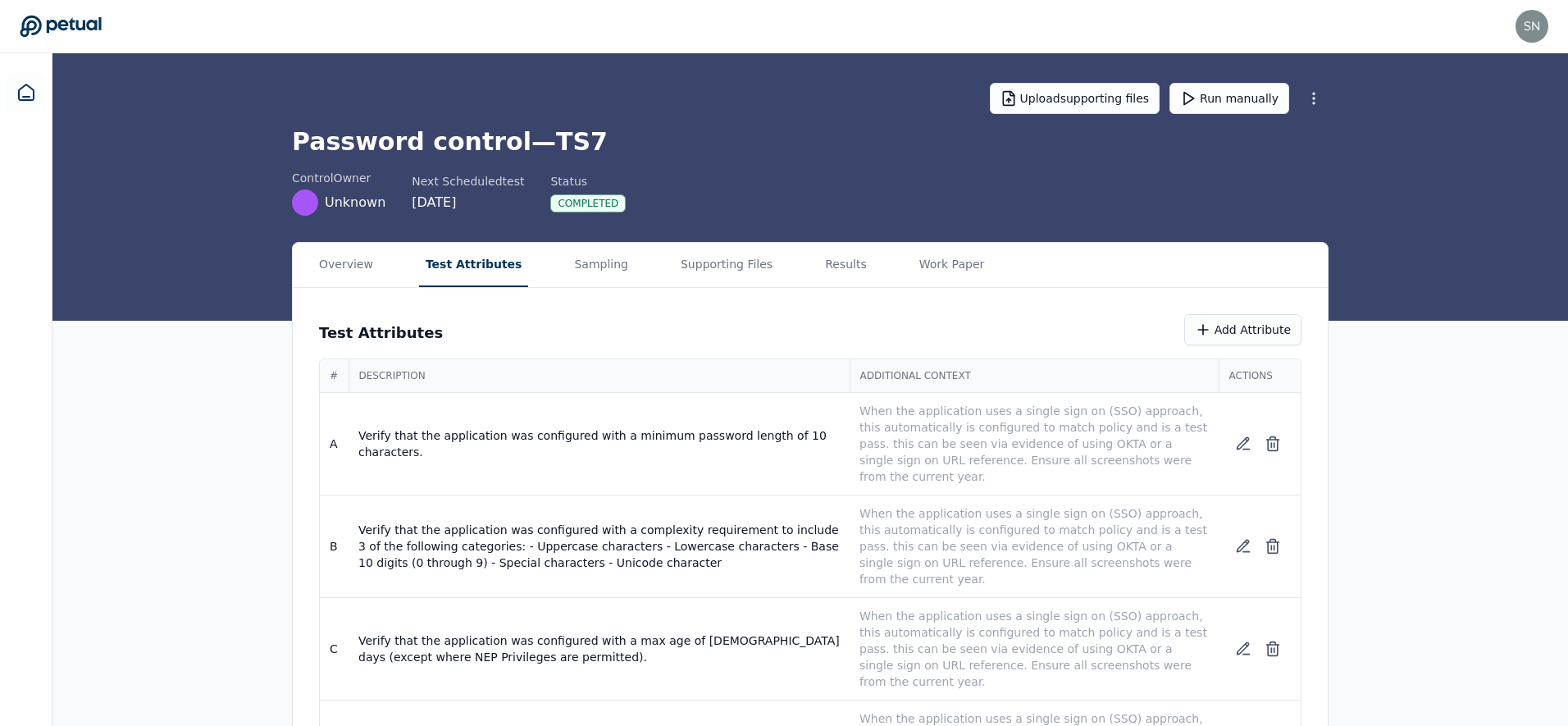
click at [468, 266] on button "Test Attributes" at bounding box center [474, 265] width 110 height 44
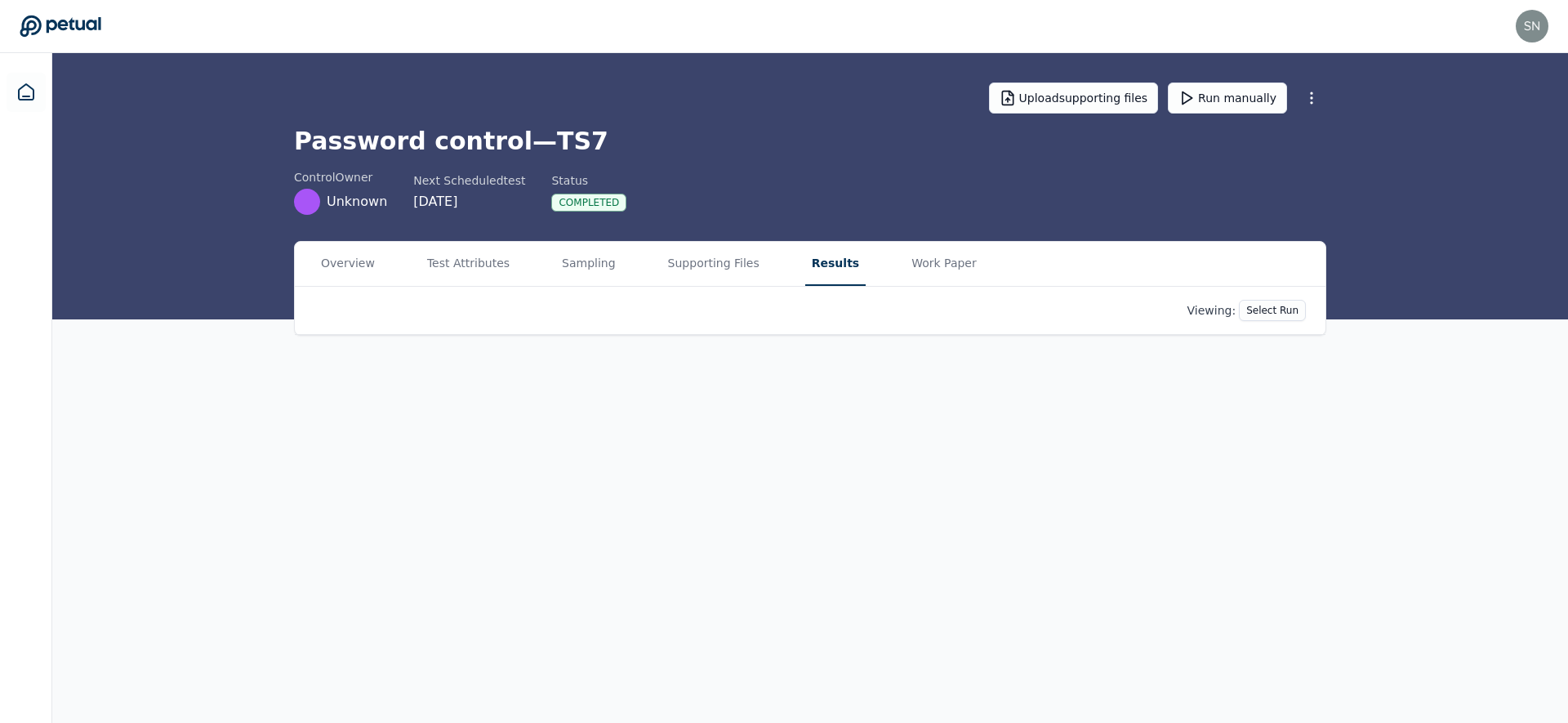
click at [813, 264] on button "Results" at bounding box center [836, 264] width 61 height 44
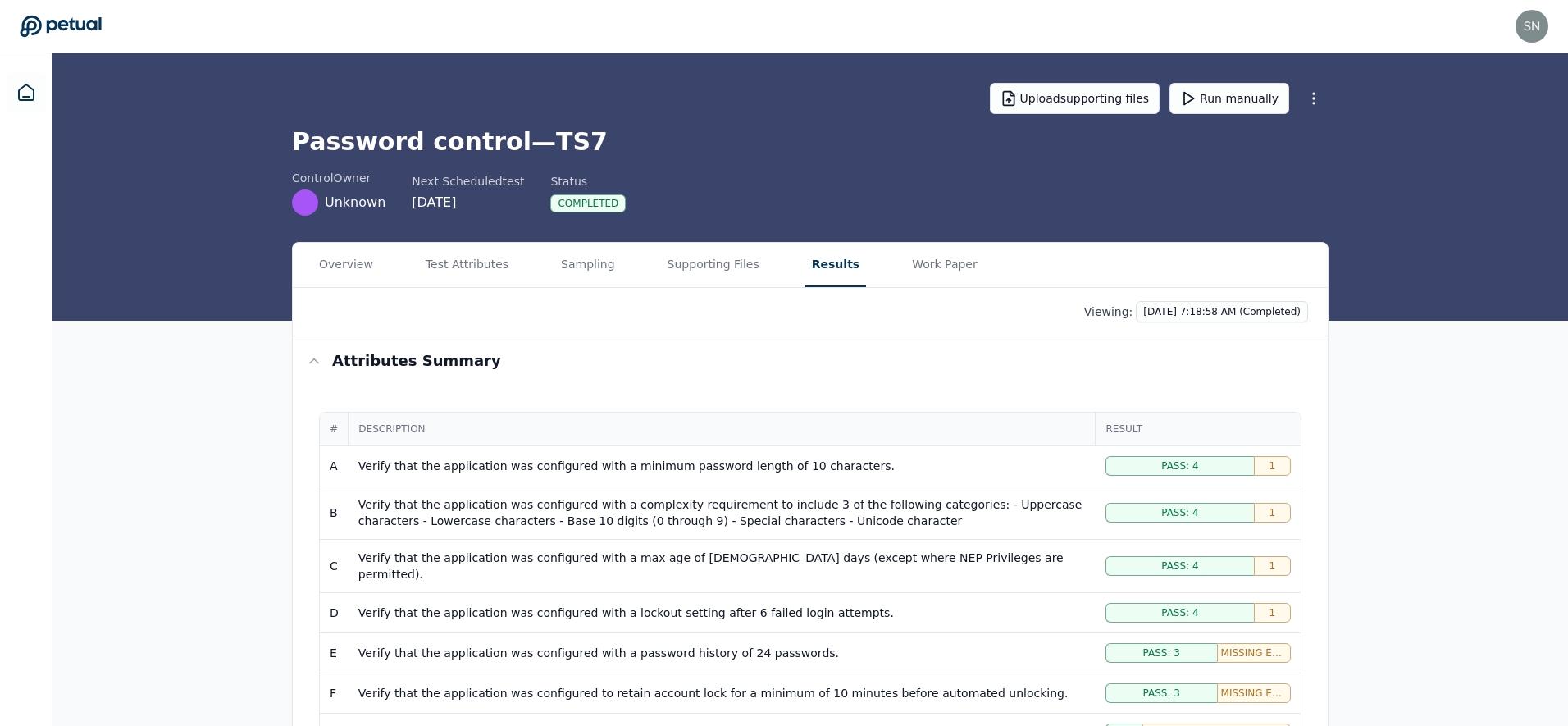
scroll to position [447, 0]
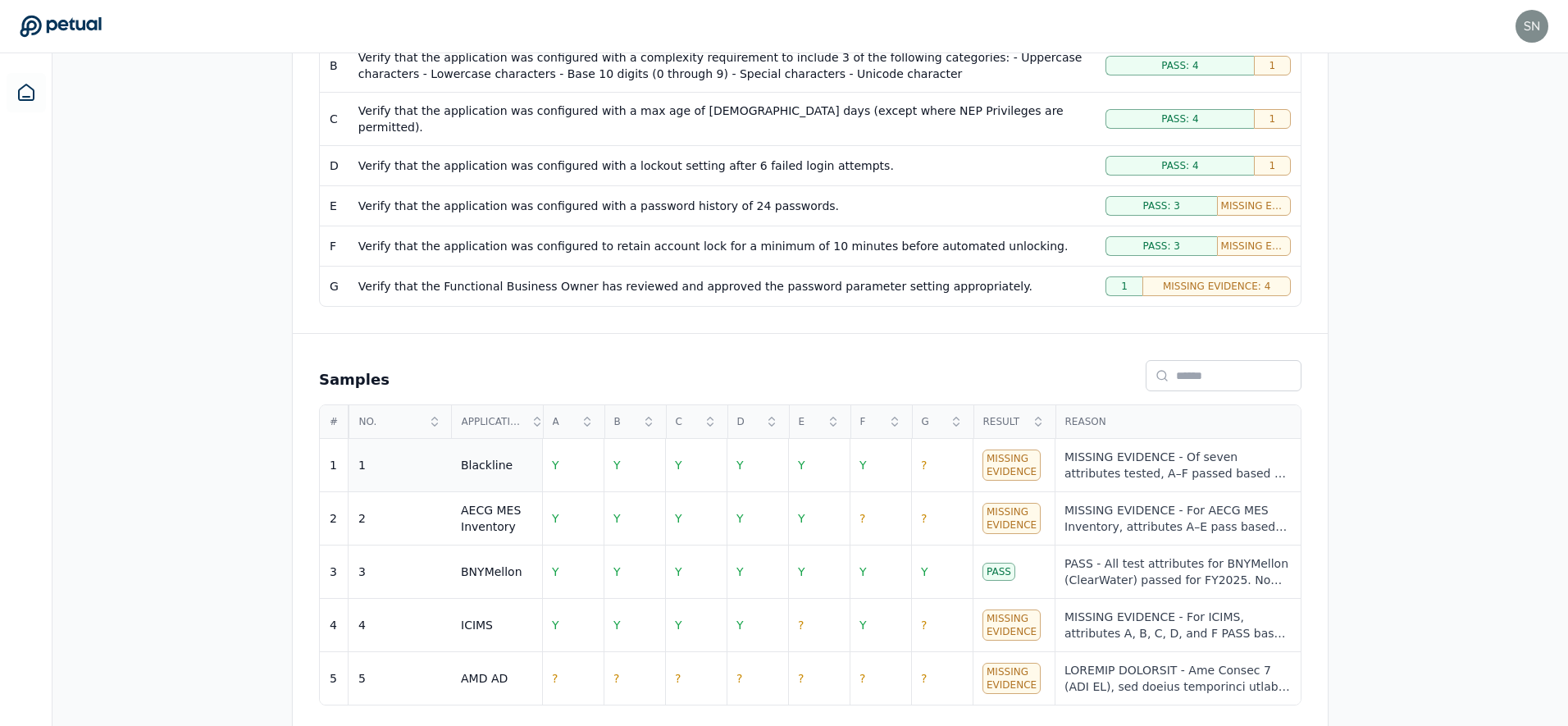
click at [393, 457] on div "1" at bounding box center [400, 465] width 83 height 16
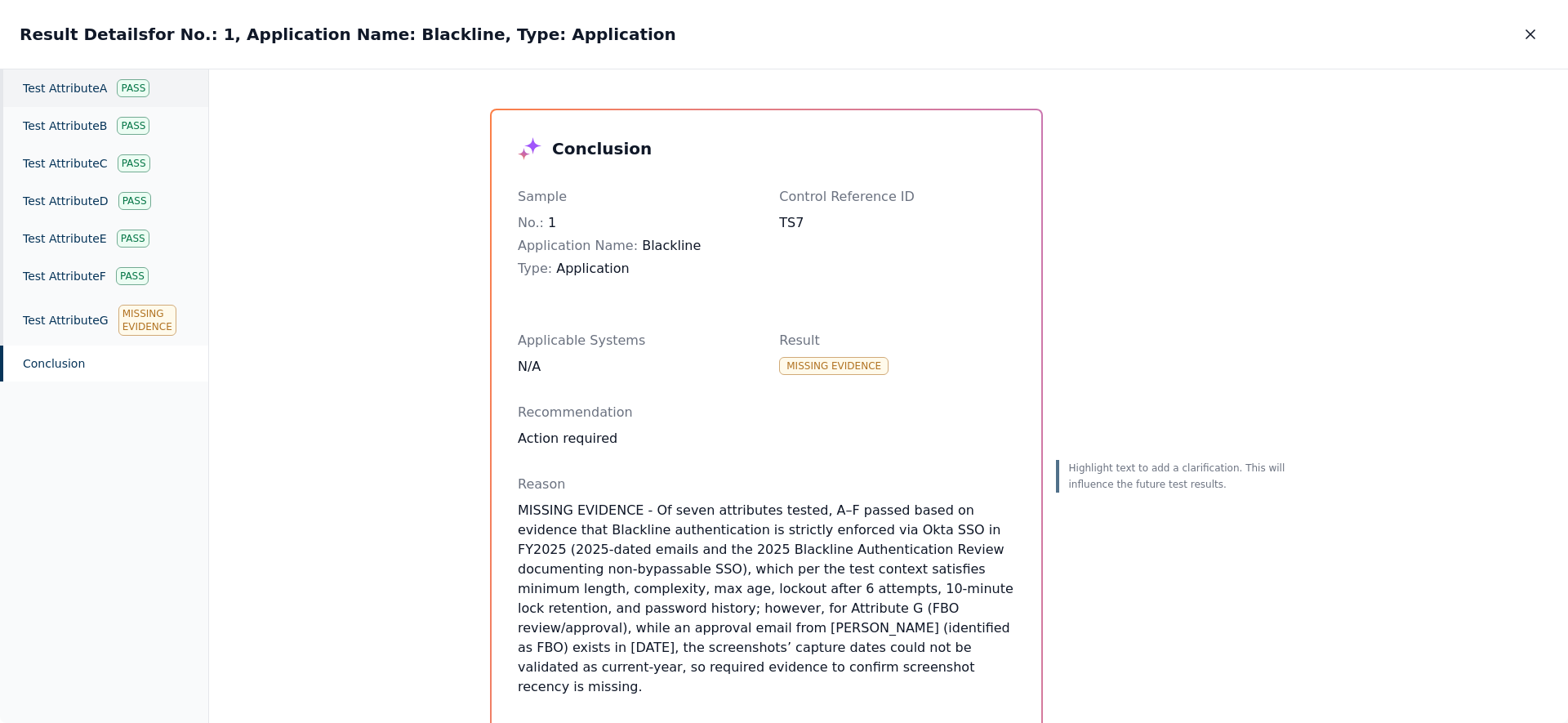
drag, startPoint x: 41, startPoint y: 85, endPoint x: 60, endPoint y: 96, distance: 22.0
click at [41, 85] on div "Test Attribute A Pass" at bounding box center [104, 88] width 209 height 37
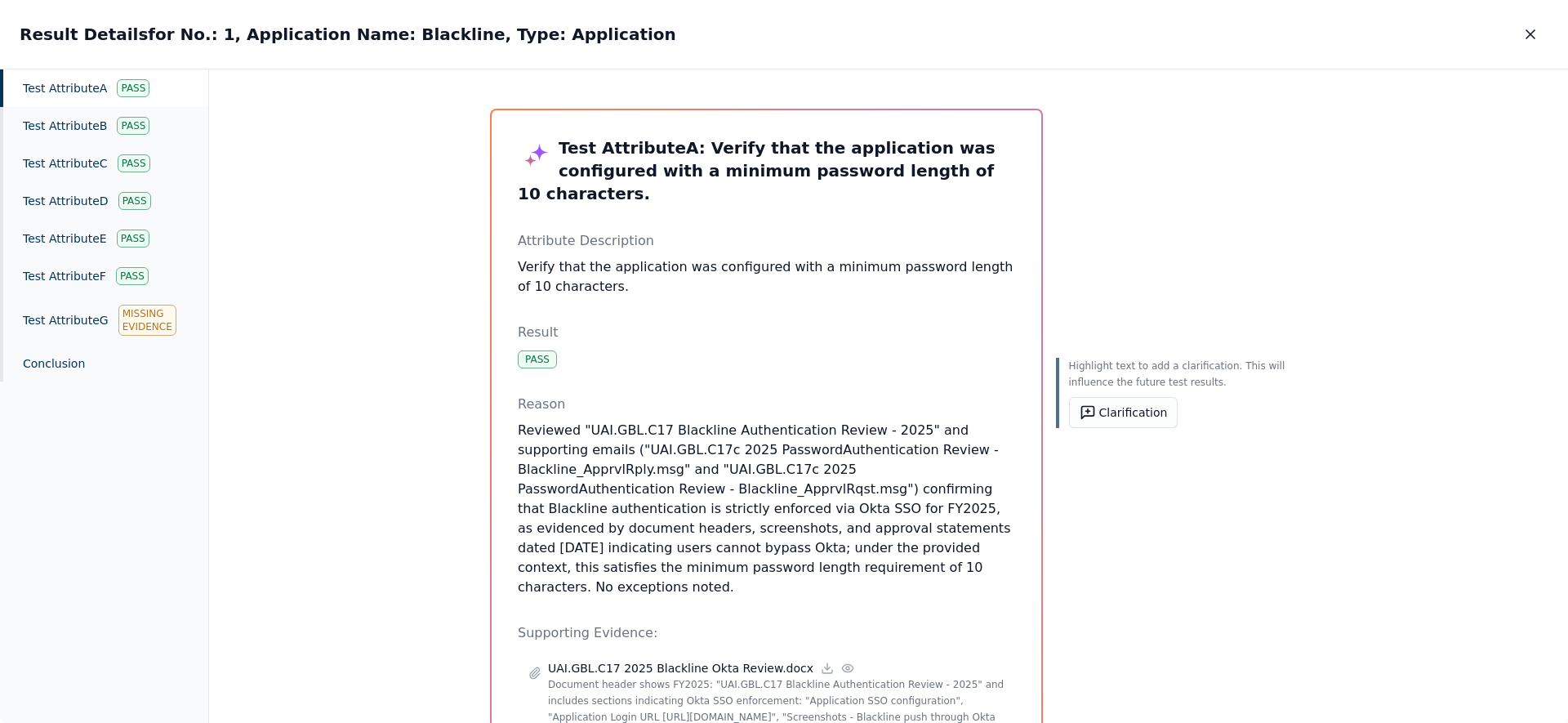
drag, startPoint x: 920, startPoint y: 552, endPoint x: 825, endPoint y: 393, distance: 185.2
click at [825, 394] on div "Reason Reviewed "UAI.GBL.C17 Blackline Authentication Review - 2025" and suppor…" at bounding box center [766, 496] width 497 height 203
copy p "Reviewed "UAI.GBL.C17 Blackline Authentication Review - 2025" and supporting em…"
click at [1536, 42] on button "button" at bounding box center [1530, 34] width 36 height 30
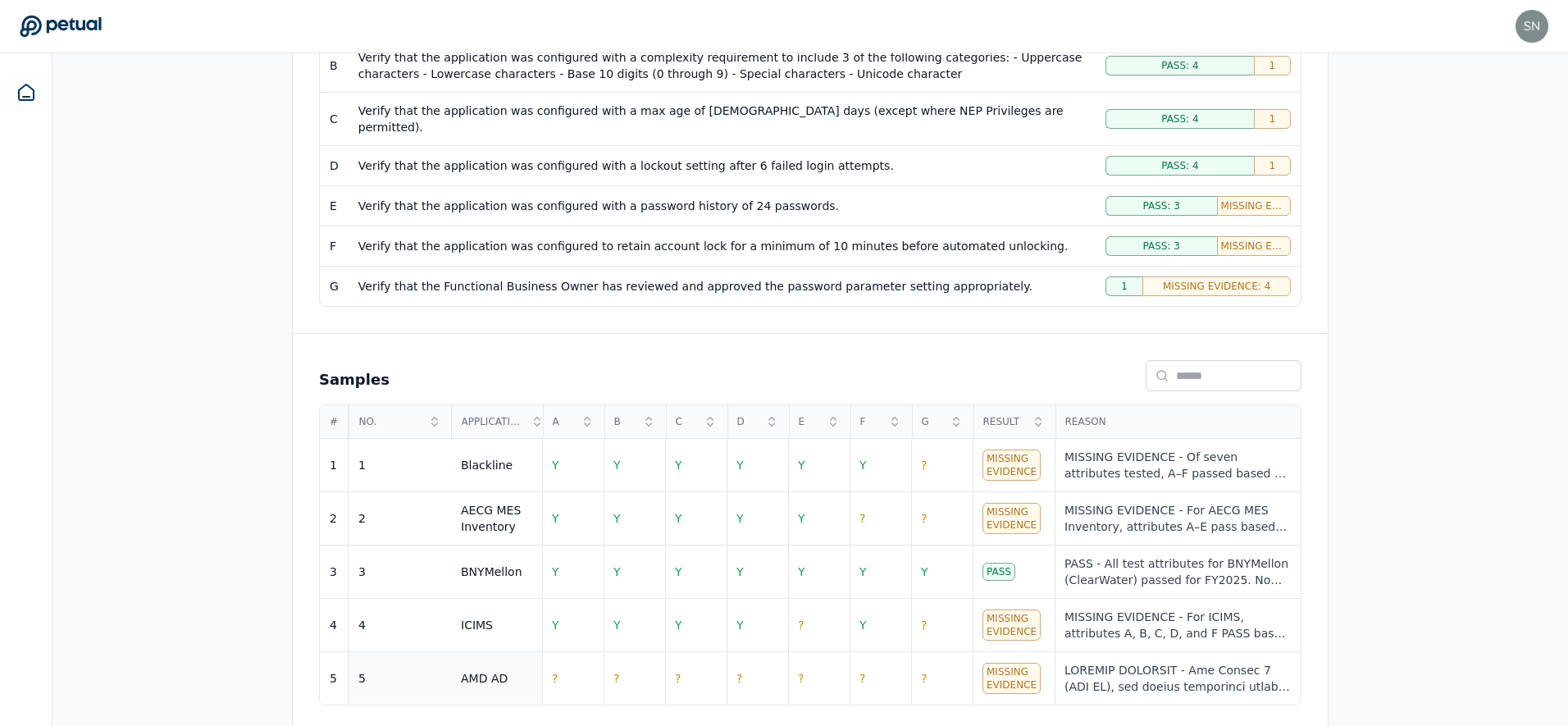
click at [410, 670] on div "5" at bounding box center [400, 678] width 83 height 16
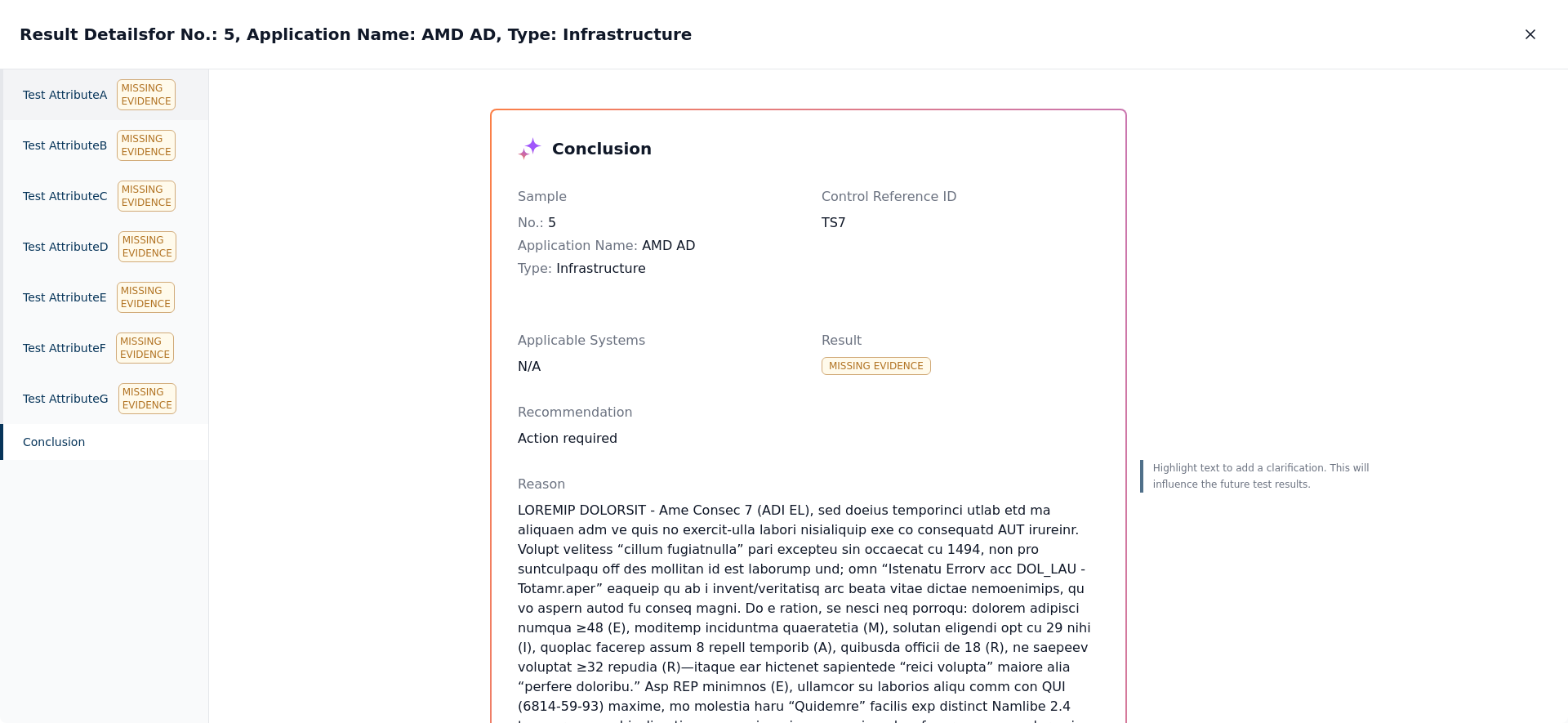
click at [95, 95] on div "Test Attribute A Missing Evidence" at bounding box center [104, 95] width 209 height 51
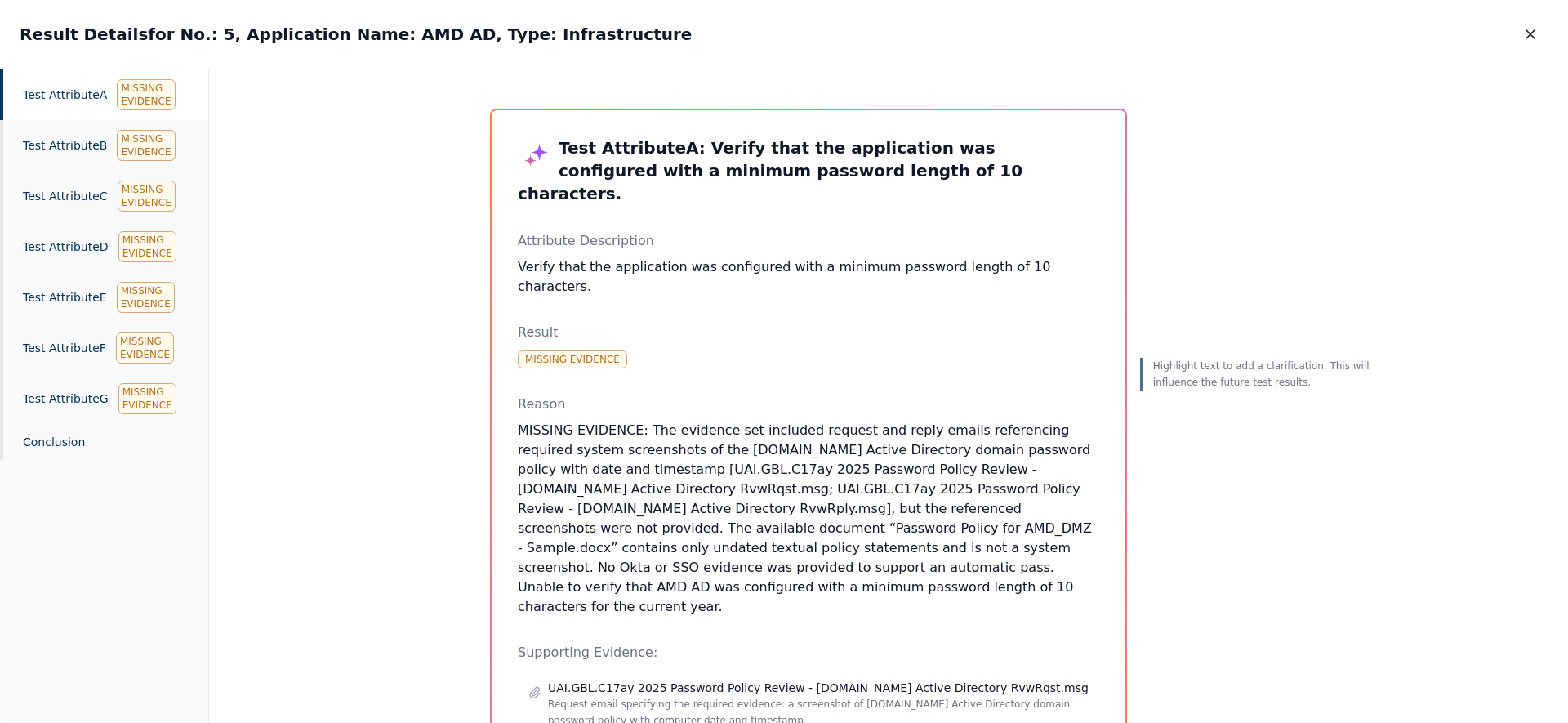
click at [665, 500] on p "MISSING EVIDENCE: The evidence set included request and reply emails referencin…" at bounding box center [808, 519] width 582 height 196
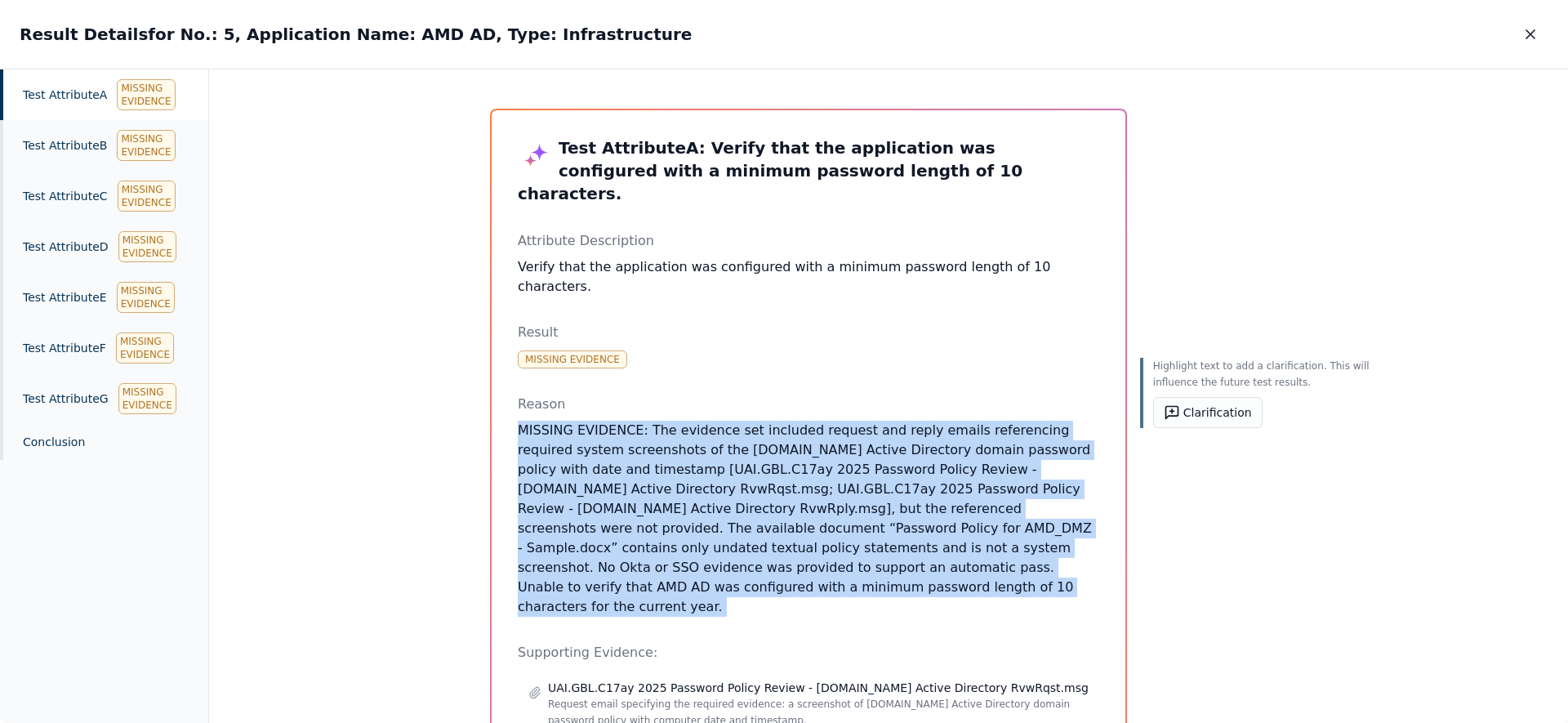
click at [665, 500] on p "MISSING EVIDENCE: The evidence set included request and reply emails referencin…" at bounding box center [808, 519] width 582 height 196
copy p "MISSING EVIDENCE: The evidence set included request and reply emails referencin…"
click at [797, 595] on div "Test Attribute A : Verify that the application was configured with a minimum pa…" at bounding box center [808, 516] width 582 height 759
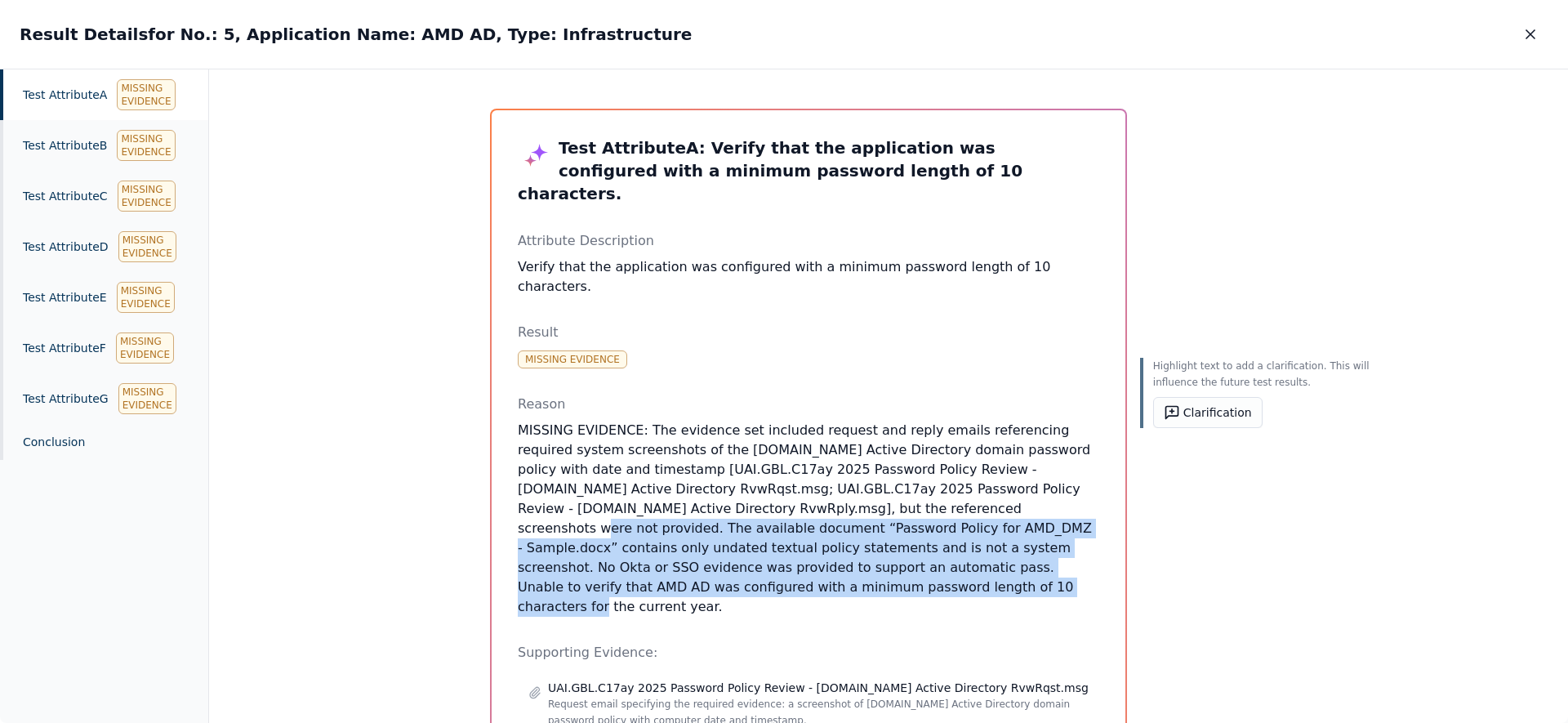
drag, startPoint x: 779, startPoint y: 583, endPoint x: 628, endPoint y: 509, distance: 168.2
click at [628, 509] on p "MISSING EVIDENCE: The evidence set included request and reply emails referencin…" at bounding box center [808, 519] width 582 height 196
copy p "The available document “Password Policy for AMD_DMZ - Sample.docx” contains onl…"
click at [754, 582] on p "MISSING EVIDENCE: The evidence set included request and reply emails referencin…" at bounding box center [808, 519] width 582 height 196
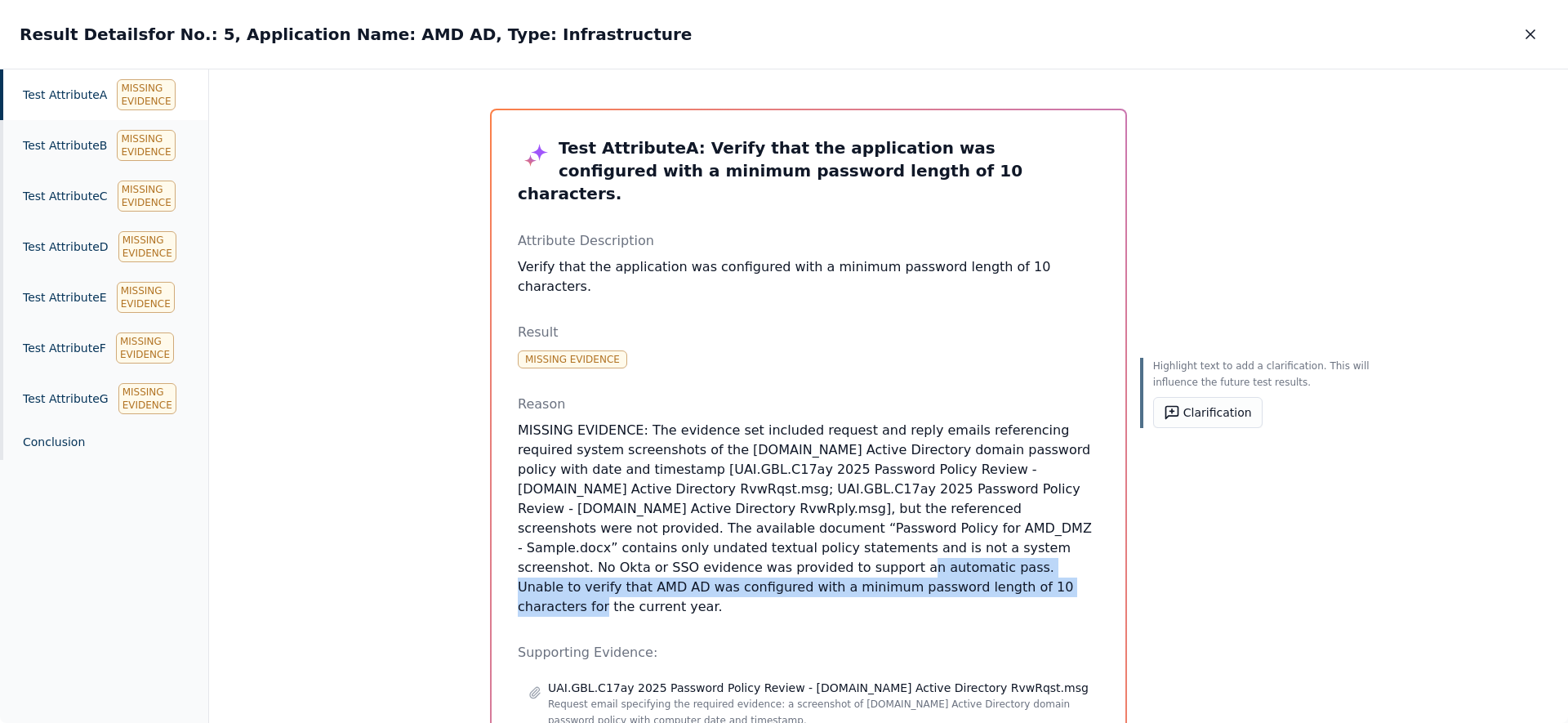
drag, startPoint x: 734, startPoint y: 584, endPoint x: 501, endPoint y: 570, distance: 233.4
click at [501, 570] on div "Test Attribute A : Verify that the application was configured with a minimum pa…" at bounding box center [808, 516] width 634 height 812
copy p "Unable to verify that AMD AD was configured with a minimum password length of 1…"
click at [1544, 44] on button "button" at bounding box center [1530, 34] width 36 height 30
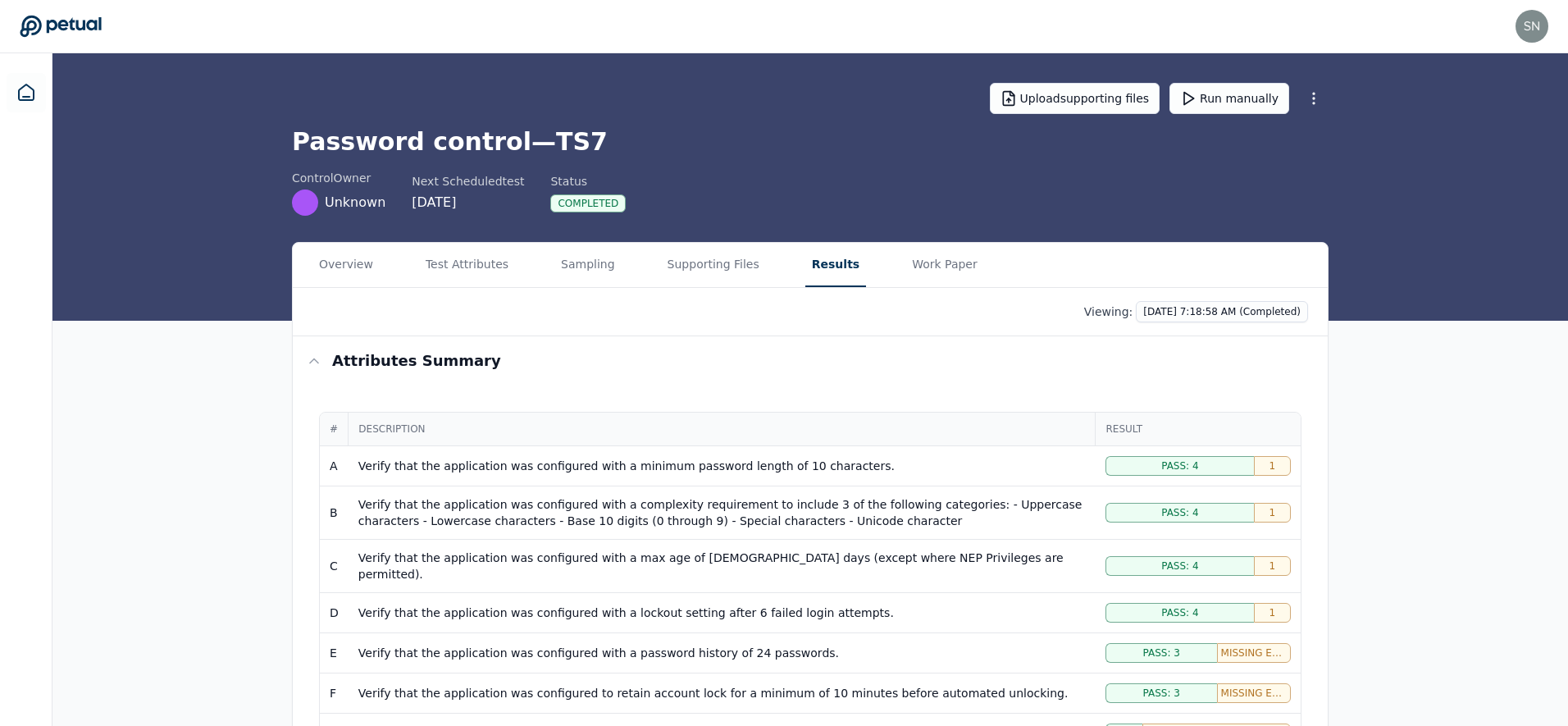
click at [963, 271] on div "Overview Test Attributes Sampling Supporting Files Results Work Paper" at bounding box center [810, 265] width 1035 height 45
click at [951, 273] on button "Work Paper" at bounding box center [945, 265] width 79 height 44
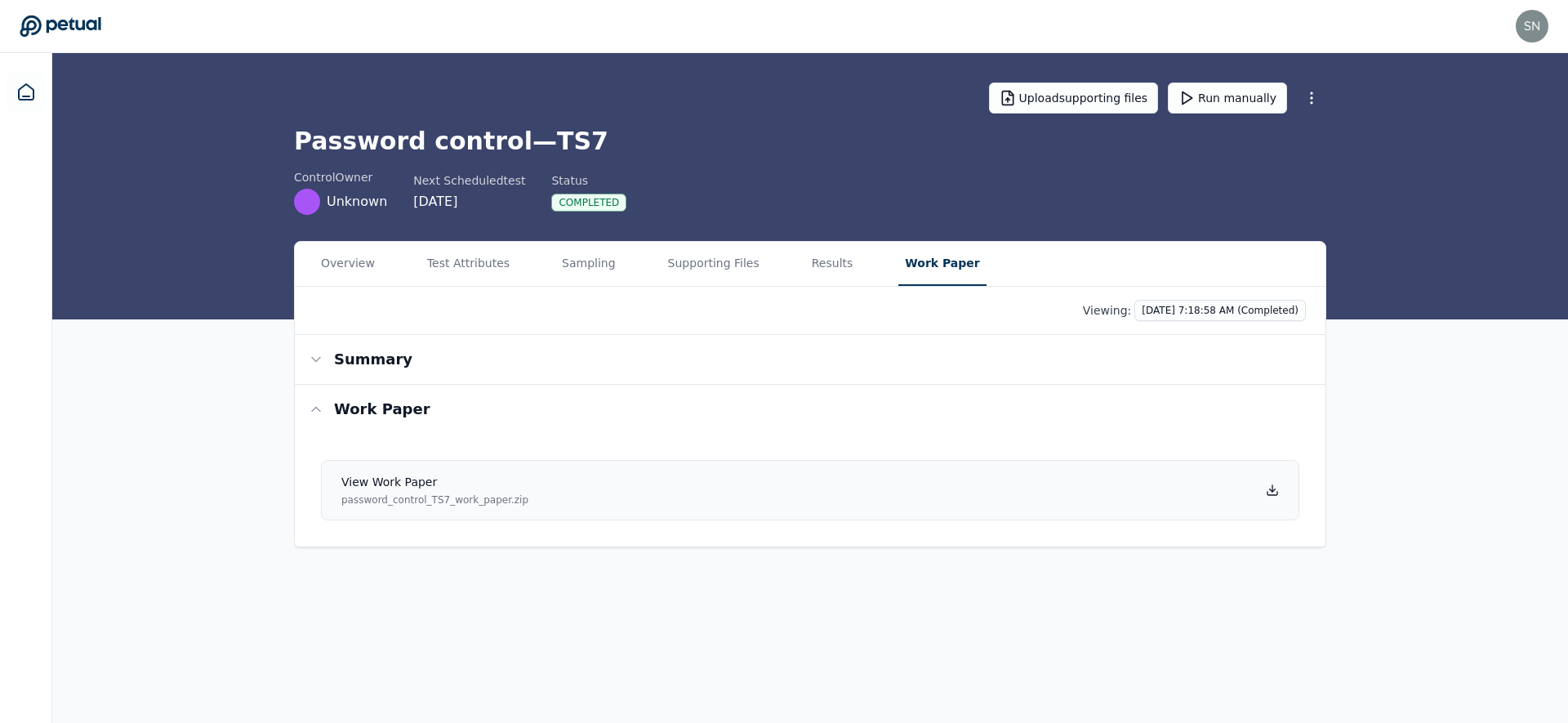
click at [1275, 481] on link "View work paper password_control_TS7_work_paper.zip" at bounding box center [810, 491] width 979 height 61
